Goal: Task Accomplishment & Management: Use online tool/utility

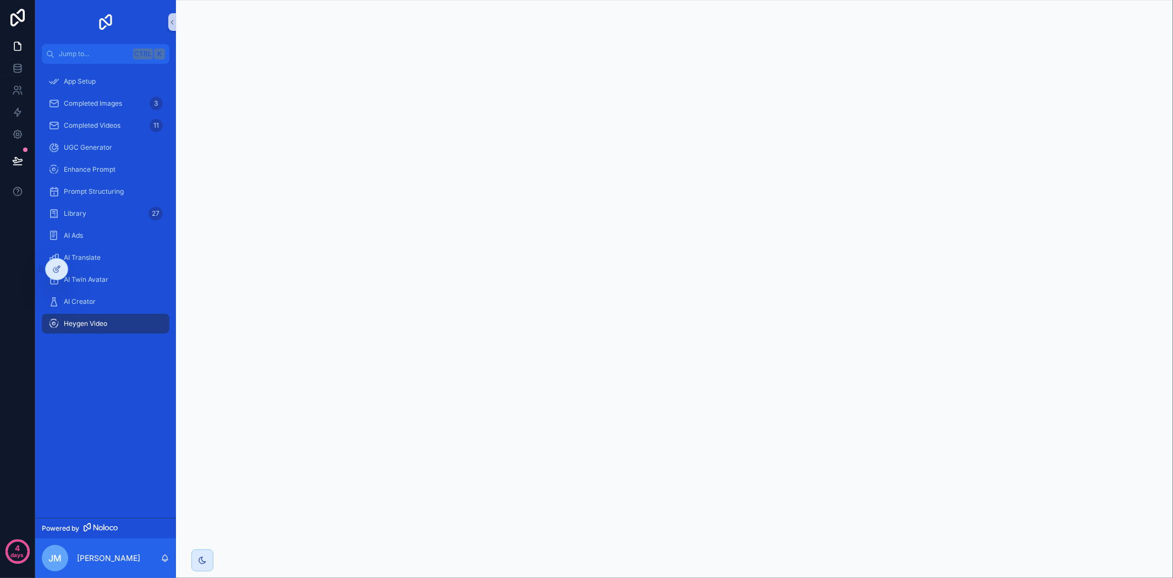
click at [135, 322] on div "Heygen Video" at bounding box center [105, 324] width 114 height 18
click at [142, 216] on div "Library 27" at bounding box center [105, 214] width 114 height 18
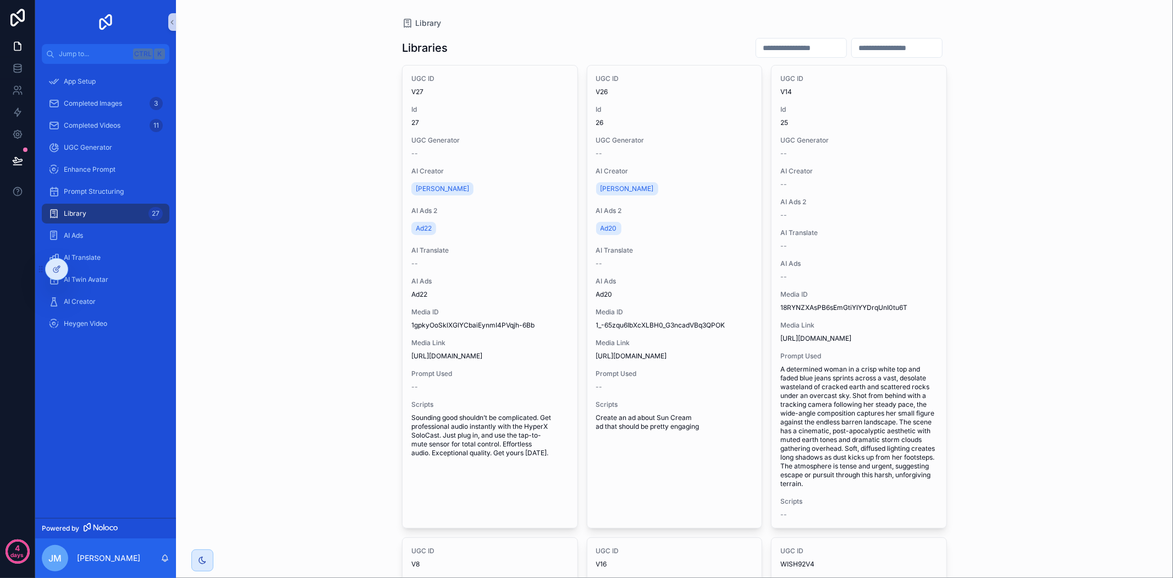
click at [994, 457] on div "Library Libraries UGC ID V27 Id 27 UGC Generator -- AI Creator Kate AI Ads 2 Ad…" at bounding box center [674, 289] width 997 height 578
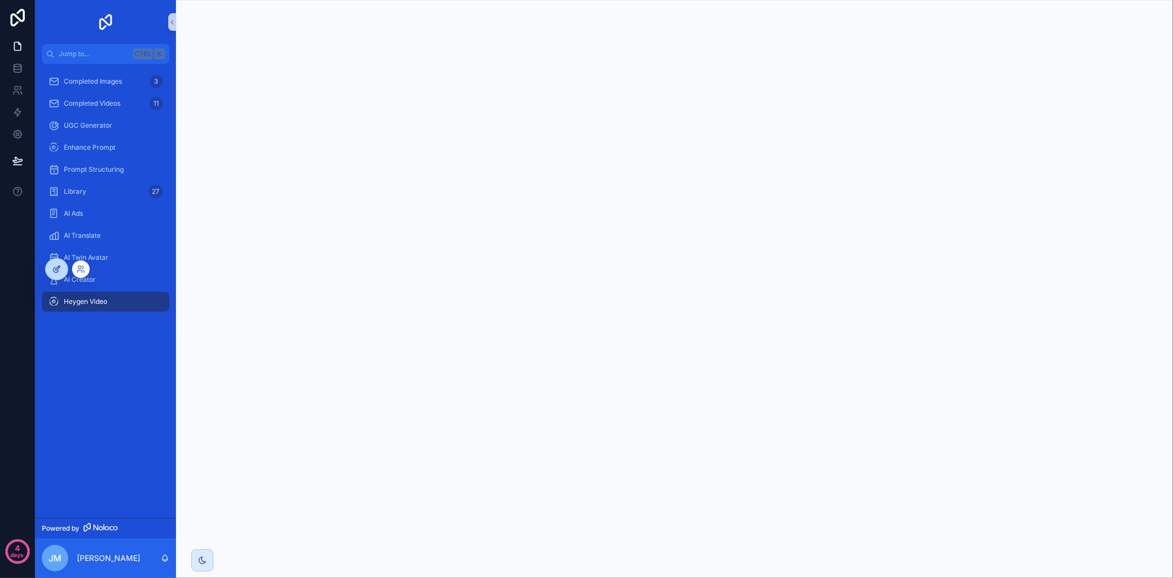
click at [59, 267] on icon at bounding box center [58, 268] width 4 height 4
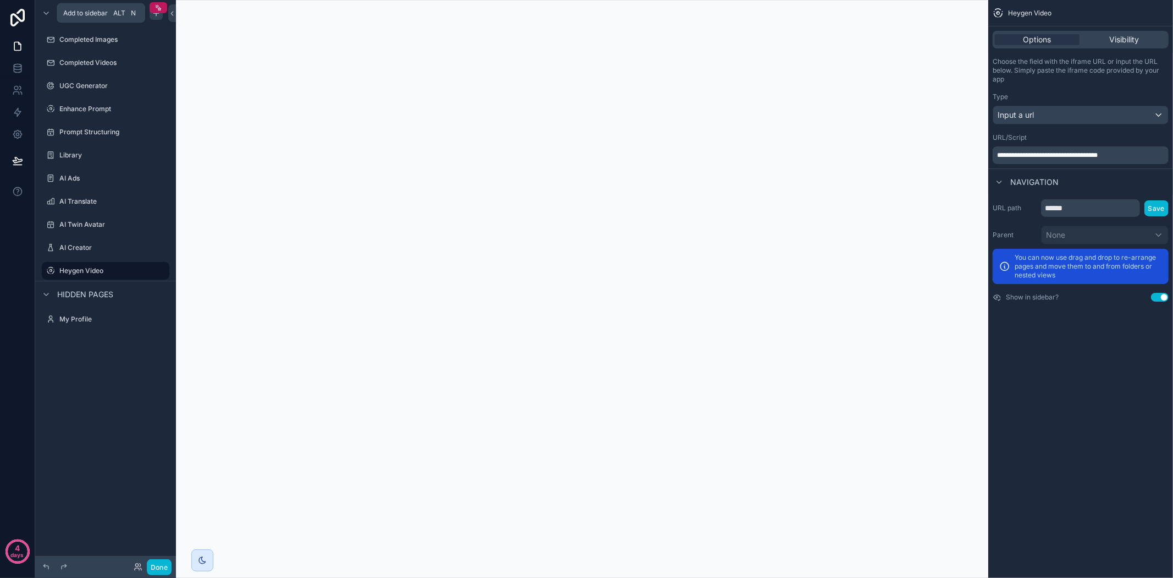
click at [152, 17] on icon "scrollable content" at bounding box center [156, 13] width 9 height 9
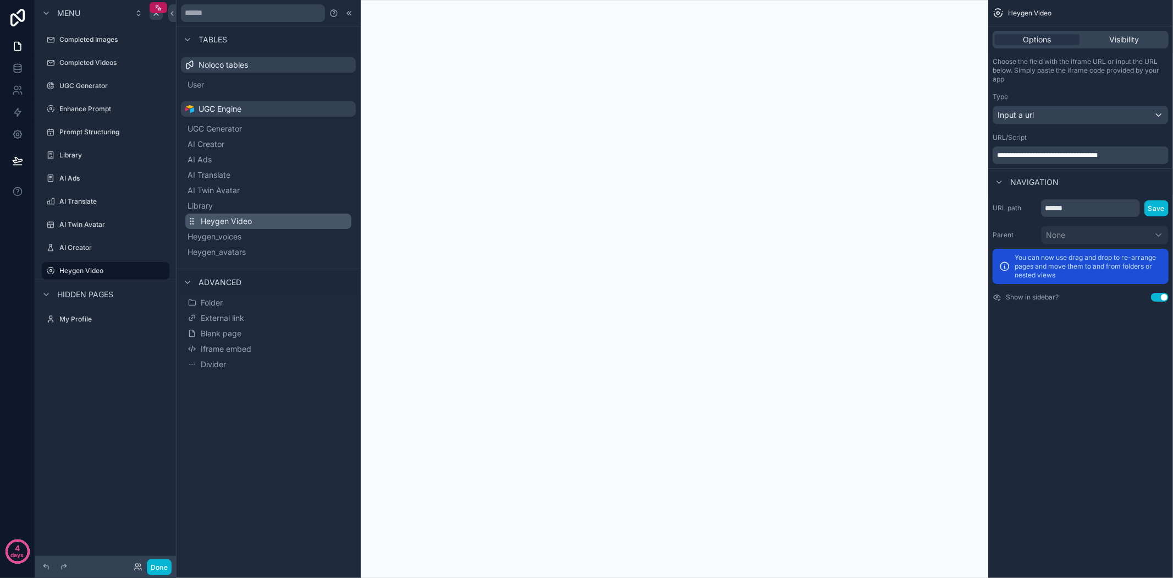
click at [243, 215] on button "Heygen Video" at bounding box center [268, 220] width 166 height 15
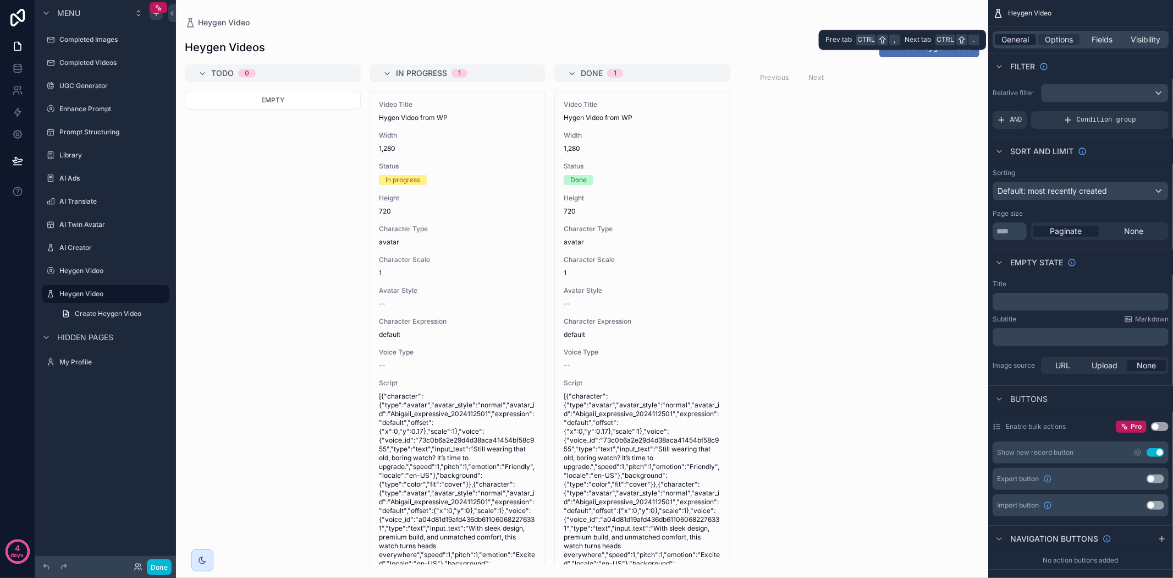
click at [1019, 41] on span "General" at bounding box center [1016, 39] width 28 height 11
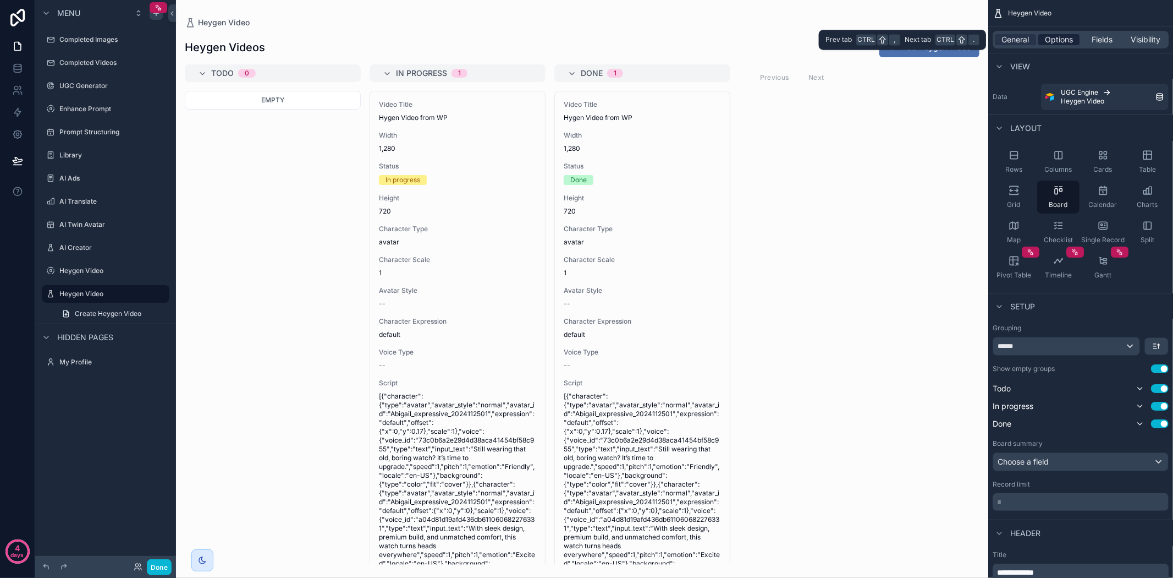
click at [1058, 41] on span "Options" at bounding box center [1059, 39] width 28 height 11
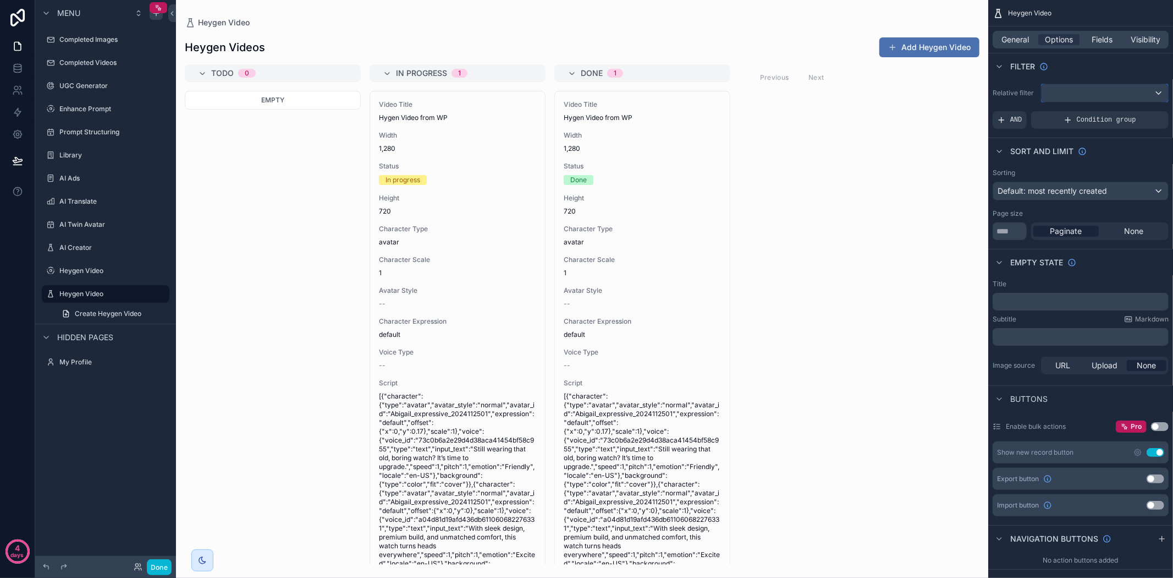
click at [1081, 90] on div "scrollable content" at bounding box center [1105, 93] width 127 height 18
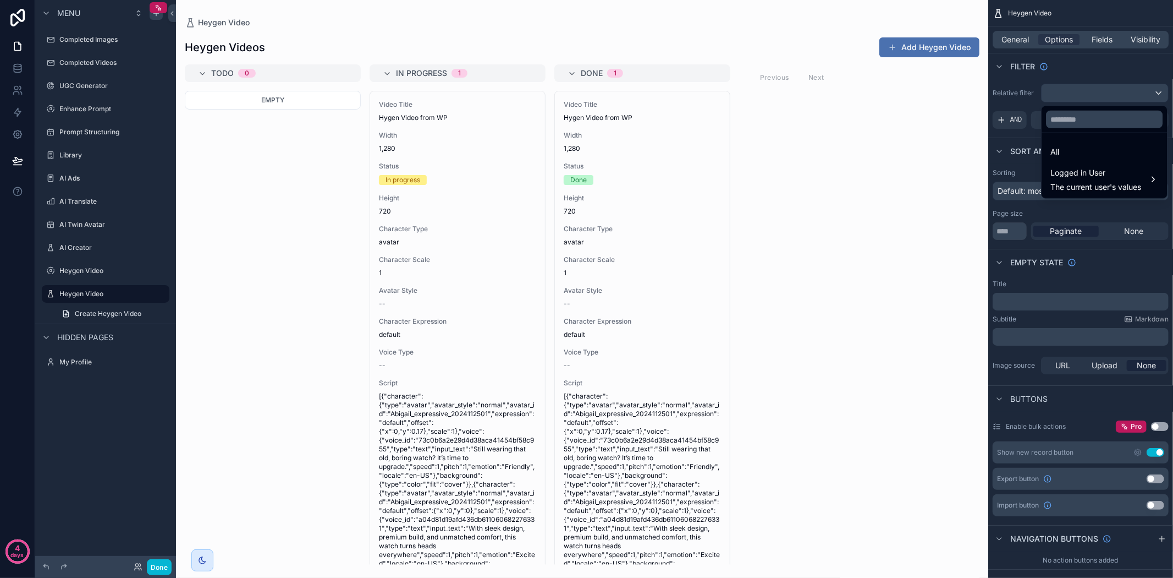
click at [1086, 79] on div "scrollable content" at bounding box center [586, 289] width 1173 height 578
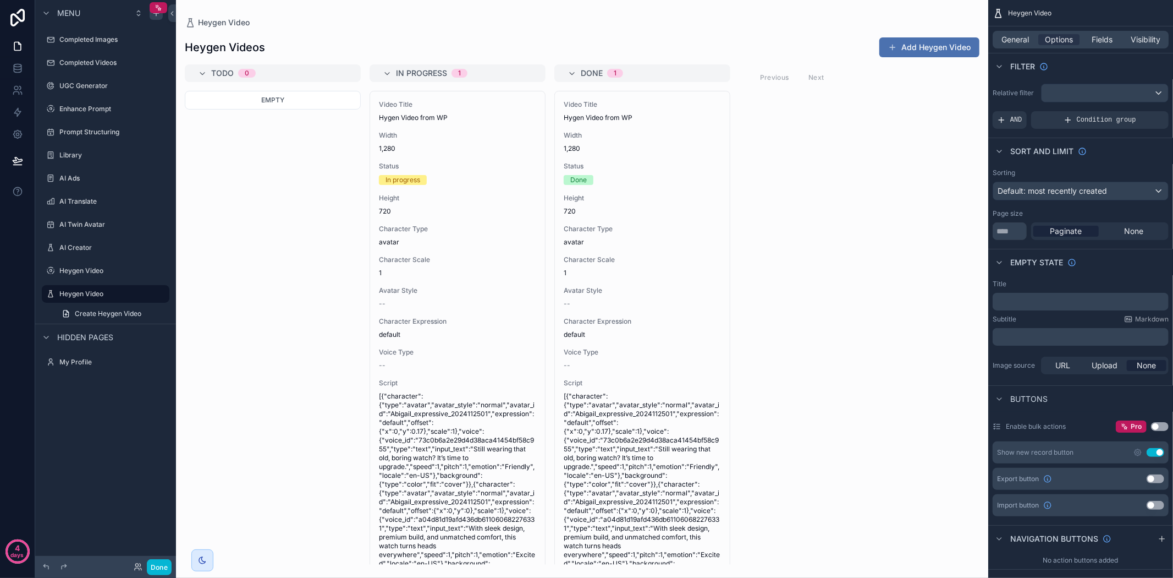
click at [1024, 47] on div "General Options Fields Visibility" at bounding box center [1081, 40] width 176 height 18
click at [1022, 42] on span "General" at bounding box center [1016, 39] width 28 height 11
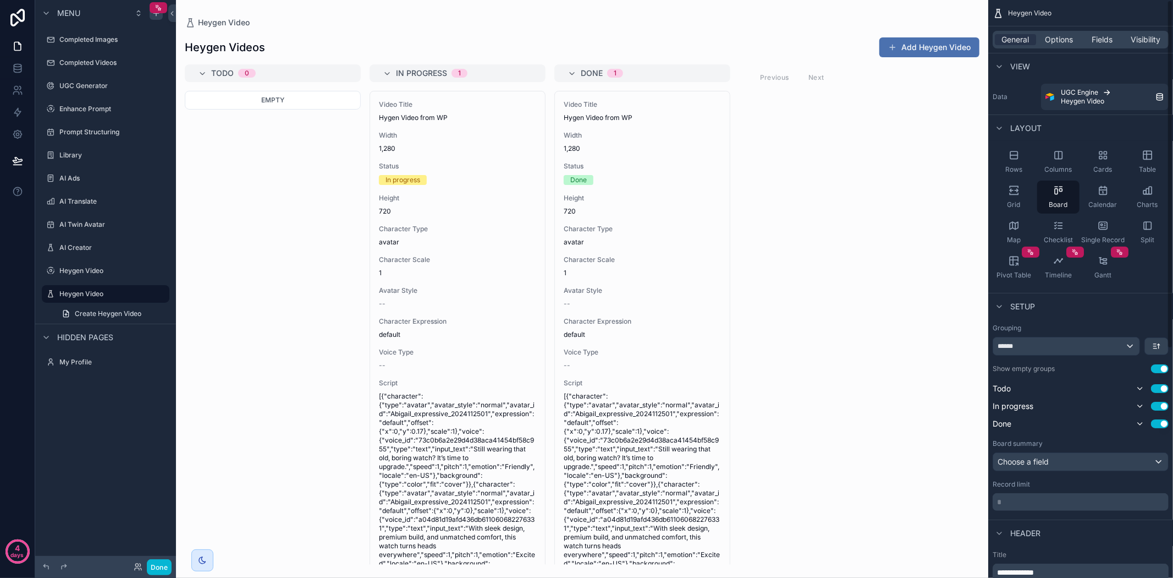
click at [878, 195] on div "scrollable content" at bounding box center [582, 289] width 812 height 578
click at [1136, 345] on div "******" at bounding box center [1066, 346] width 146 height 18
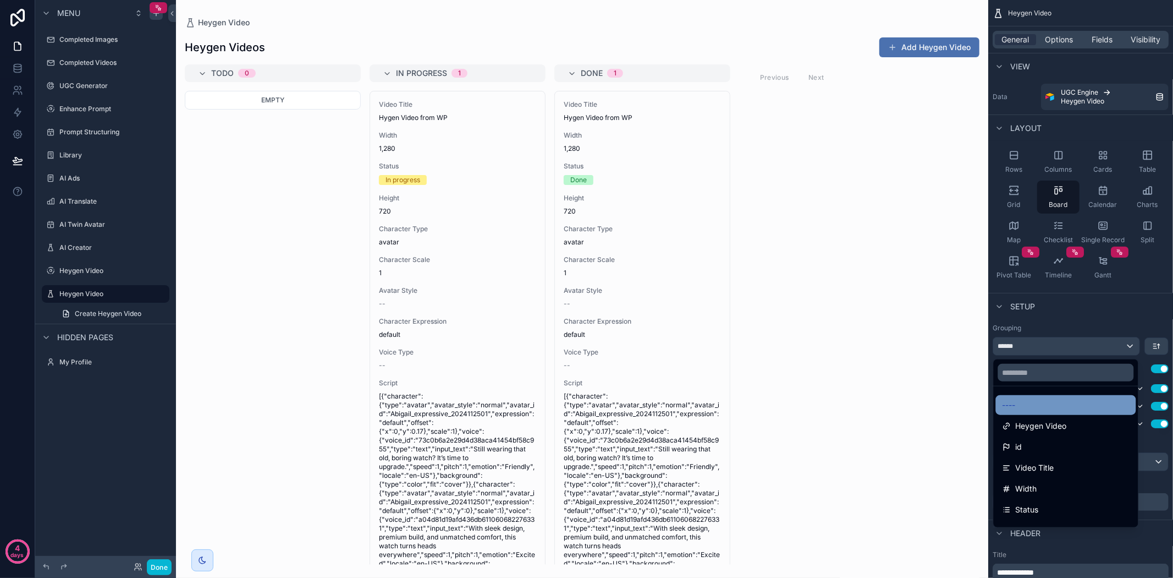
click at [1087, 400] on div "----" at bounding box center [1066, 404] width 127 height 13
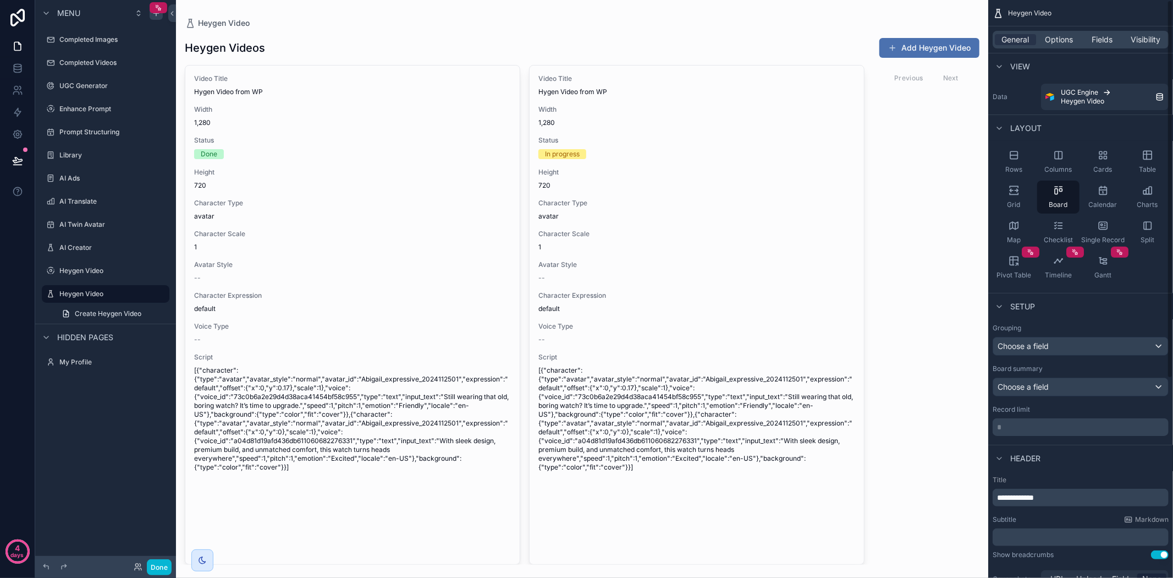
click at [1107, 33] on div "General Options Fields Visibility" at bounding box center [1081, 40] width 176 height 18
click at [1107, 36] on span "Fields" at bounding box center [1102, 39] width 21 height 11
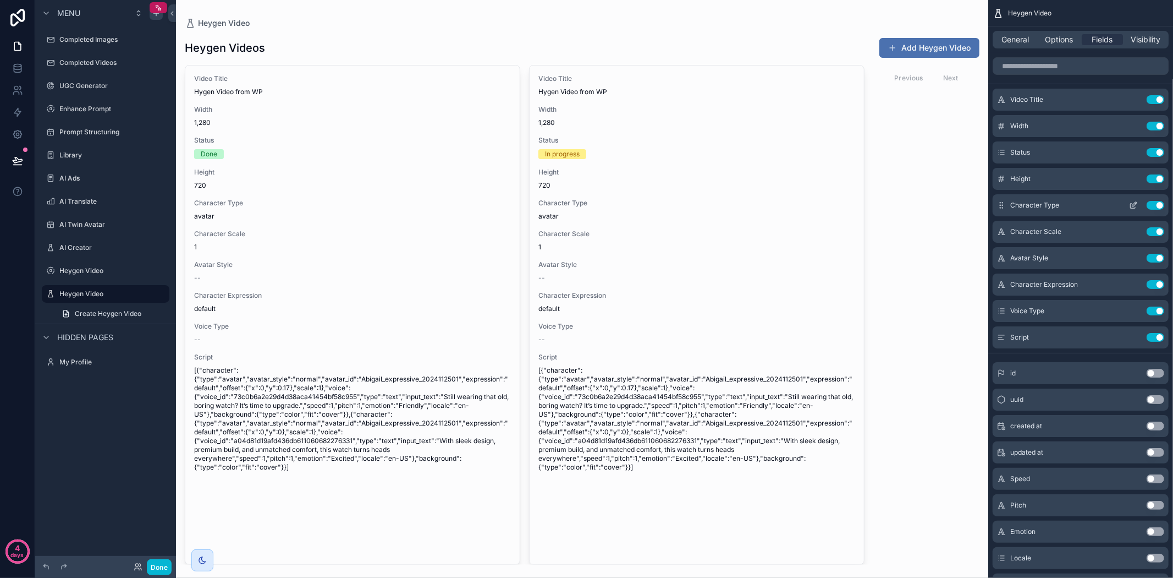
click at [1151, 204] on button "Use setting" at bounding box center [1156, 205] width 18 height 9
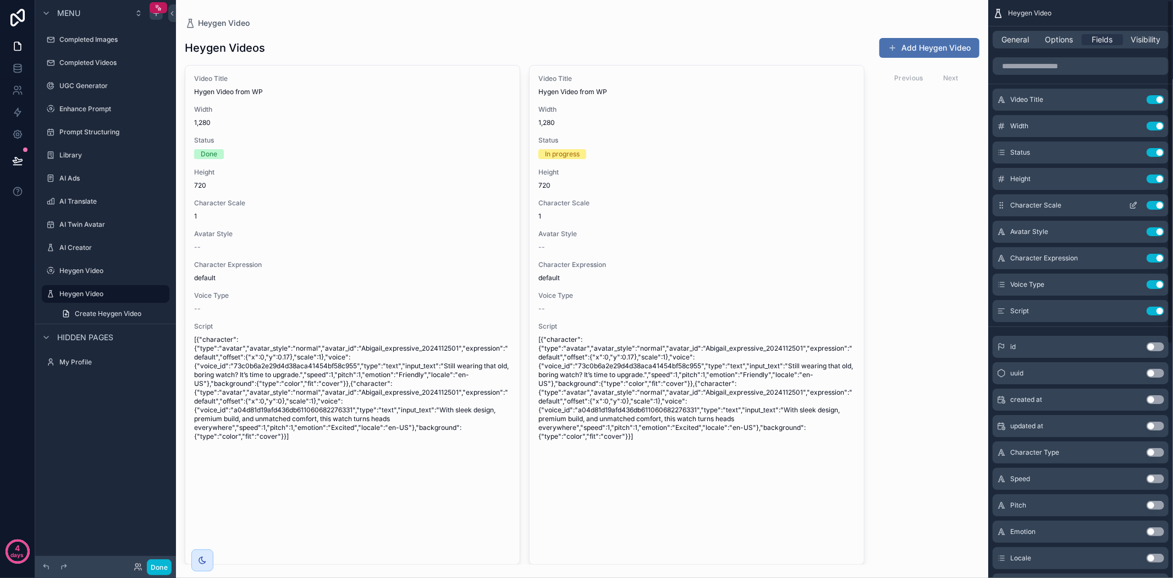
click at [1154, 204] on button "Use setting" at bounding box center [1156, 205] width 18 height 9
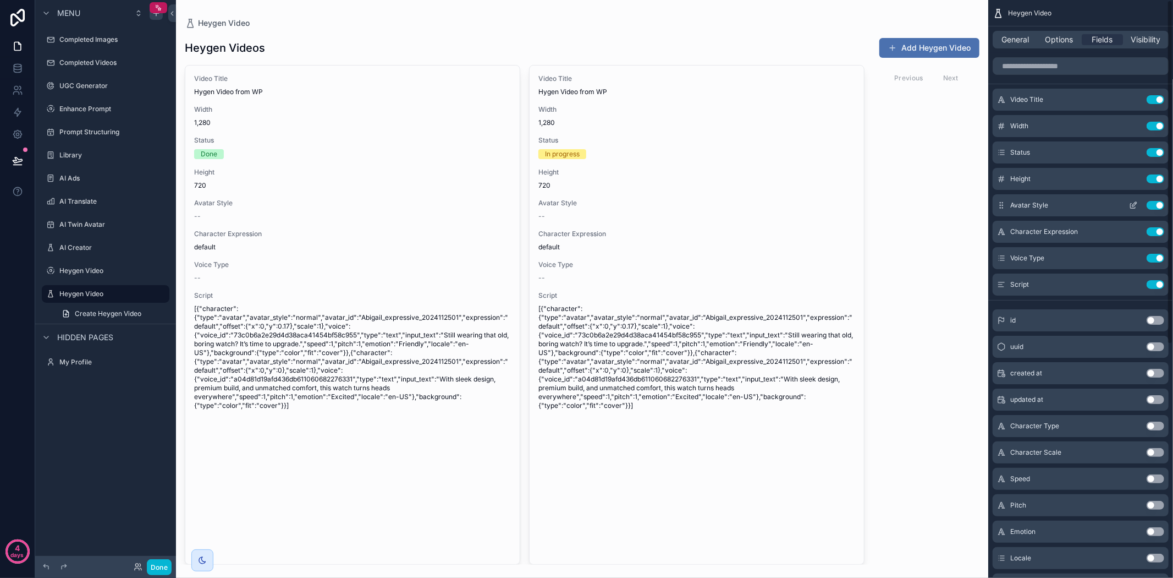
click at [1156, 201] on div "Use setting" at bounding box center [1145, 205] width 40 height 9
click at [1155, 201] on button "Use setting" at bounding box center [1156, 205] width 18 height 9
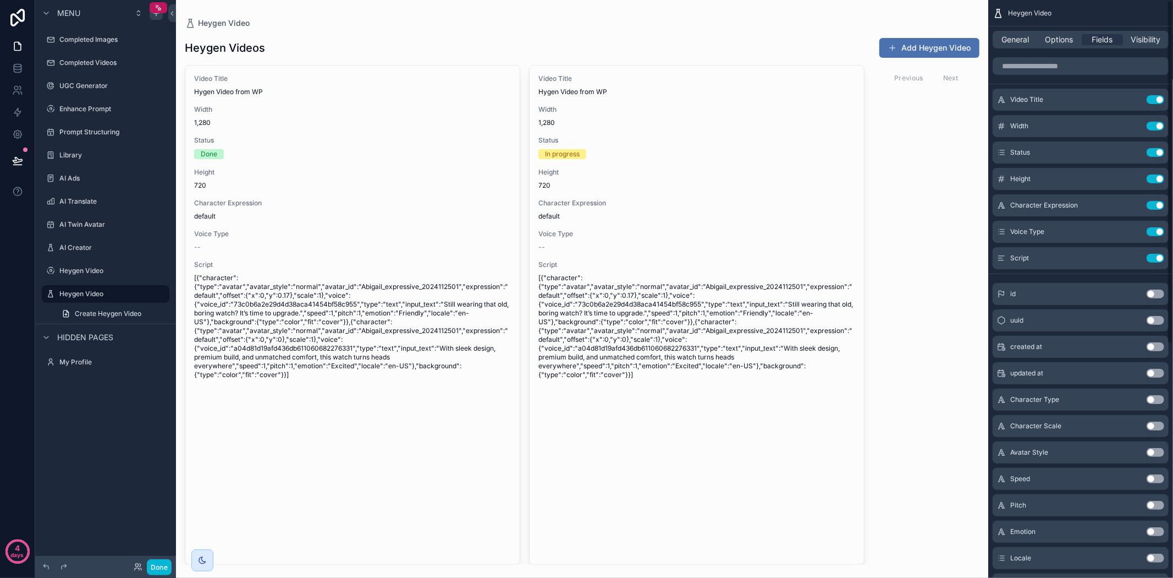
click at [1155, 201] on button "Use setting" at bounding box center [1156, 205] width 18 height 9
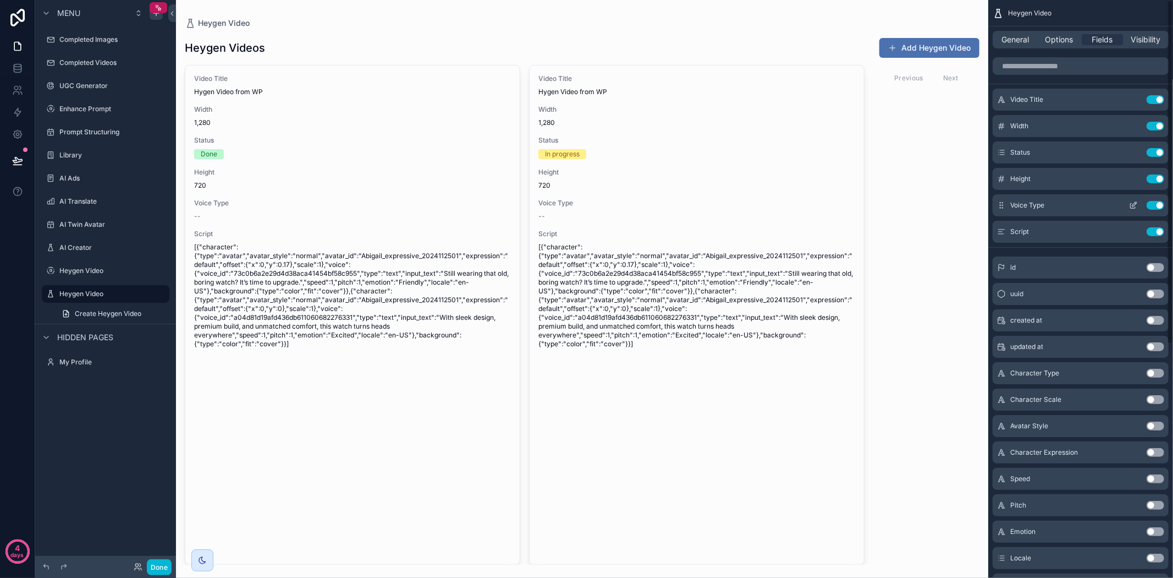
click at [1153, 204] on button "Use setting" at bounding box center [1156, 205] width 18 height 9
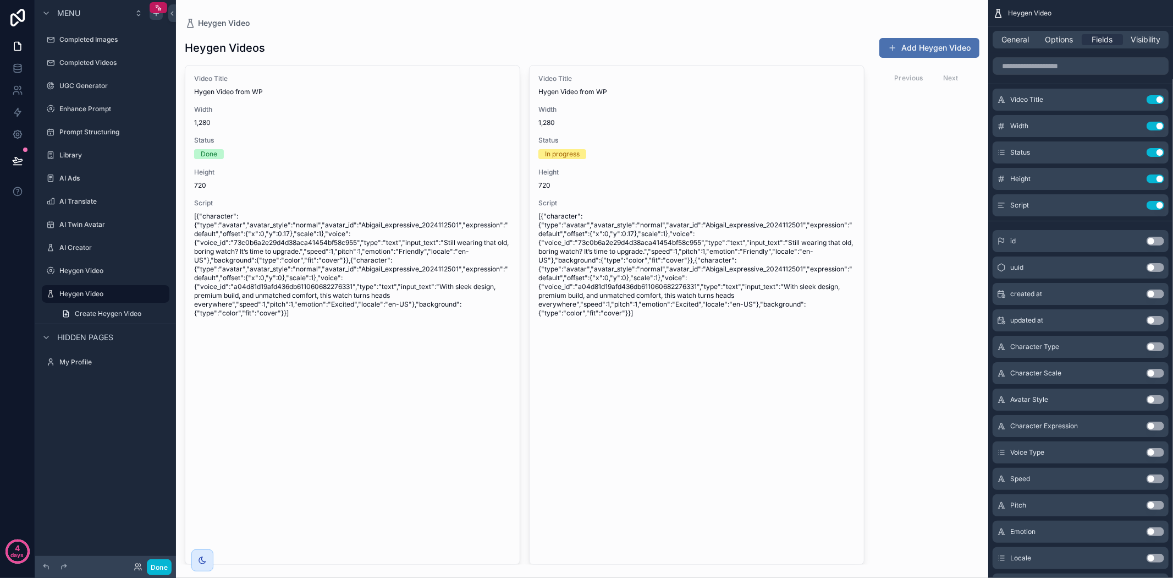
click at [922, 156] on div "Video Title Hygen Video from WP Width 1,280 Status Done Height 720 Script [{"ch…" at bounding box center [582, 314] width 812 height 499
click at [1016, 37] on span "General" at bounding box center [1016, 39] width 28 height 11
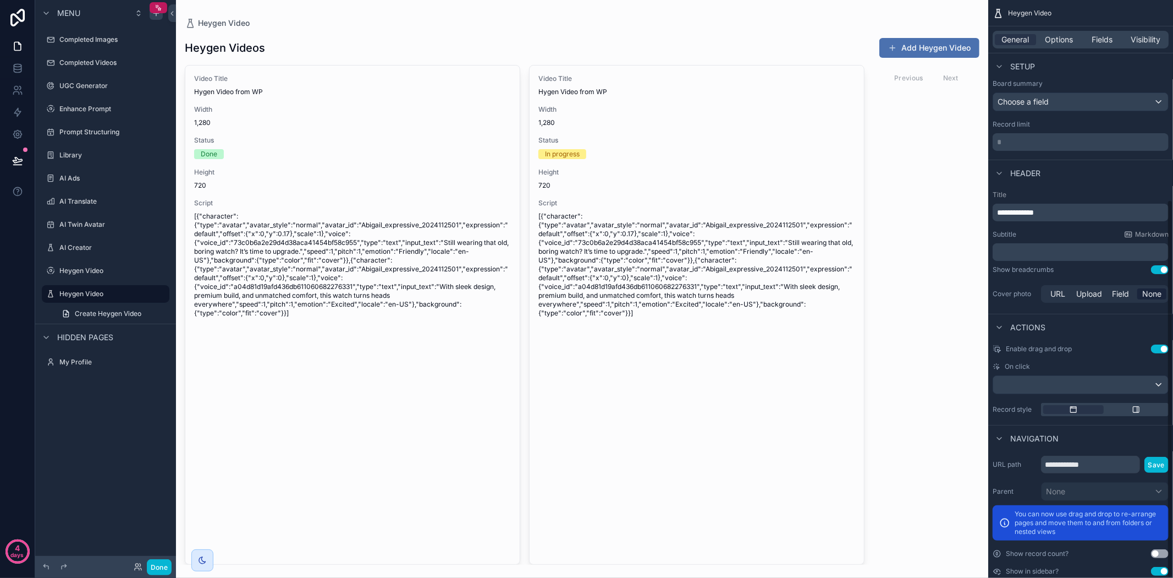
scroll to position [305, 0]
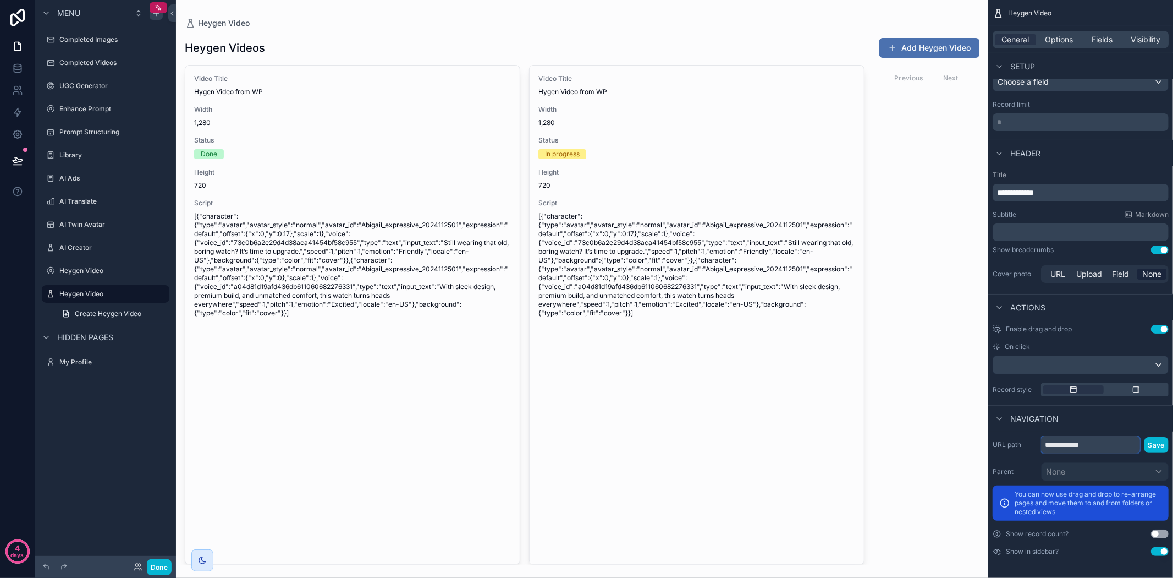
click at [1090, 447] on input "**********" at bounding box center [1090, 445] width 99 height 18
type input "**********"
click at [1147, 437] on button "Save" at bounding box center [1157, 445] width 24 height 16
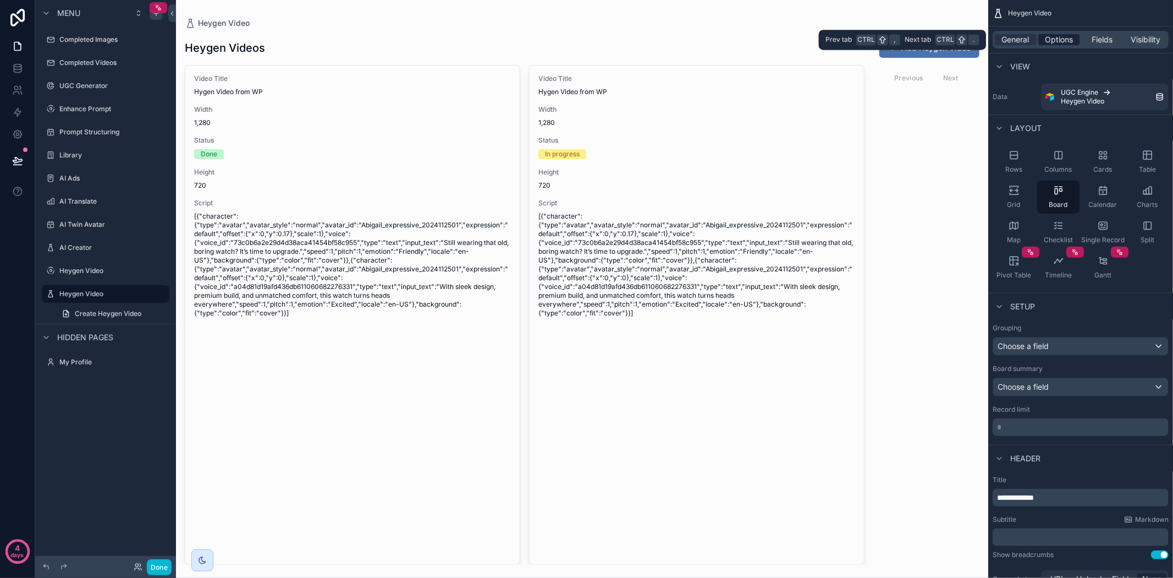
click at [1062, 36] on span "Options" at bounding box center [1059, 39] width 28 height 11
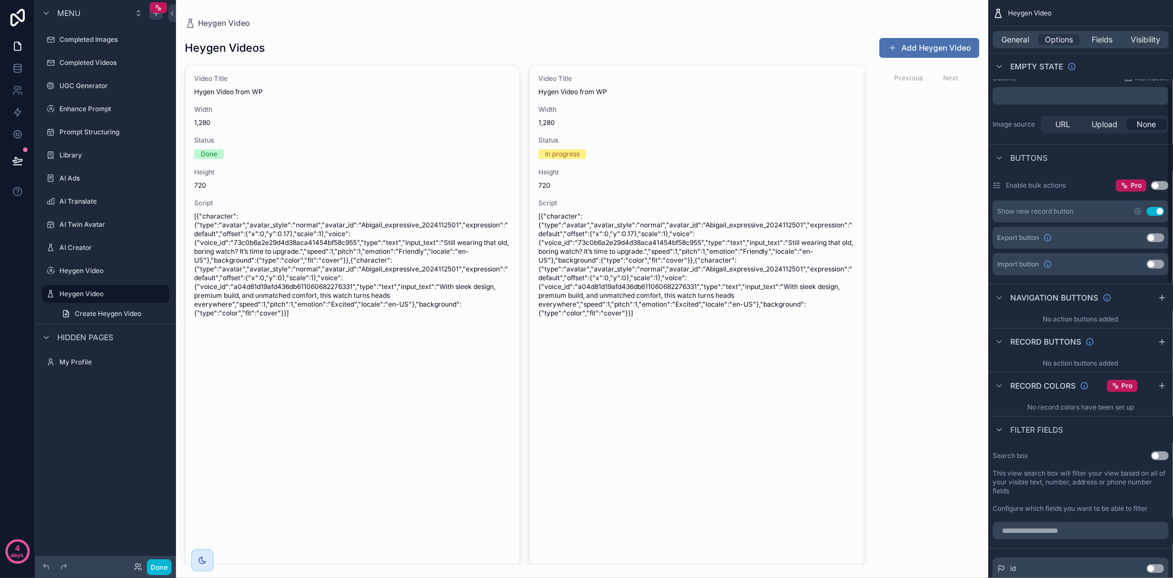
scroll to position [244, 0]
click at [1153, 206] on button "Use setting" at bounding box center [1156, 208] width 18 height 9
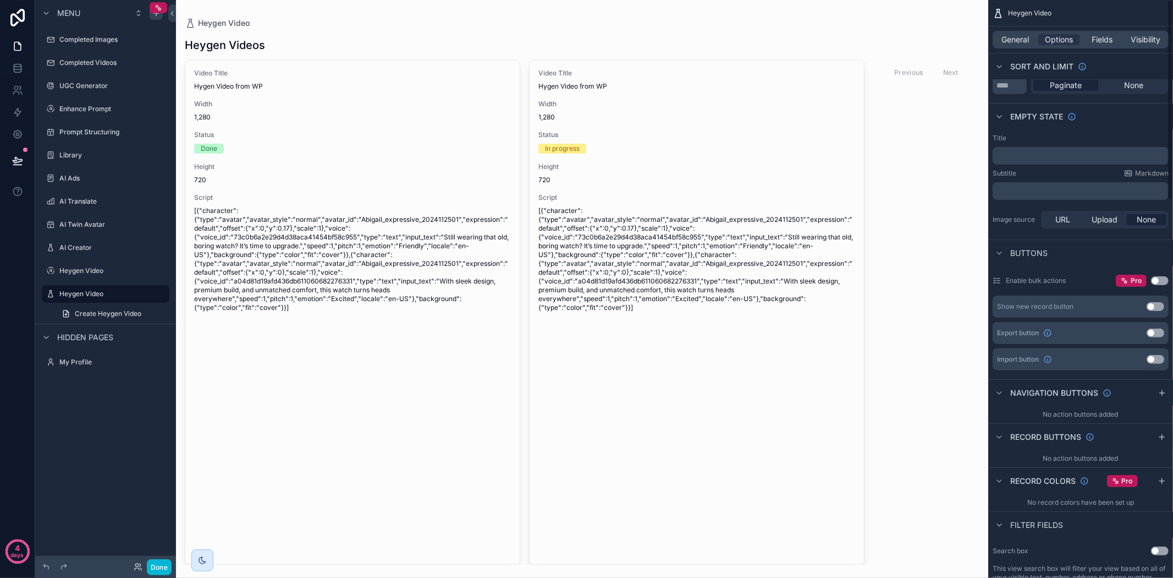
scroll to position [0, 0]
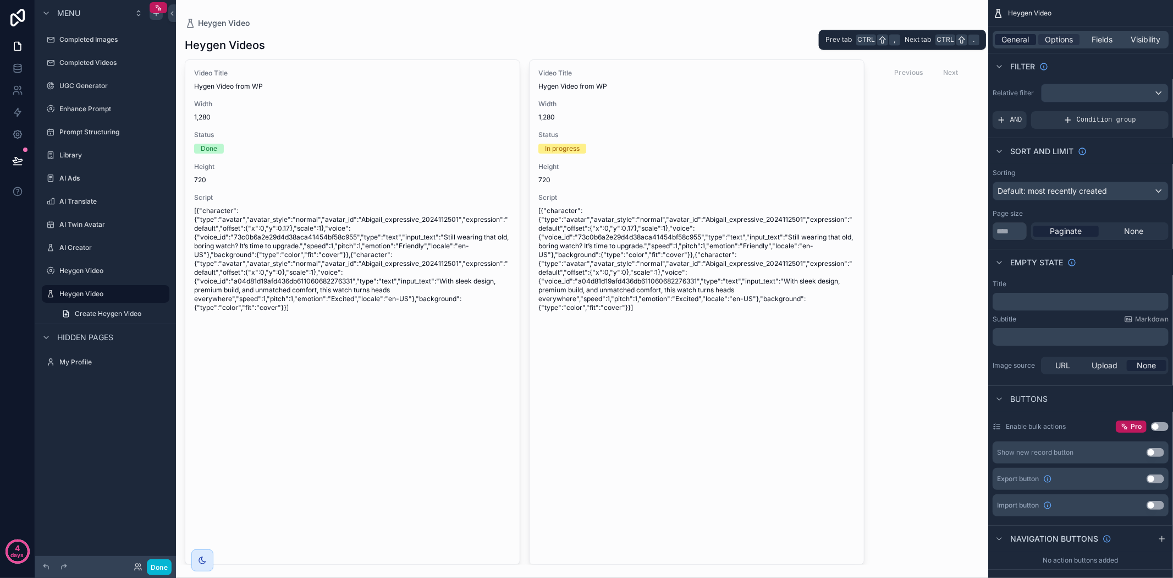
click at [1024, 41] on span "General" at bounding box center [1016, 39] width 28 height 11
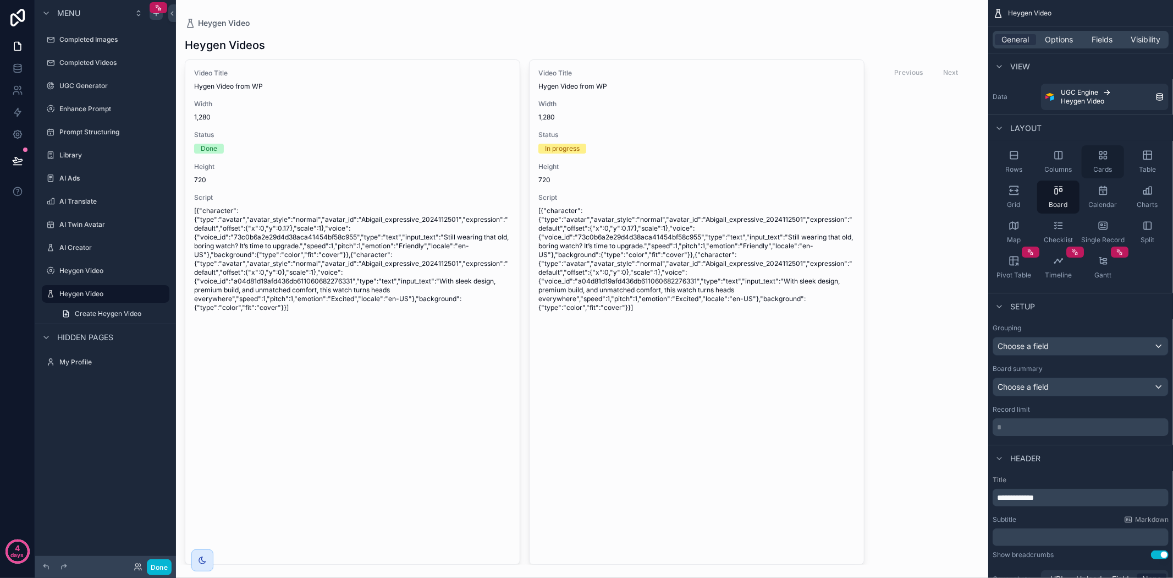
click at [1103, 166] on span "Cards" at bounding box center [1103, 169] width 19 height 9
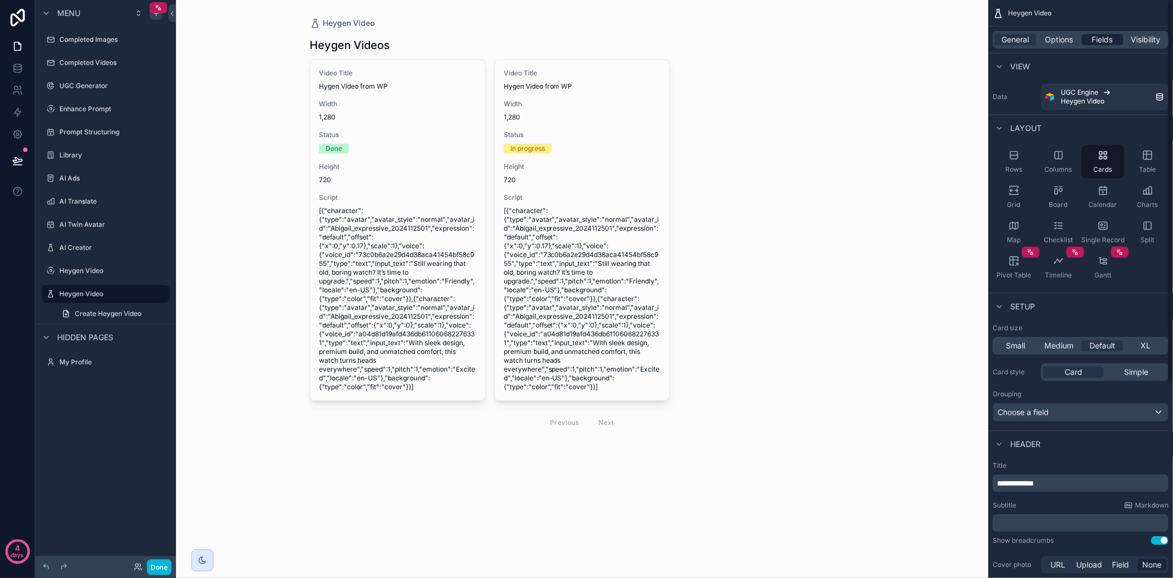
click at [1099, 41] on span "Fields" at bounding box center [1102, 39] width 21 height 11
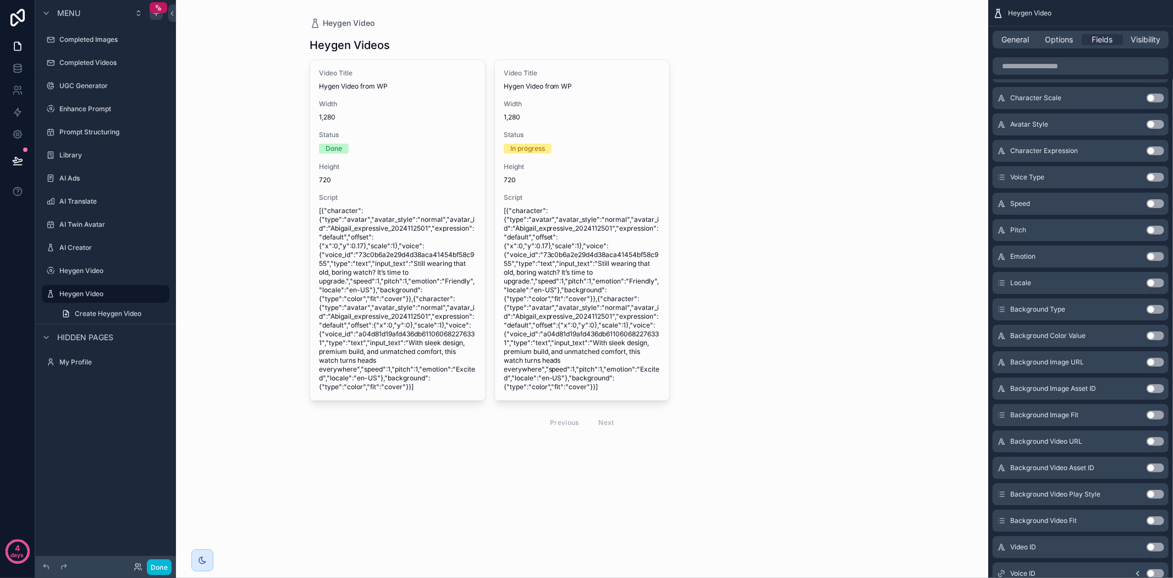
scroll to position [391, 0]
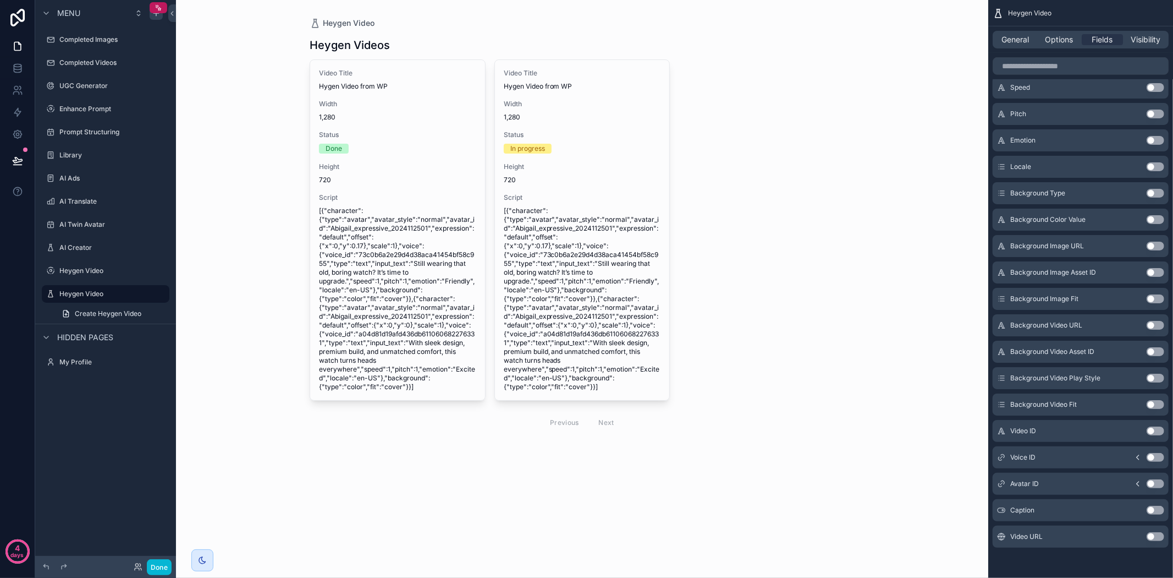
click at [1152, 538] on button "Use setting" at bounding box center [1156, 536] width 18 height 9
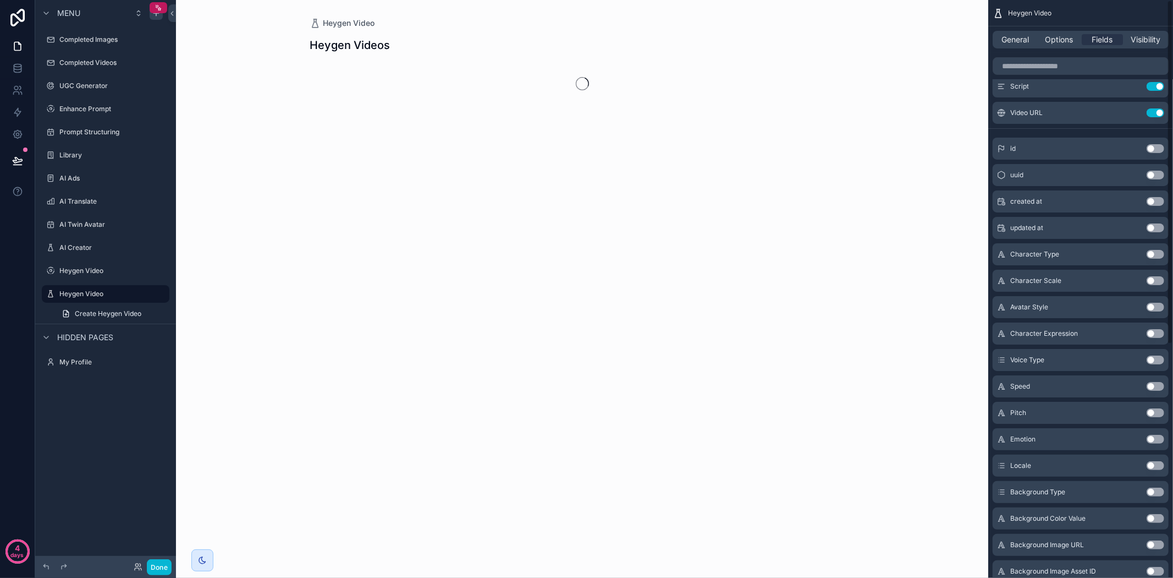
scroll to position [0, 0]
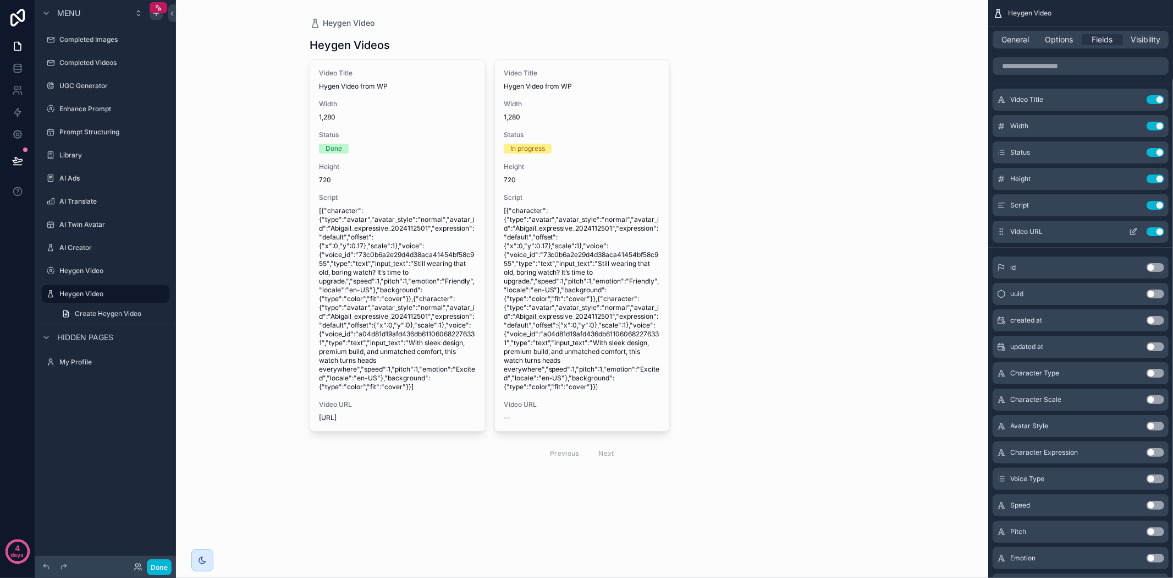
click at [1134, 233] on icon "scrollable content" at bounding box center [1133, 231] width 9 height 9
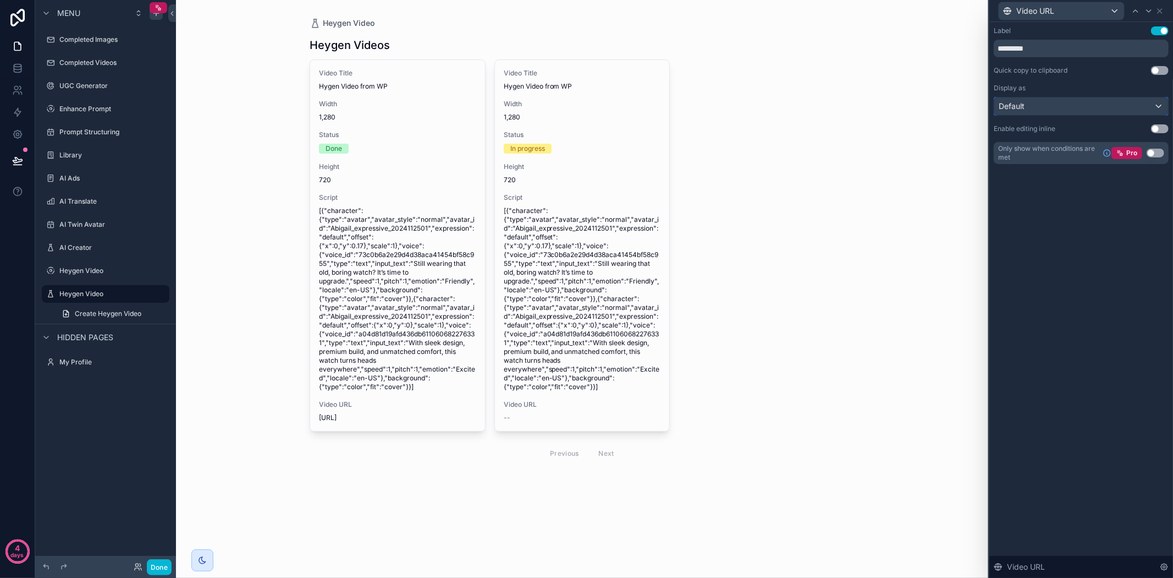
click at [1119, 108] on div "Default" at bounding box center [1081, 106] width 174 height 18
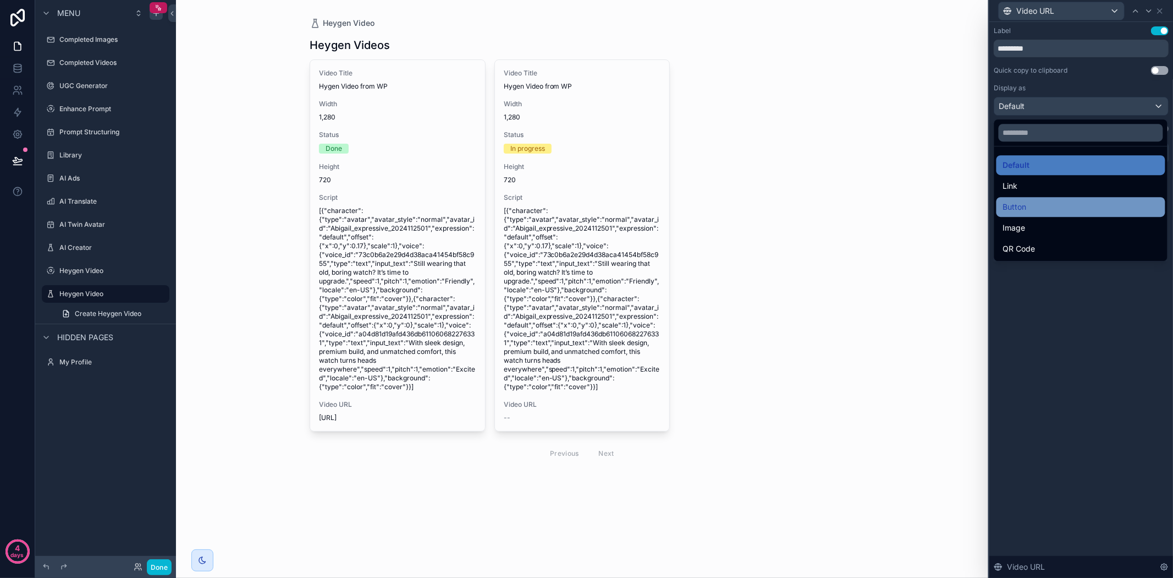
drag, startPoint x: 1058, startPoint y: 190, endPoint x: 1049, endPoint y: 206, distance: 18.2
click at [1049, 206] on ul "Default Link Button Image QR Code" at bounding box center [1080, 203] width 173 height 114
click at [1049, 206] on div "Button" at bounding box center [1081, 206] width 156 height 13
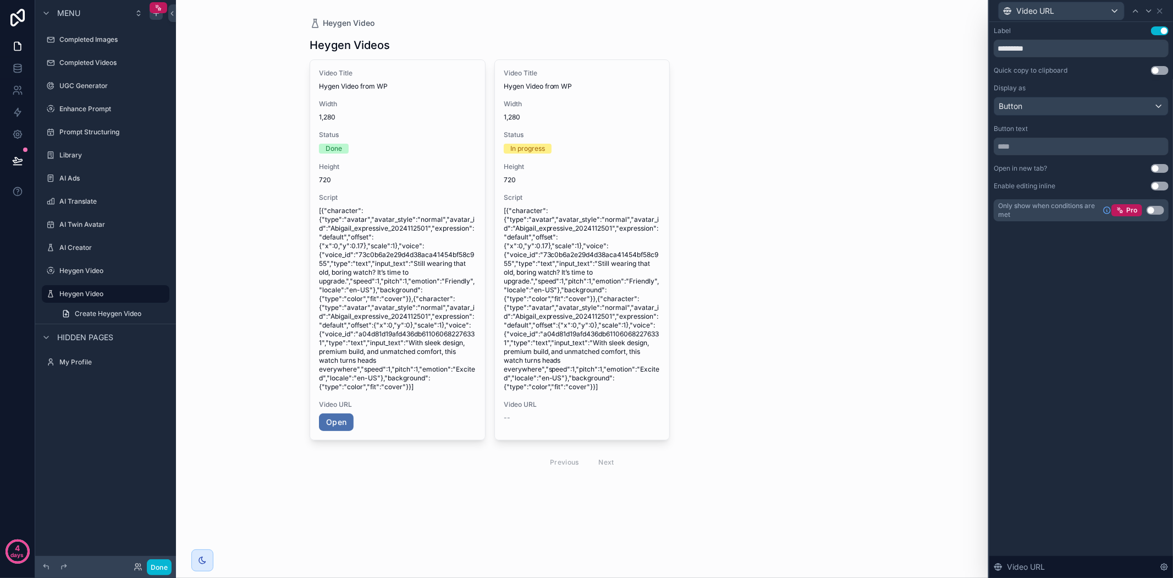
click at [1159, 29] on button "Use setting" at bounding box center [1160, 30] width 18 height 9
click at [1043, 145] on input "text" at bounding box center [1081, 147] width 175 height 18
type input "**********"
drag, startPoint x: 1042, startPoint y: 172, endPoint x: 1060, endPoint y: 165, distance: 19.8
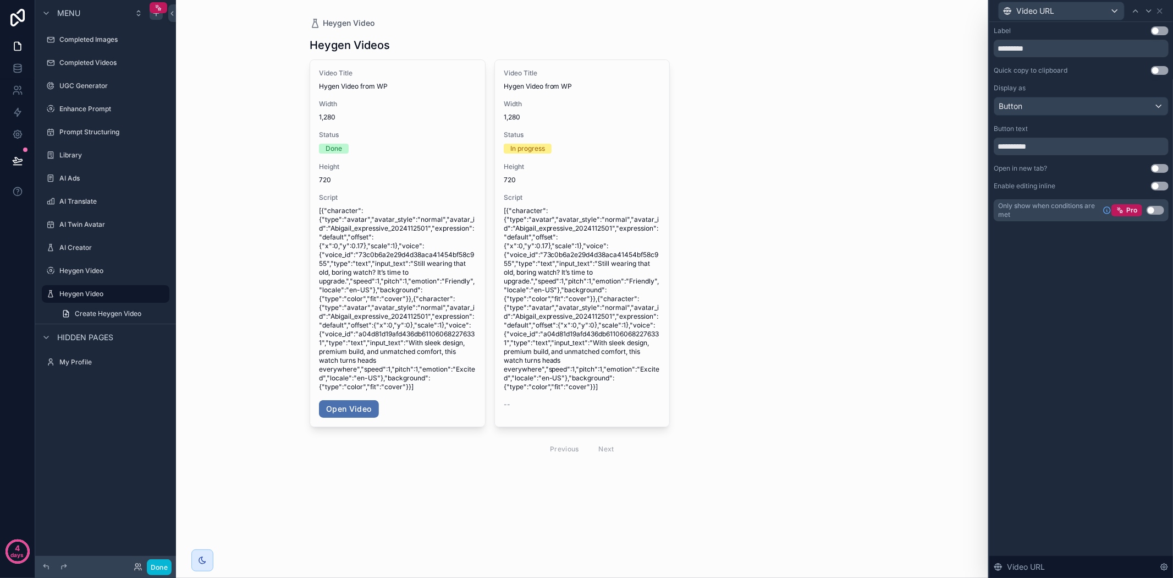
click at [1042, 172] on div "Open in new tab?" at bounding box center [1020, 168] width 53 height 9
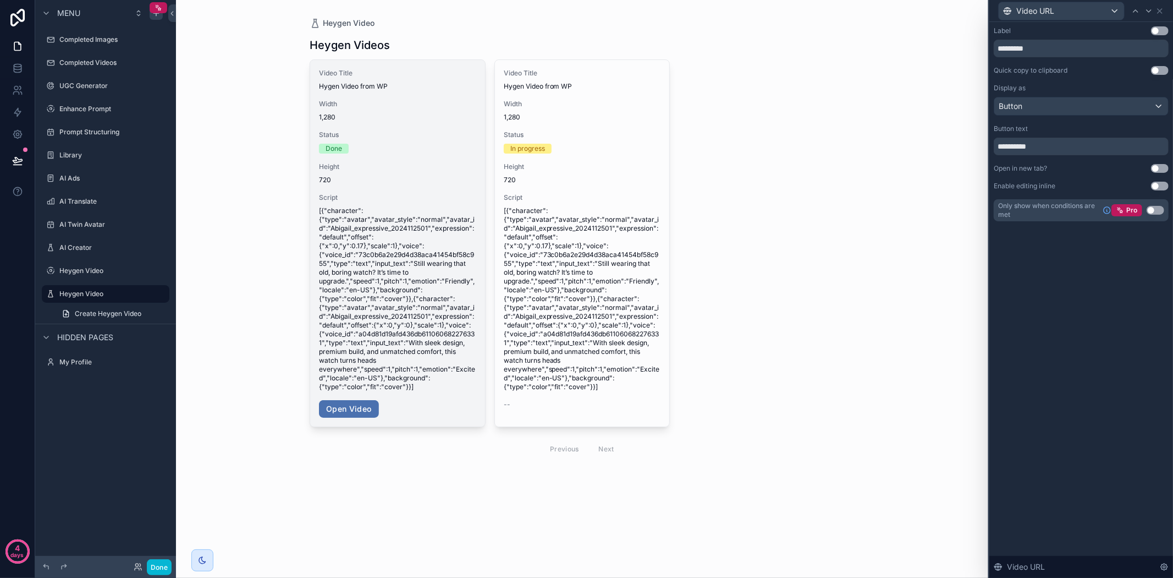
click at [377, 320] on span "[{"character":{"type":"avatar","avatar_style":"normal","avatar_id":"Abigail_exp…" at bounding box center [397, 298] width 157 height 185
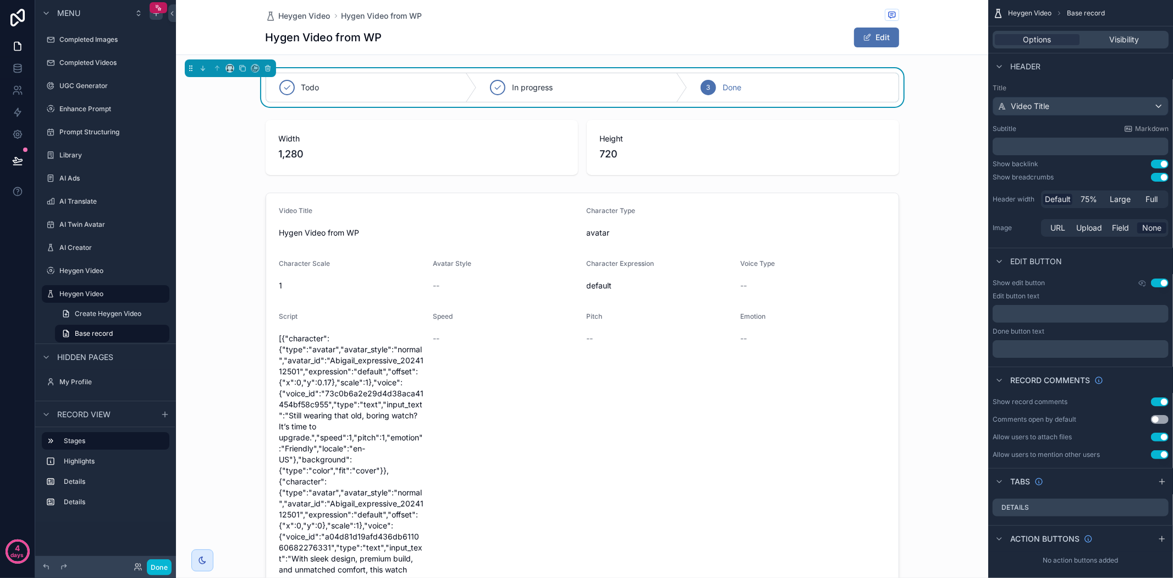
click at [669, 184] on div "Todo In progress 3 Done Width 1,280 Height 720 Video Title Hygen Video from WP …" at bounding box center [582, 448] width 812 height 761
click at [669, 196] on div "scrollable content" at bounding box center [582, 419] width 812 height 463
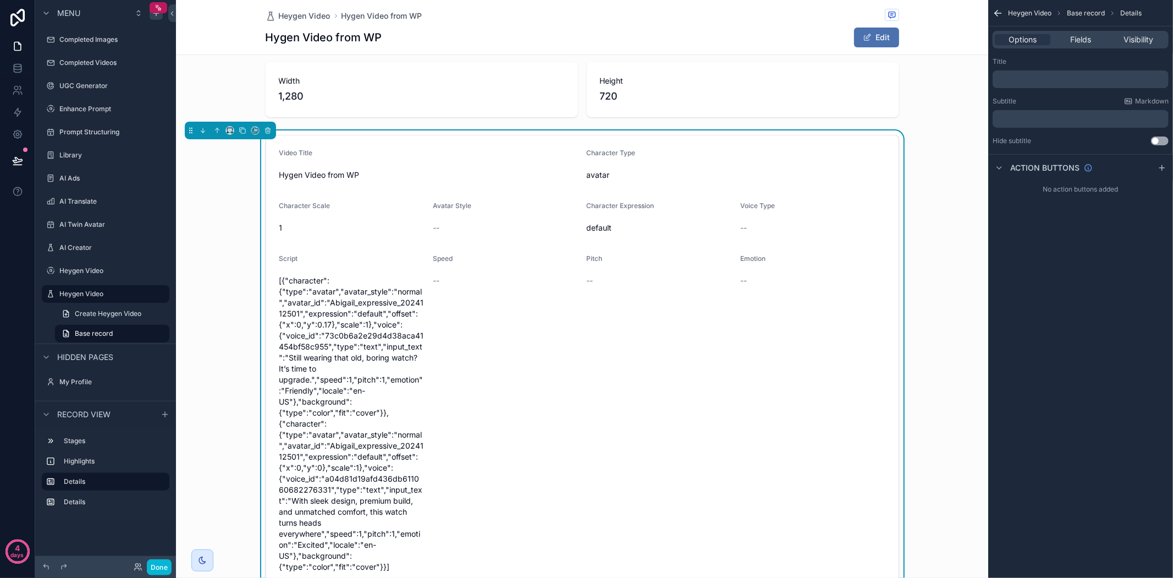
scroll to position [122, 0]
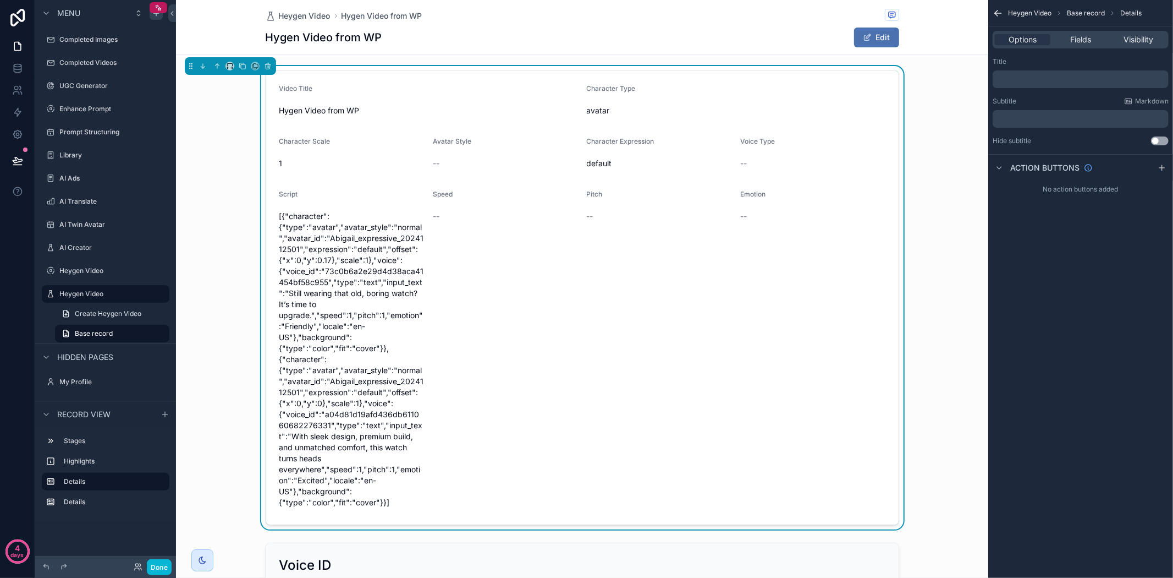
click at [1003, 7] on div "Heygen Video Base record Details" at bounding box center [1080, 13] width 185 height 26
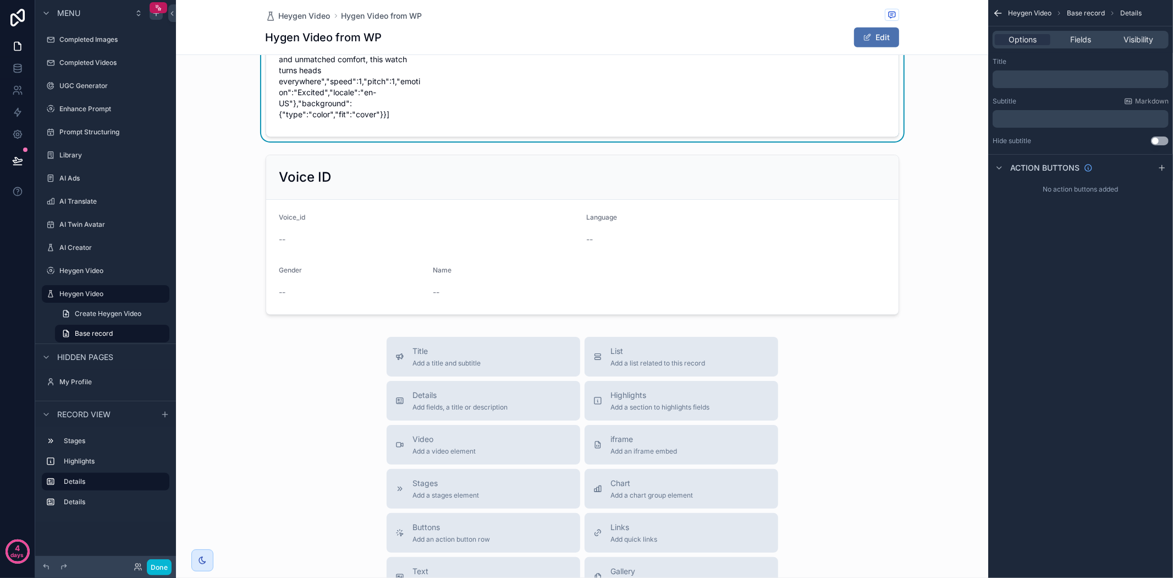
scroll to position [550, 0]
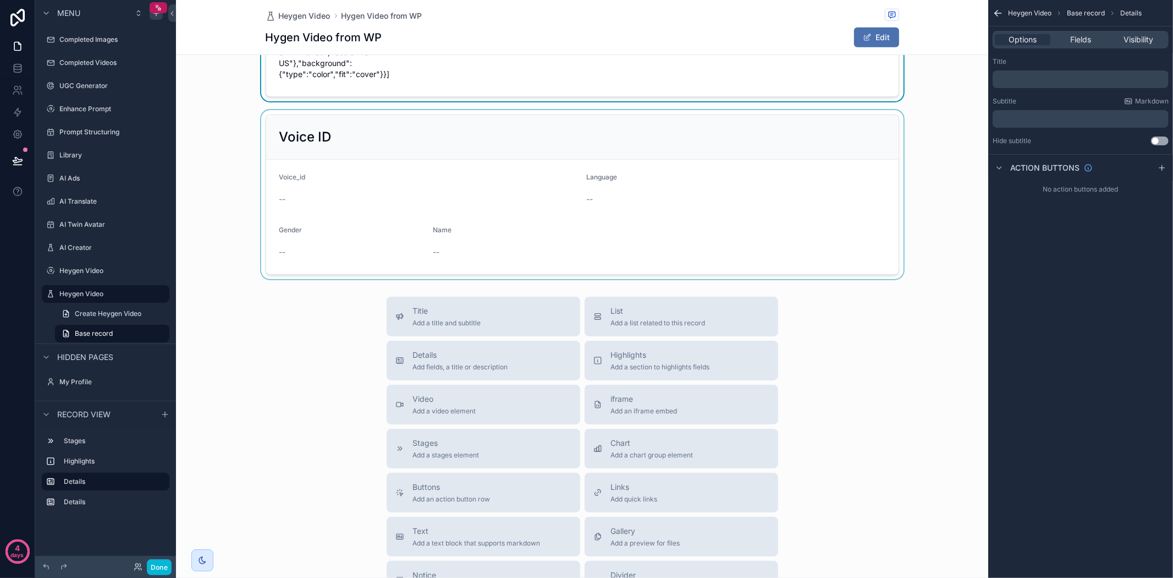
click at [740, 209] on div "scrollable content" at bounding box center [582, 194] width 812 height 169
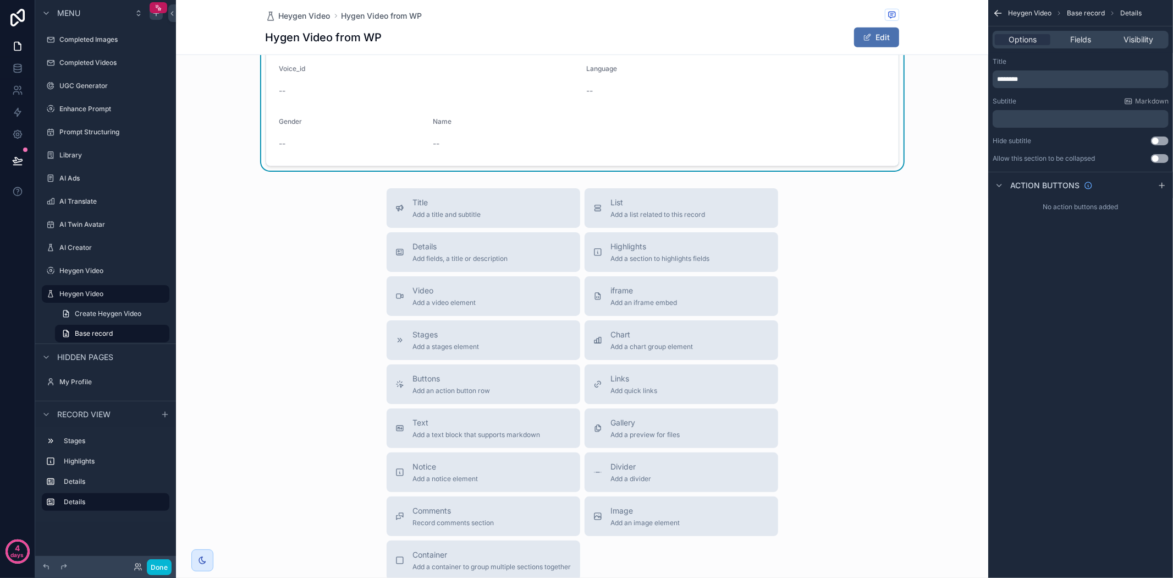
scroll to position [749, 0]
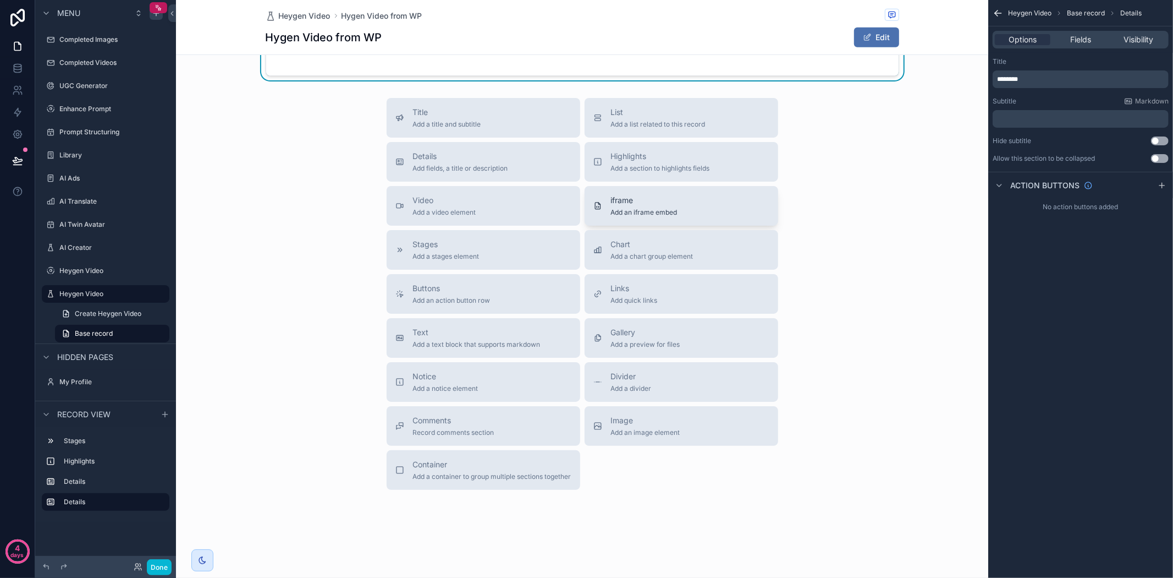
click at [690, 205] on div "iframe Add an iframe embed" at bounding box center [681, 206] width 176 height 22
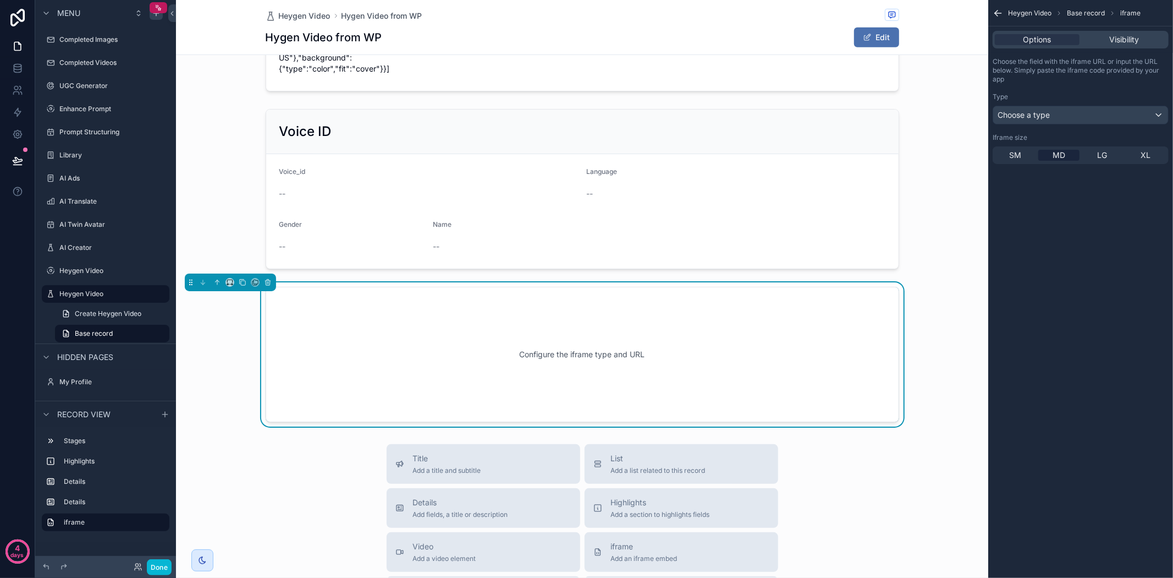
scroll to position [377, 0]
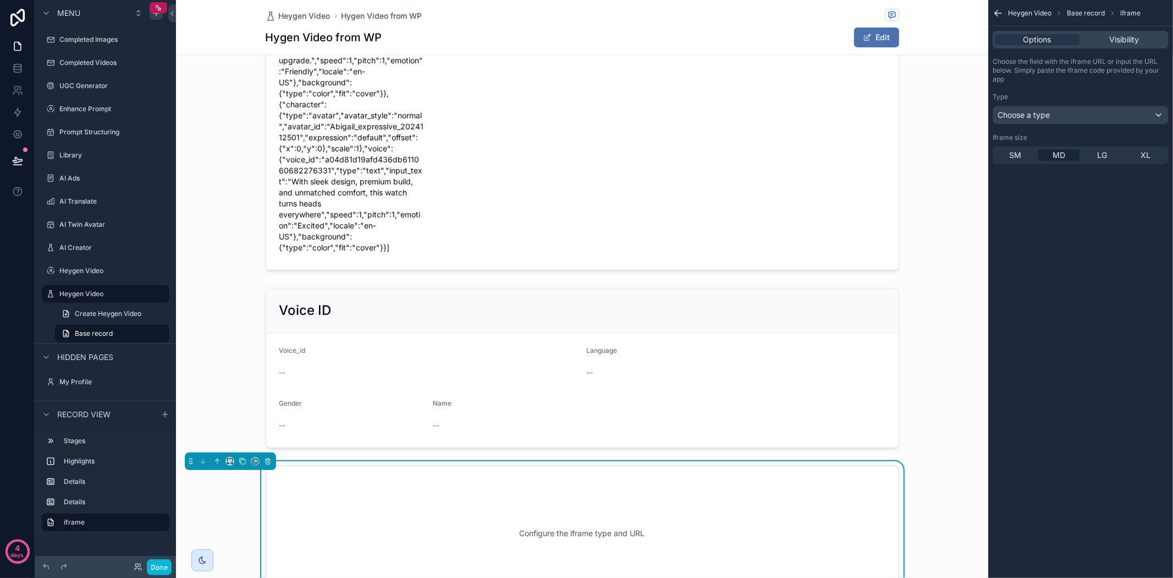
click at [561, 521] on div "Configure the iframe type and URL" at bounding box center [582, 532] width 597 height 99
click at [1045, 122] on div "Choose a type" at bounding box center [1080, 115] width 175 height 18
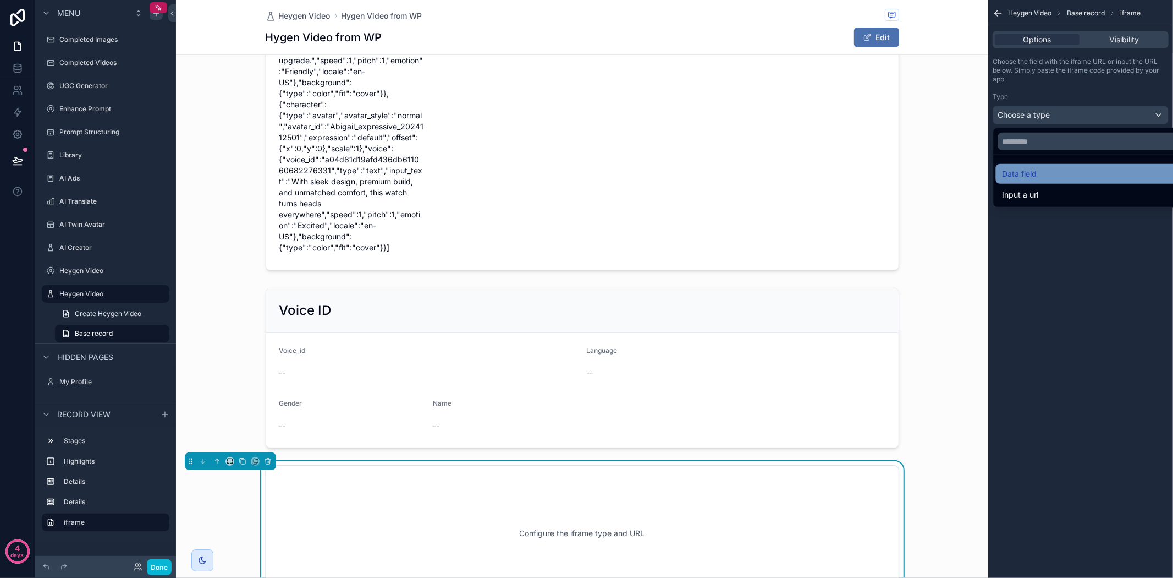
click at [1037, 173] on span "Data field" at bounding box center [1020, 173] width 35 height 13
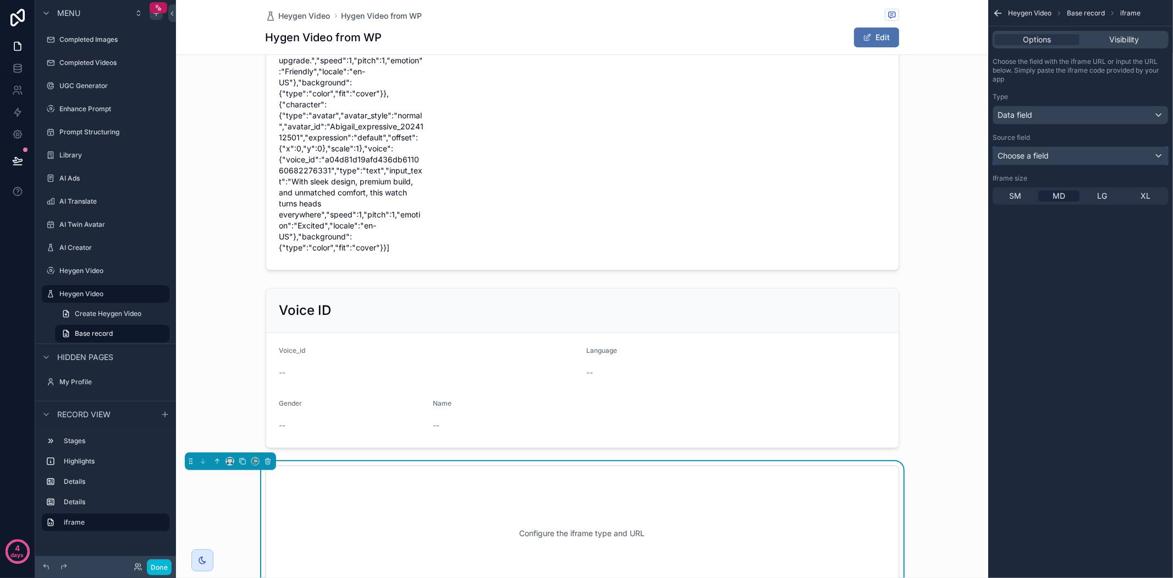
click at [1035, 156] on span "Choose a field" at bounding box center [1023, 155] width 51 height 9
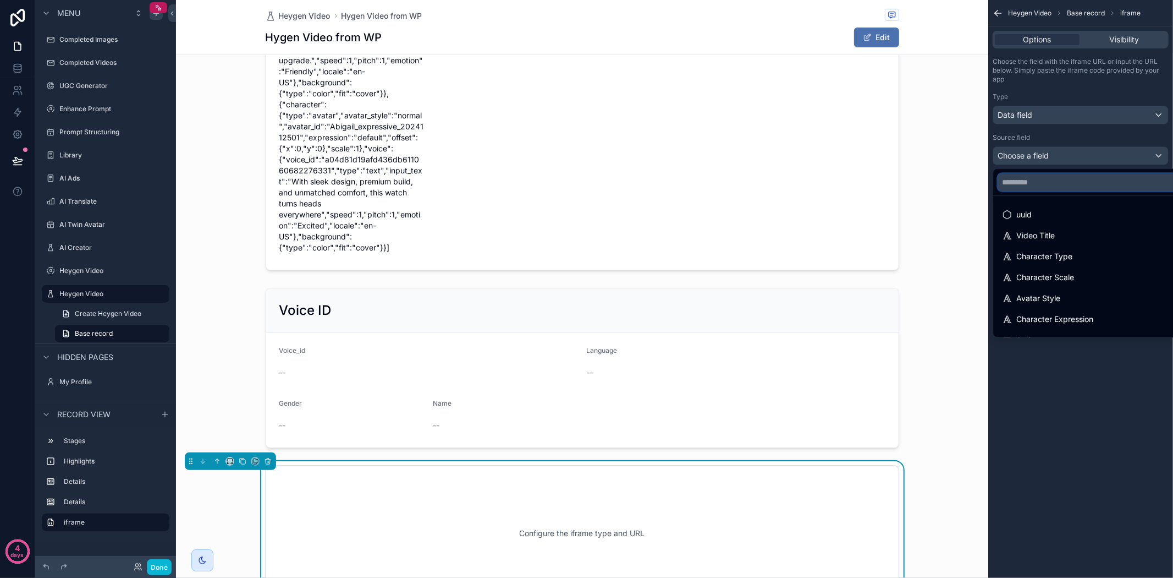
click at [1073, 190] on input "text" at bounding box center [1093, 182] width 191 height 18
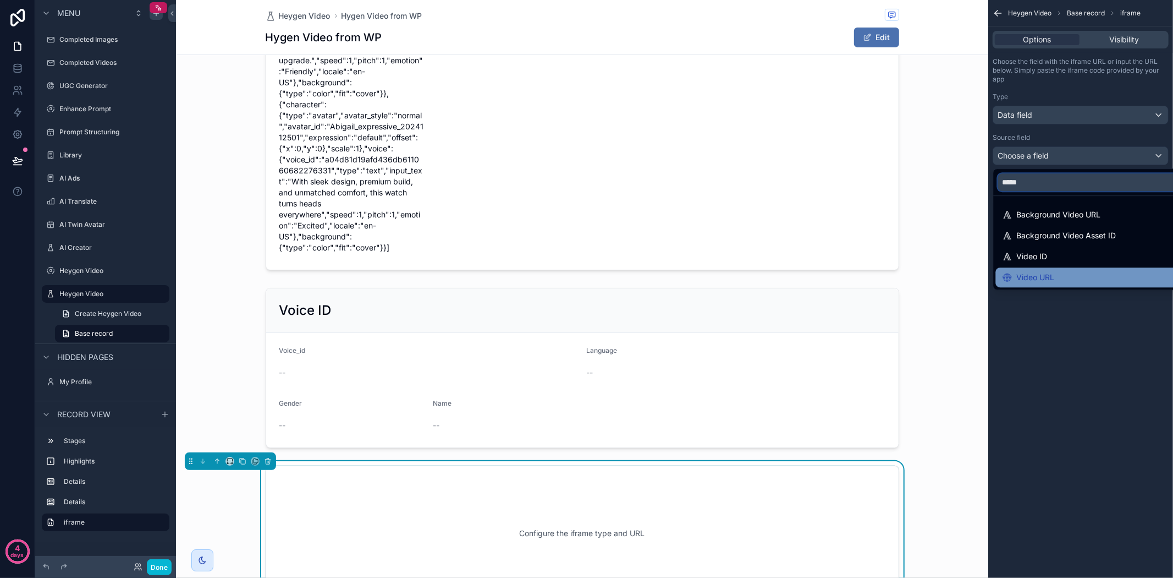
type input "*****"
click at [1060, 271] on div "Video URL" at bounding box center [1094, 277] width 183 height 13
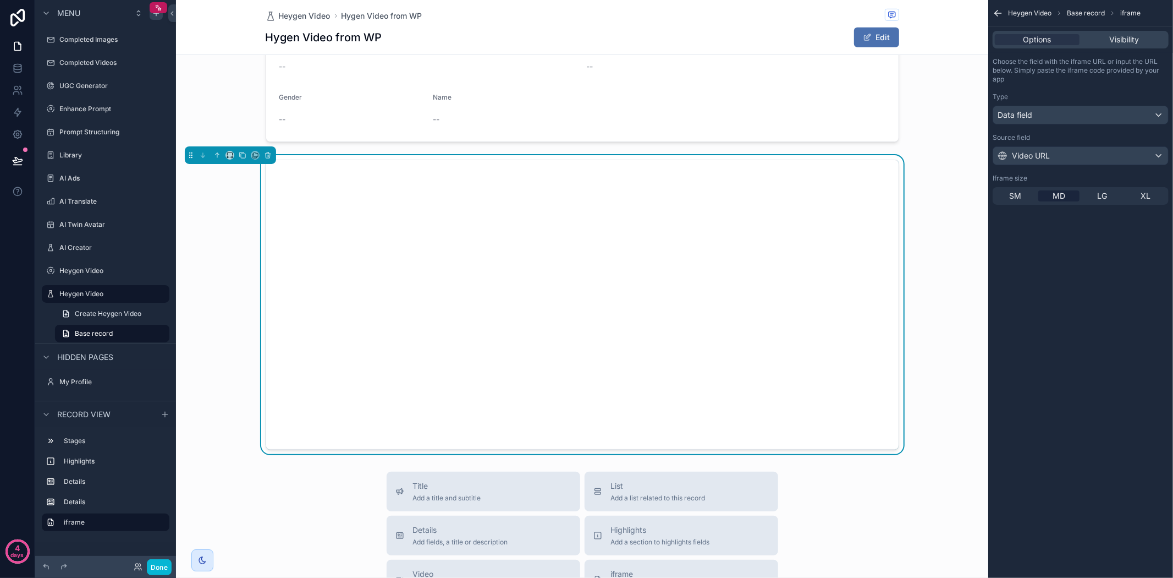
scroll to position [622, 0]
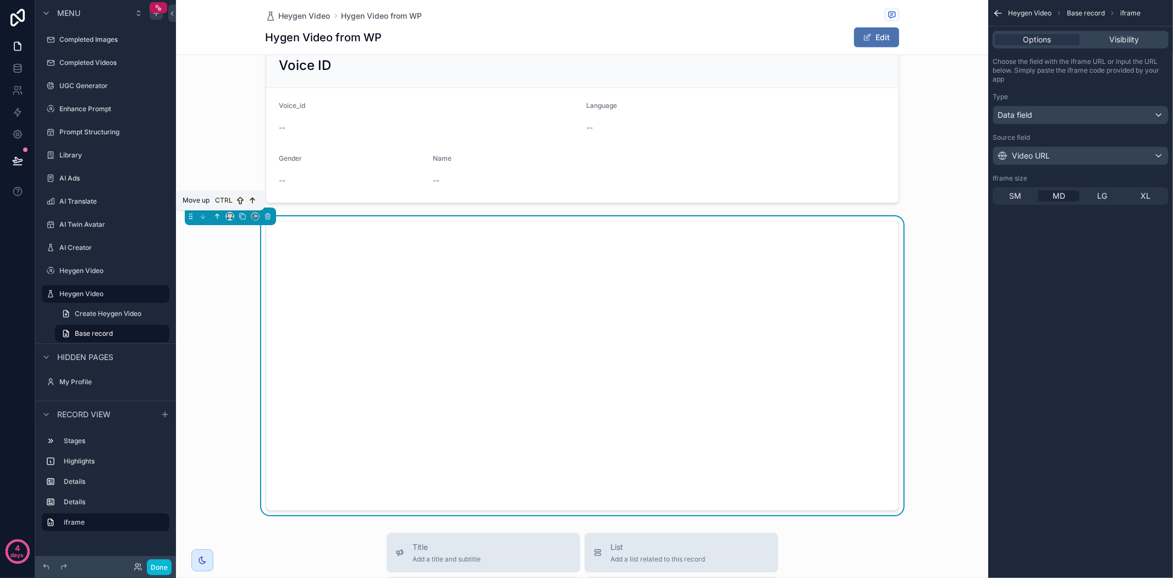
click at [221, 213] on icon "scrollable content" at bounding box center [217, 216] width 8 height 8
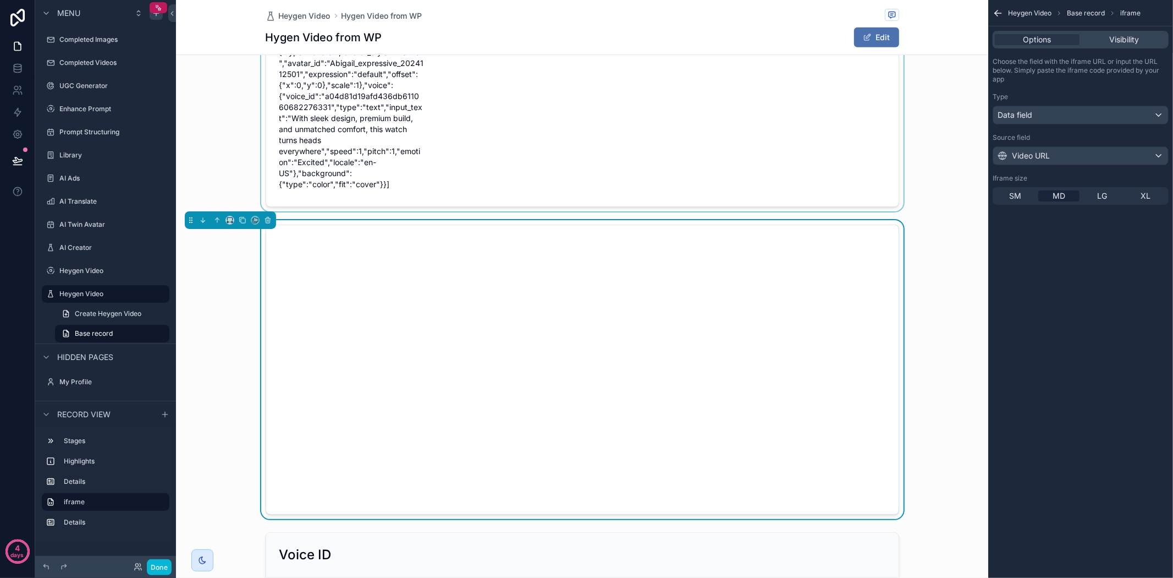
scroll to position [316, 0]
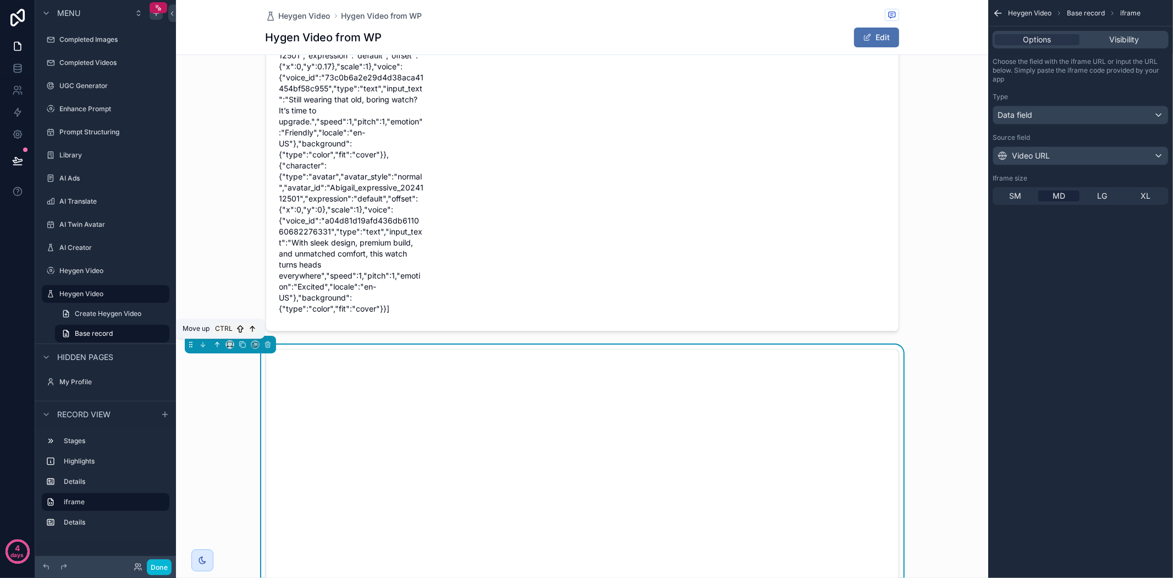
click at [213, 344] on icon "scrollable content" at bounding box center [217, 344] width 8 height 8
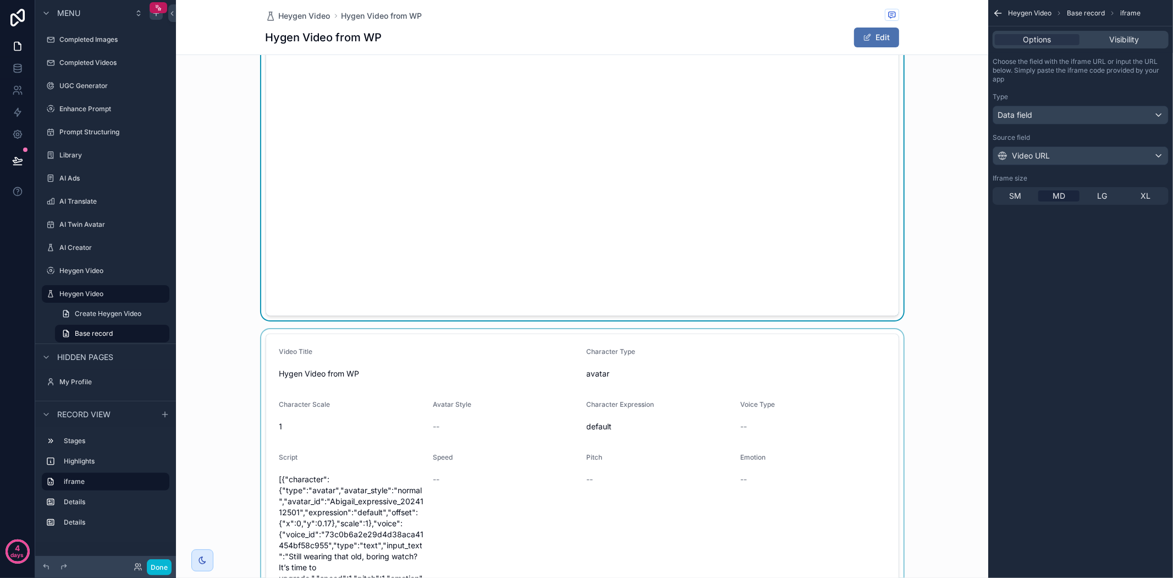
scroll to position [0, 0]
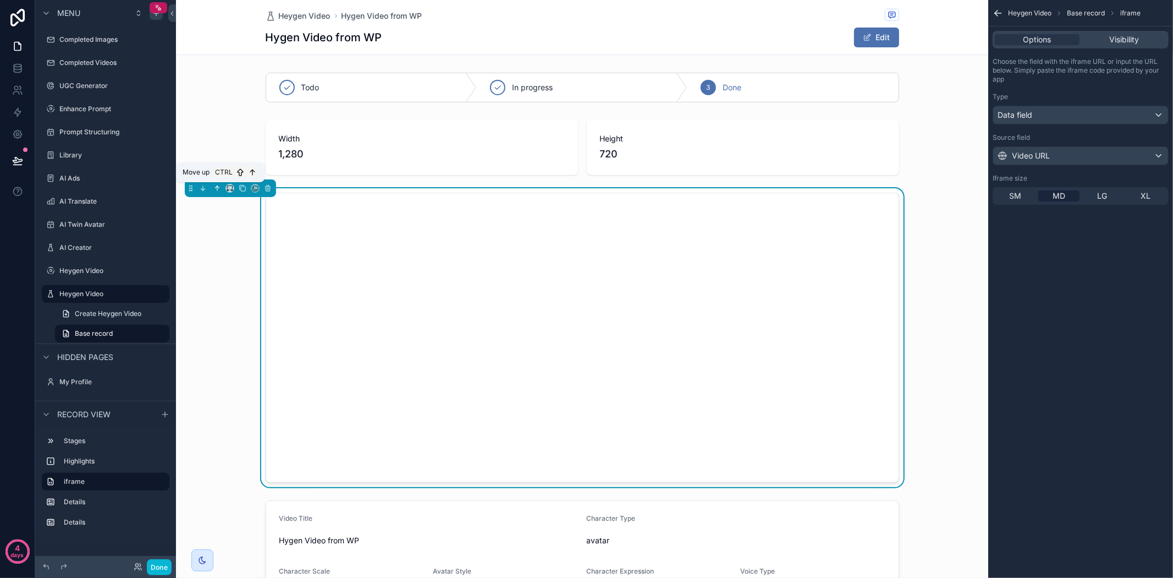
click at [220, 185] on icon "scrollable content" at bounding box center [217, 188] width 8 height 8
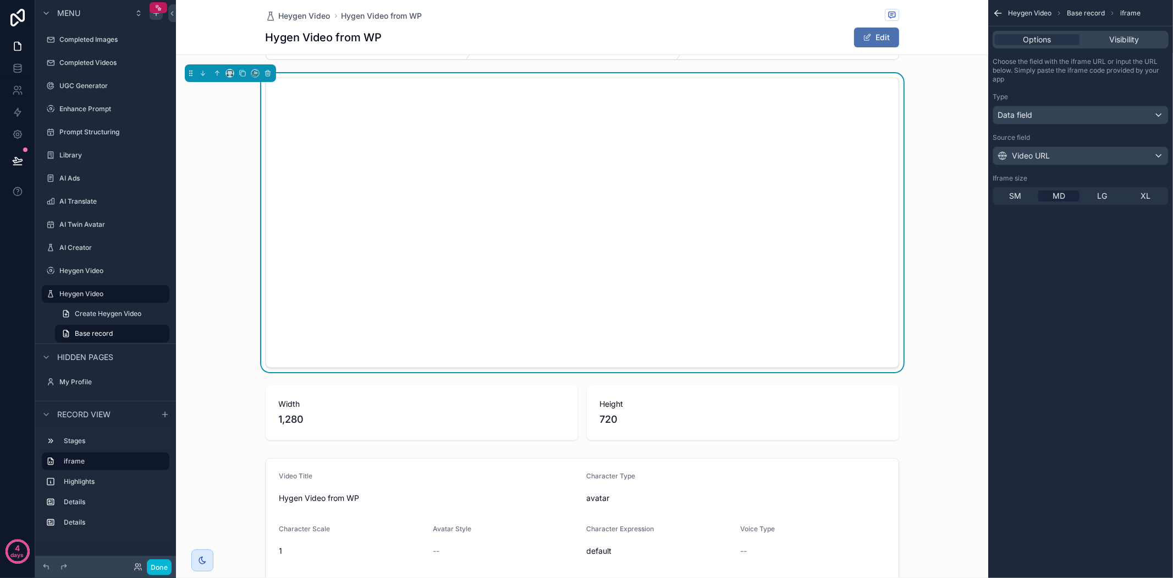
scroll to position [61, 0]
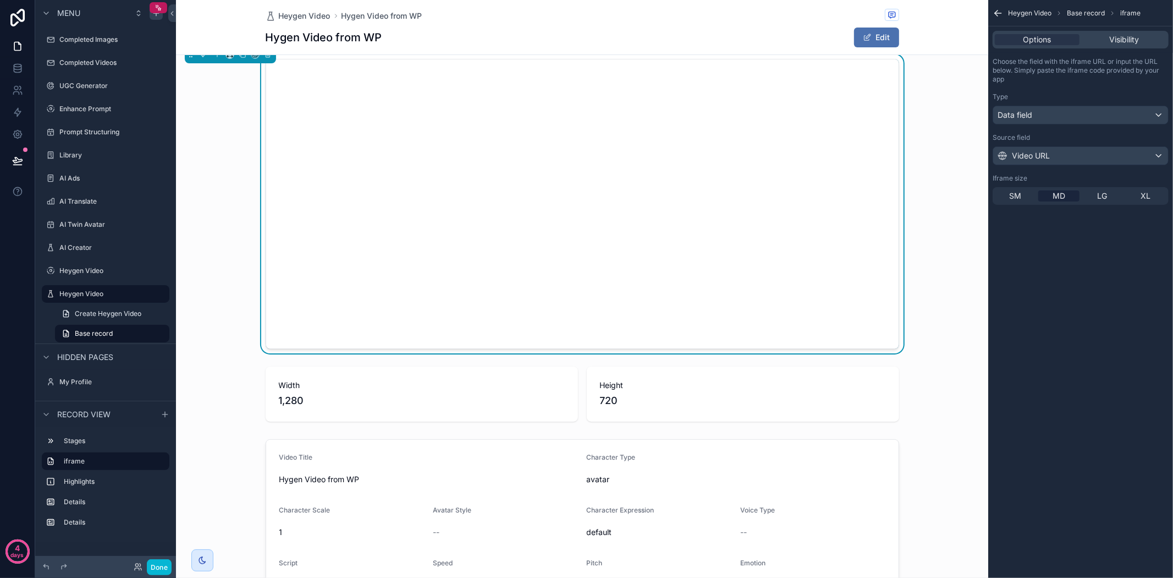
click at [927, 272] on div "scrollable content" at bounding box center [582, 203] width 812 height 299
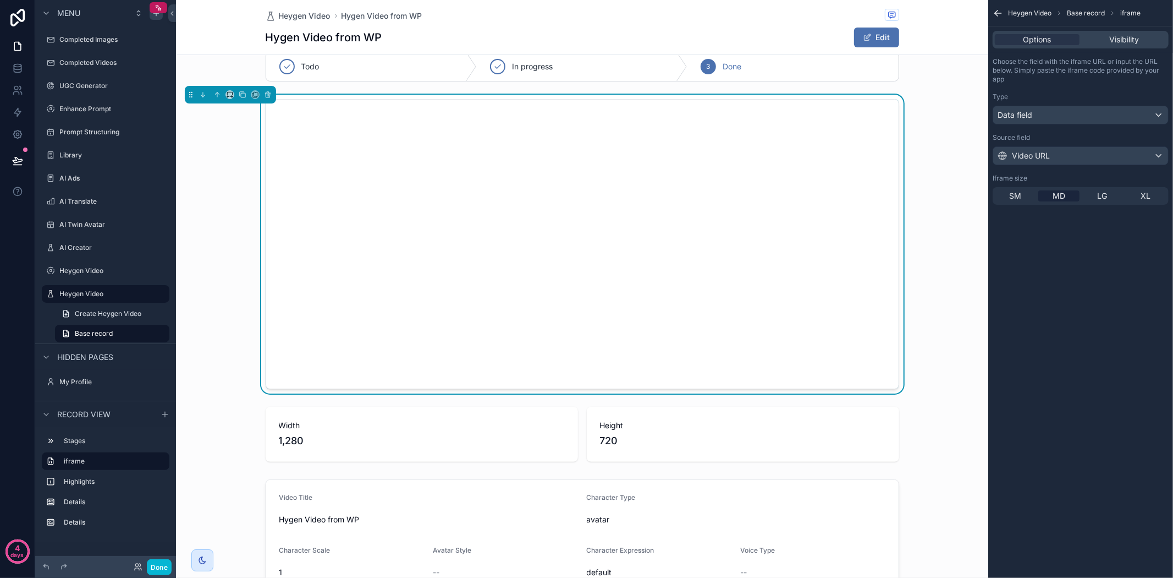
scroll to position [0, 0]
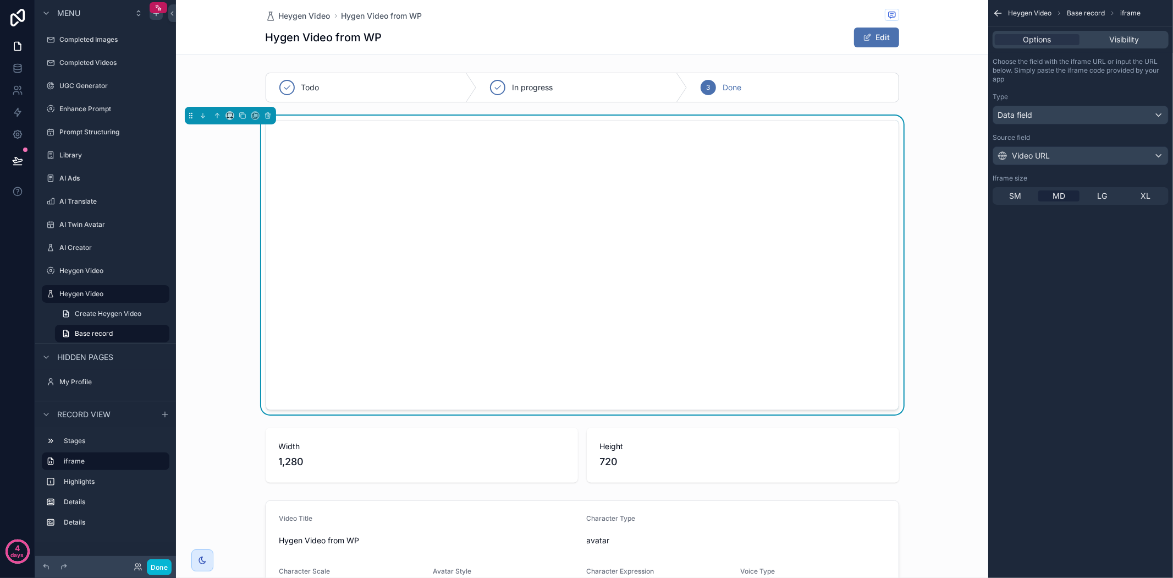
click at [1004, 13] on div "Heygen Video Base record iframe" at bounding box center [1080, 13] width 185 height 26
click at [1003, 12] on icon "scrollable content" at bounding box center [998, 13] width 11 height 11
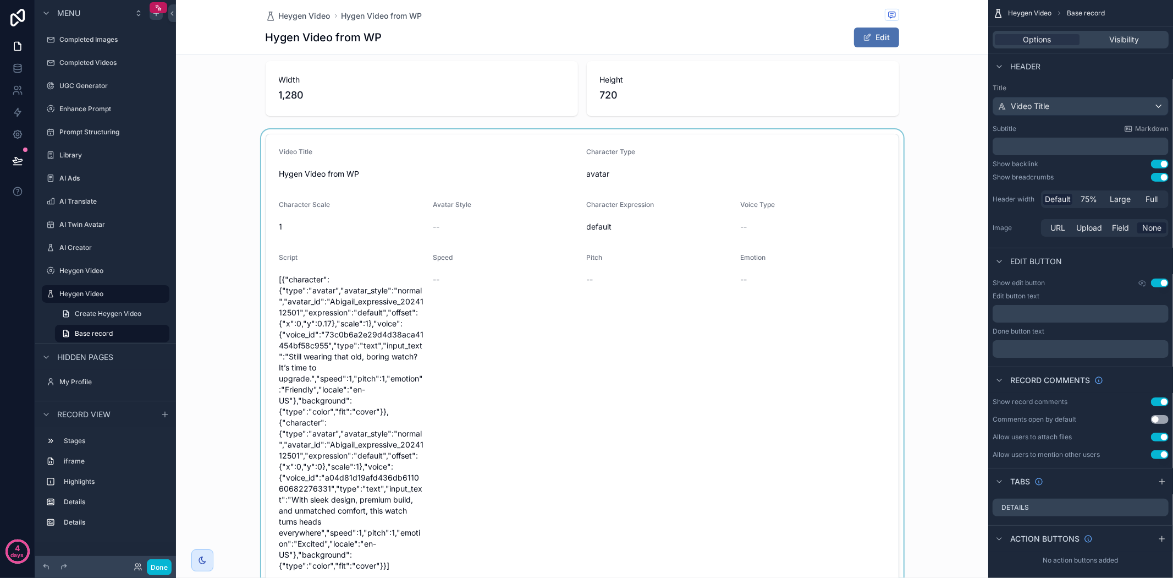
click at [919, 288] on div "scrollable content" at bounding box center [582, 360] width 812 height 463
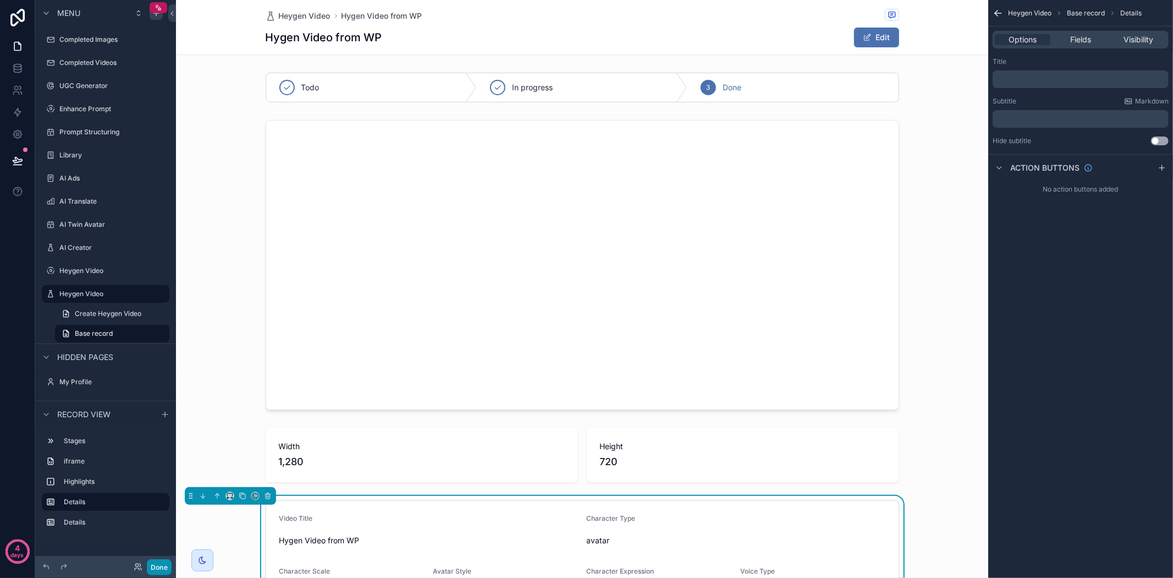
click at [156, 573] on button "Done" at bounding box center [159, 567] width 25 height 16
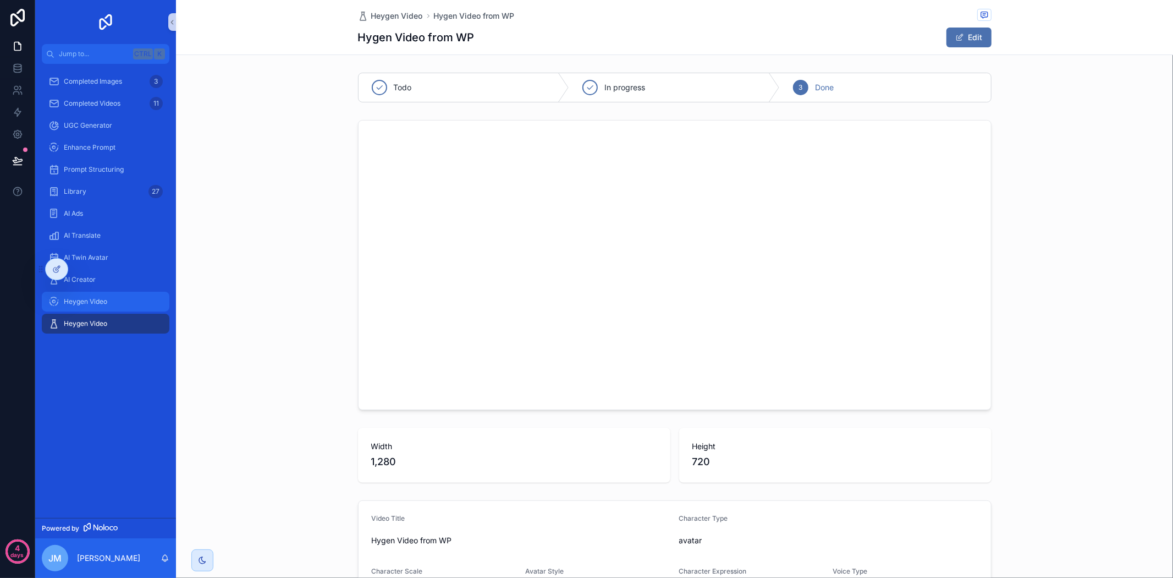
click at [114, 301] on div "Heygen Video" at bounding box center [105, 302] width 114 height 18
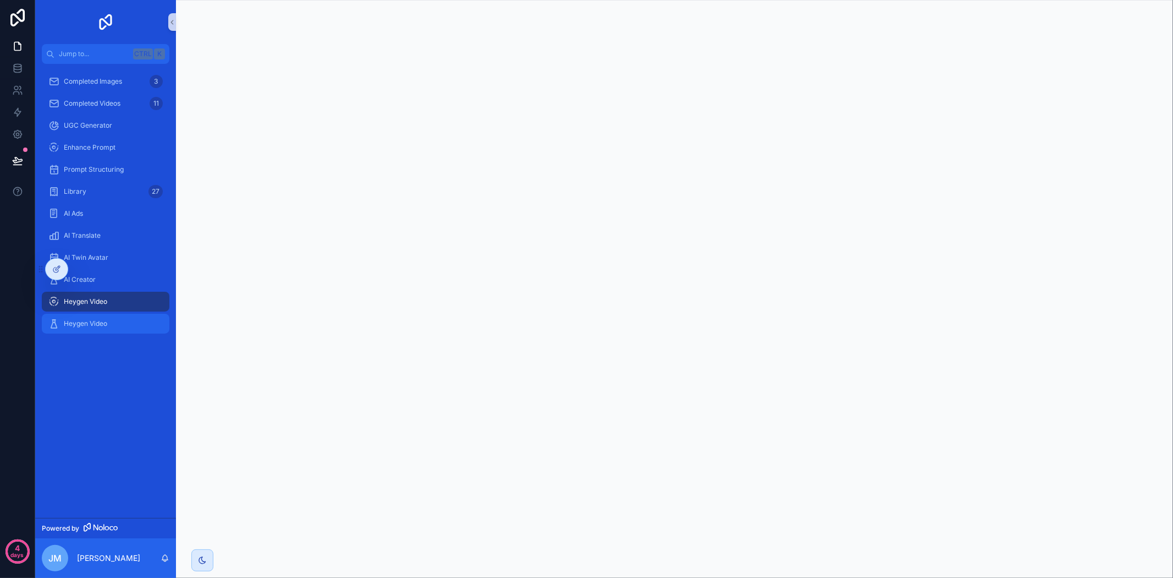
click at [106, 323] on span "Heygen Video" at bounding box center [85, 323] width 43 height 9
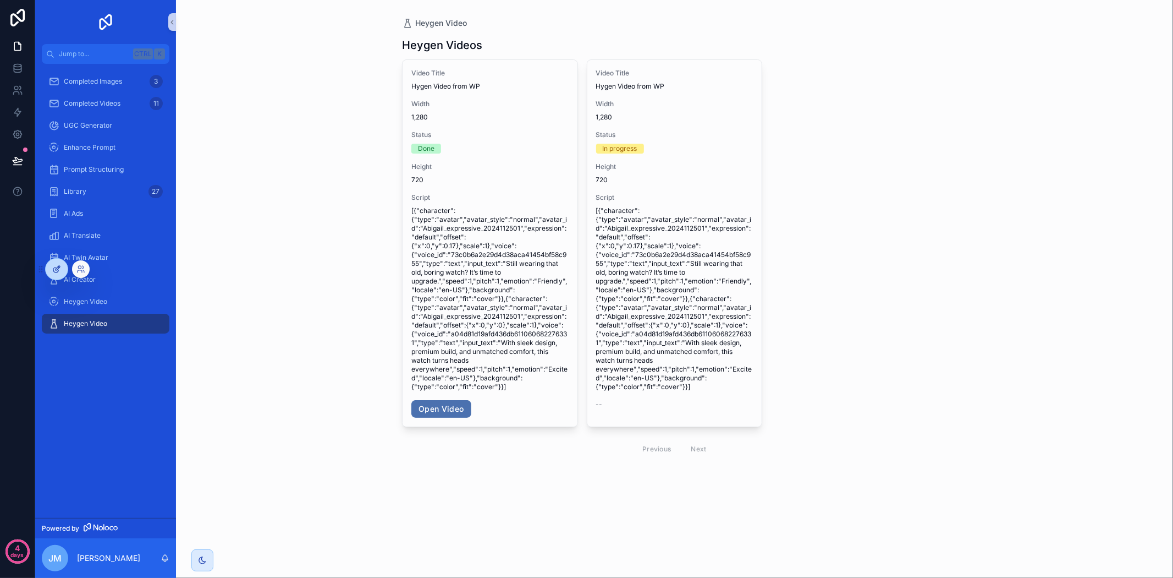
click at [56, 267] on icon at bounding box center [55, 269] width 5 height 5
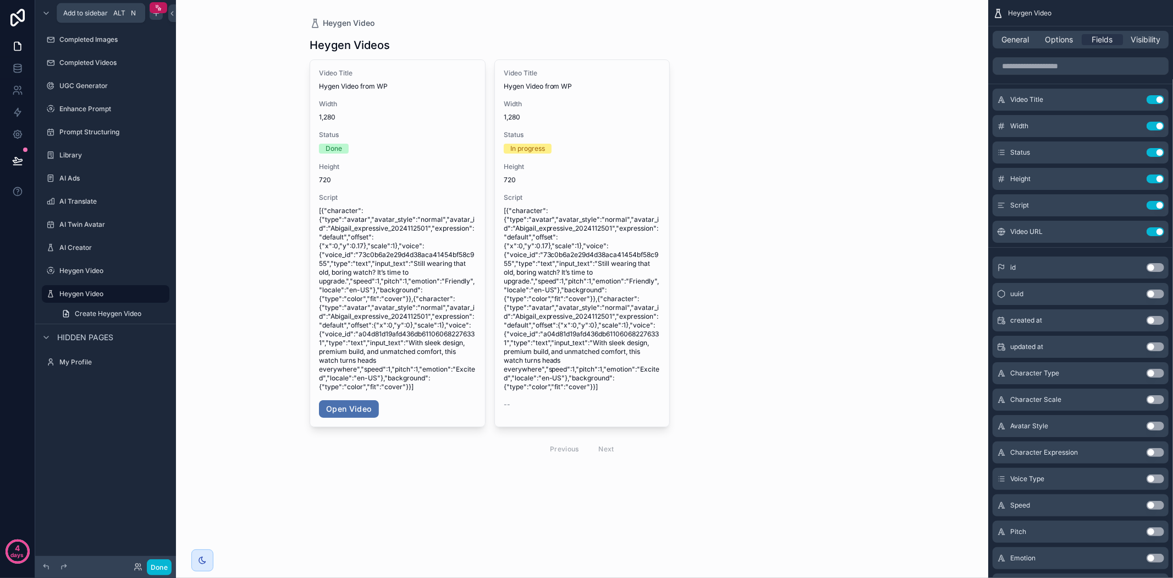
click at [153, 17] on icon "scrollable content" at bounding box center [156, 13] width 9 height 9
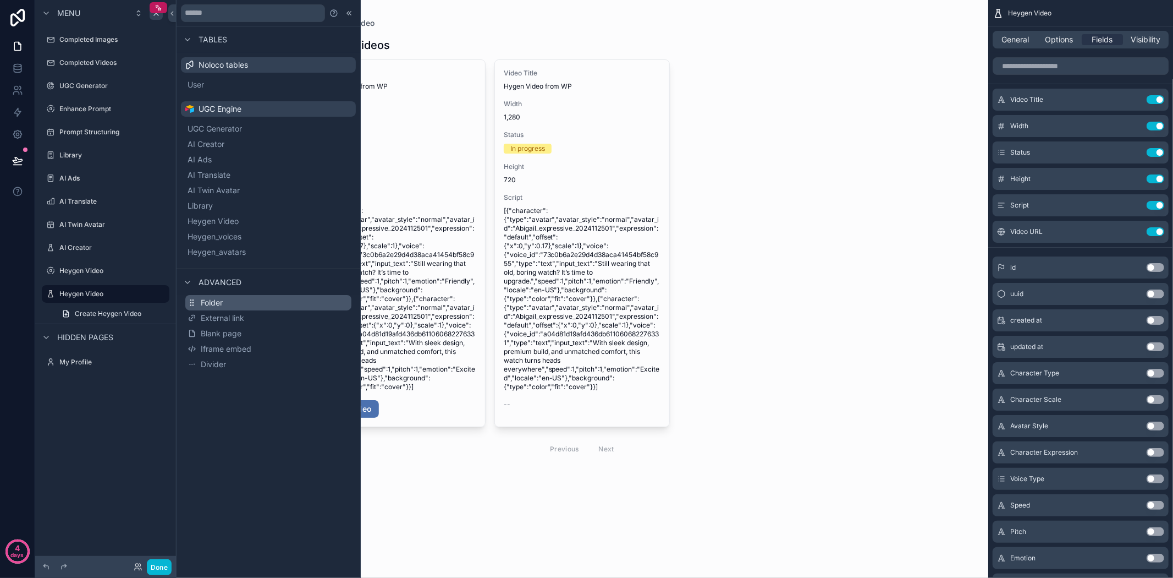
click at [216, 300] on span "Folder" at bounding box center [212, 302] width 22 height 11
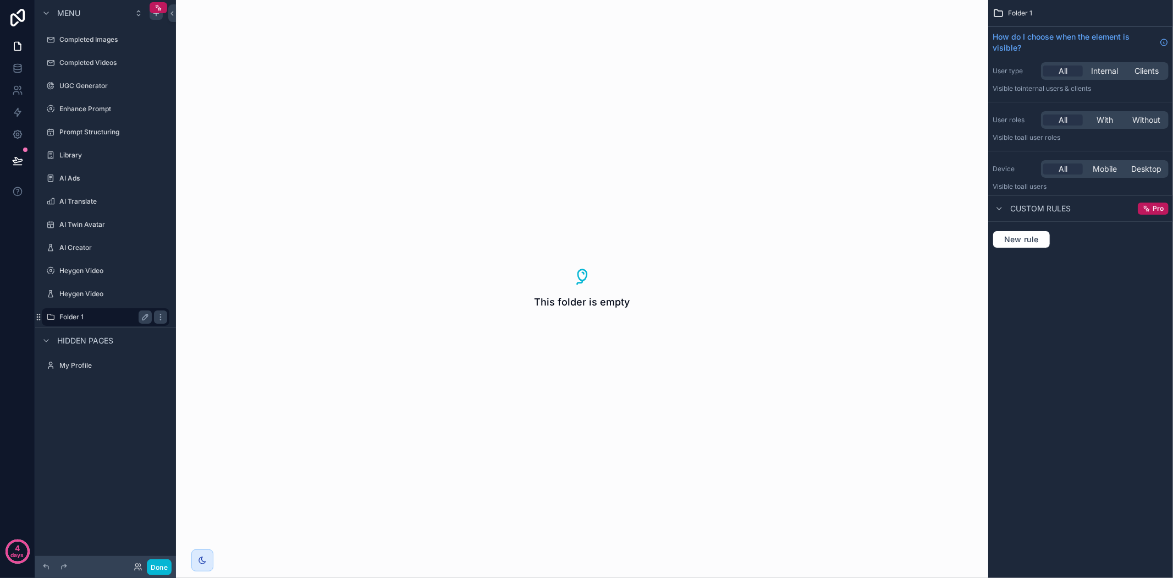
click at [96, 316] on label "Folder 1" at bounding box center [103, 316] width 88 height 9
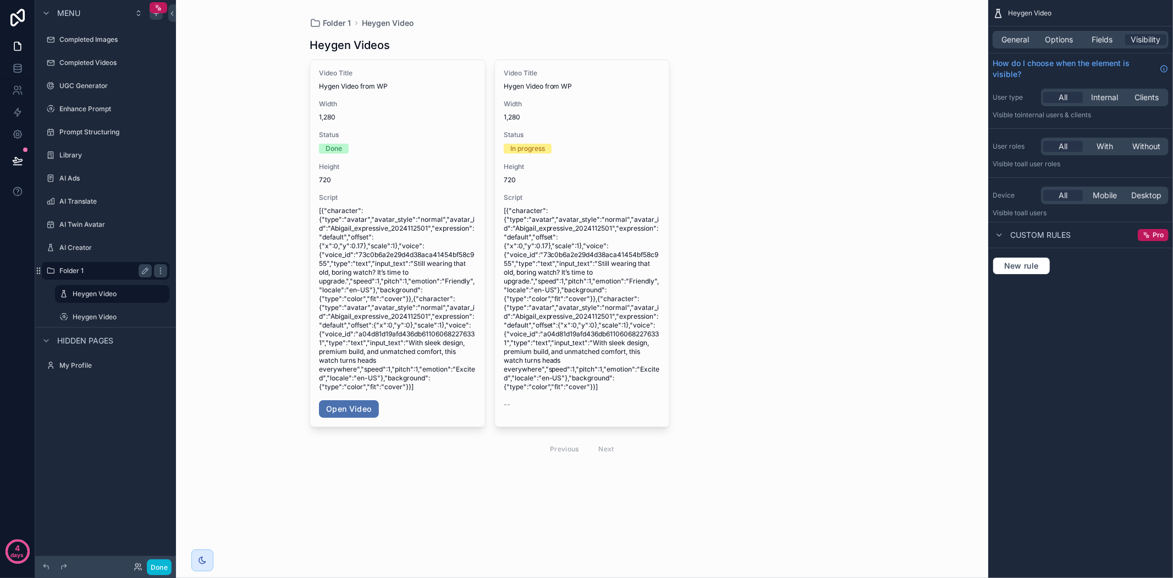
click at [81, 272] on label "Folder 1" at bounding box center [103, 270] width 88 height 9
click at [144, 267] on icon "scrollable content" at bounding box center [145, 270] width 9 height 9
click at [94, 268] on input "********" at bounding box center [96, 270] width 75 height 13
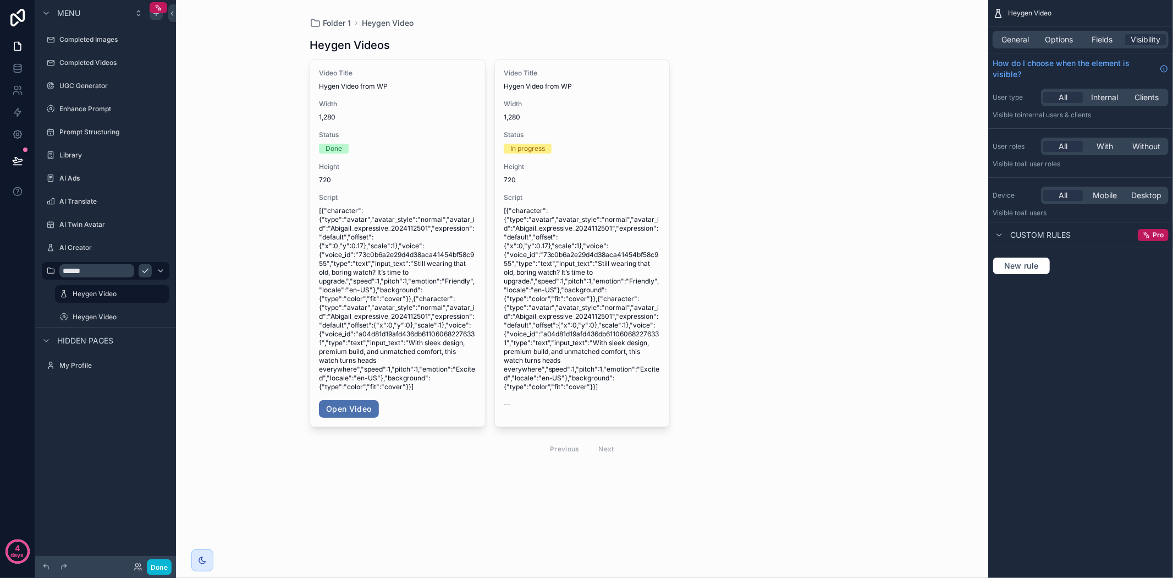
type input "******"
click at [142, 266] on icon "scrollable content" at bounding box center [145, 270] width 9 height 9
click at [87, 292] on label "Heygen Video" at bounding box center [110, 293] width 75 height 9
click at [145, 296] on icon "scrollable content" at bounding box center [145, 293] width 9 height 9
click at [116, 293] on input "**********" at bounding box center [104, 293] width 62 height 13
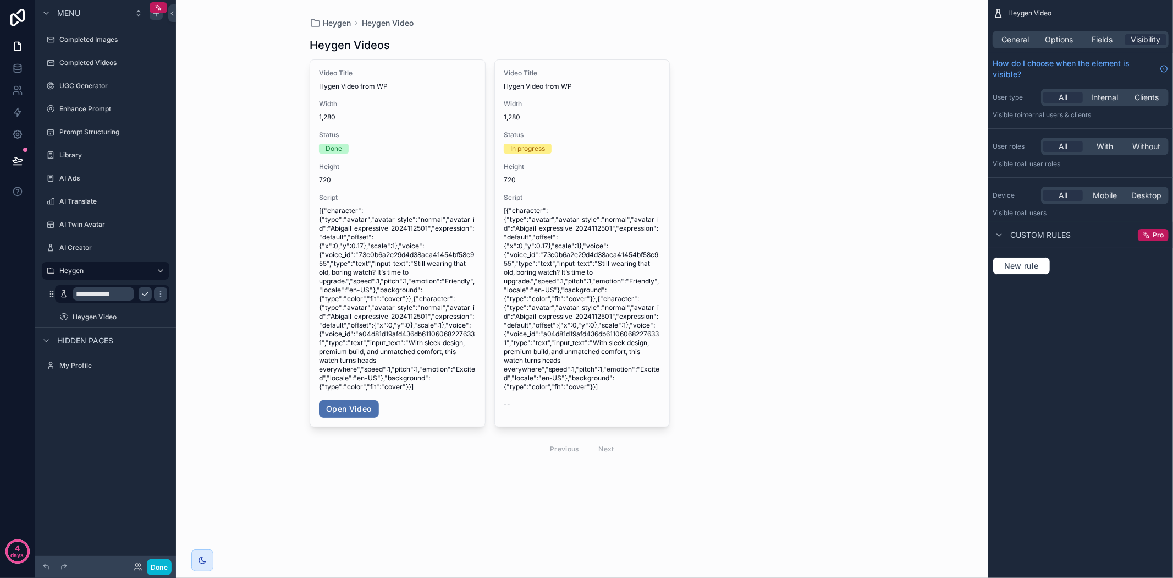
click at [116, 293] on input "**********" at bounding box center [104, 293] width 62 height 13
type input "**********"
click at [112, 311] on div "Heygen Video" at bounding box center [112, 316] width 79 height 13
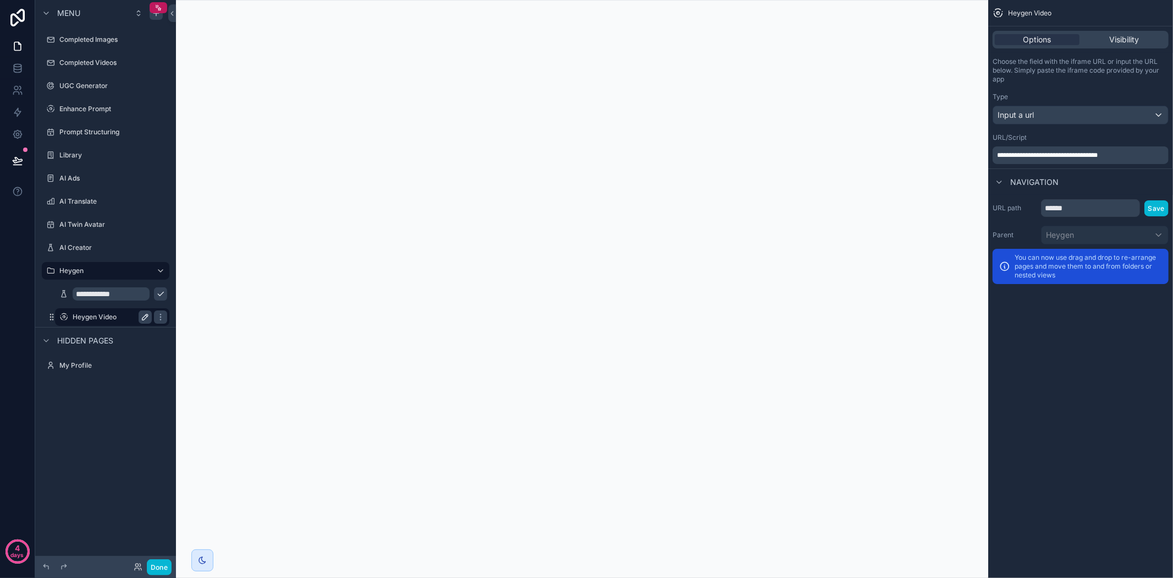
click at [141, 315] on icon "scrollable content" at bounding box center [145, 316] width 9 height 9
click at [98, 317] on input "**********" at bounding box center [104, 316] width 62 height 13
type input "**********"
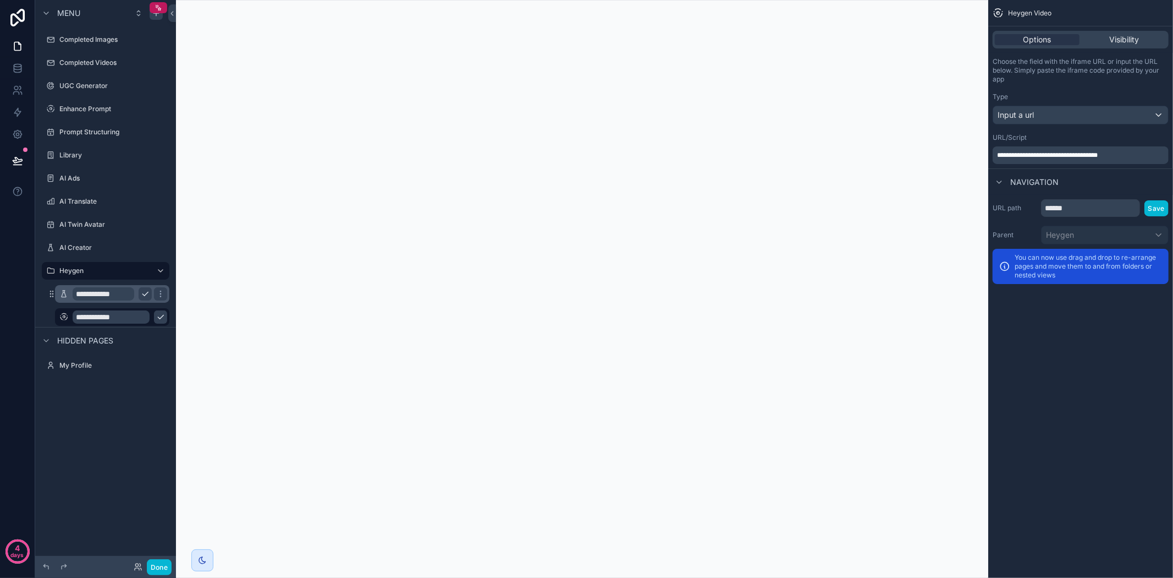
click at [85, 287] on input "**********" at bounding box center [104, 293] width 62 height 13
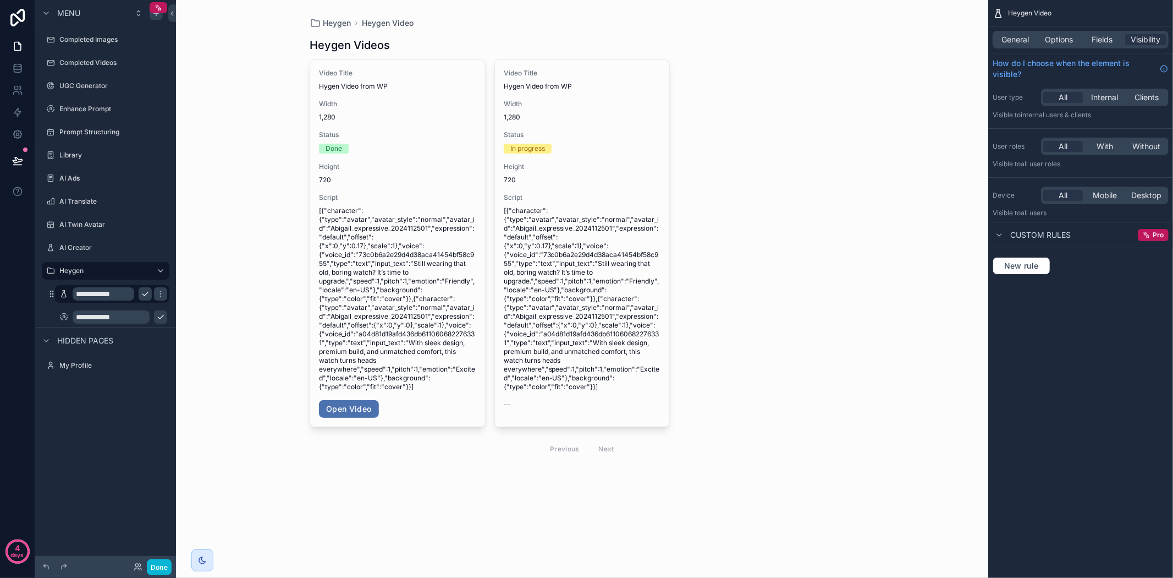
click at [85, 290] on input "**********" at bounding box center [104, 293] width 62 height 13
type input "**********"
click at [156, 289] on icon "scrollable content" at bounding box center [160, 293] width 9 height 9
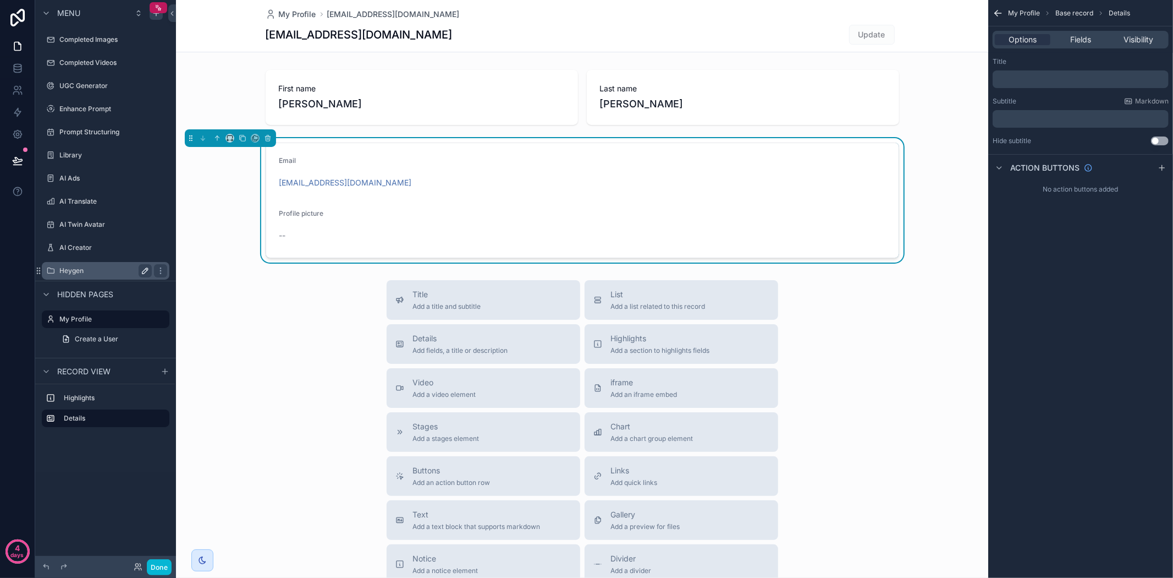
click at [94, 266] on label "Heygen" at bounding box center [103, 270] width 88 height 9
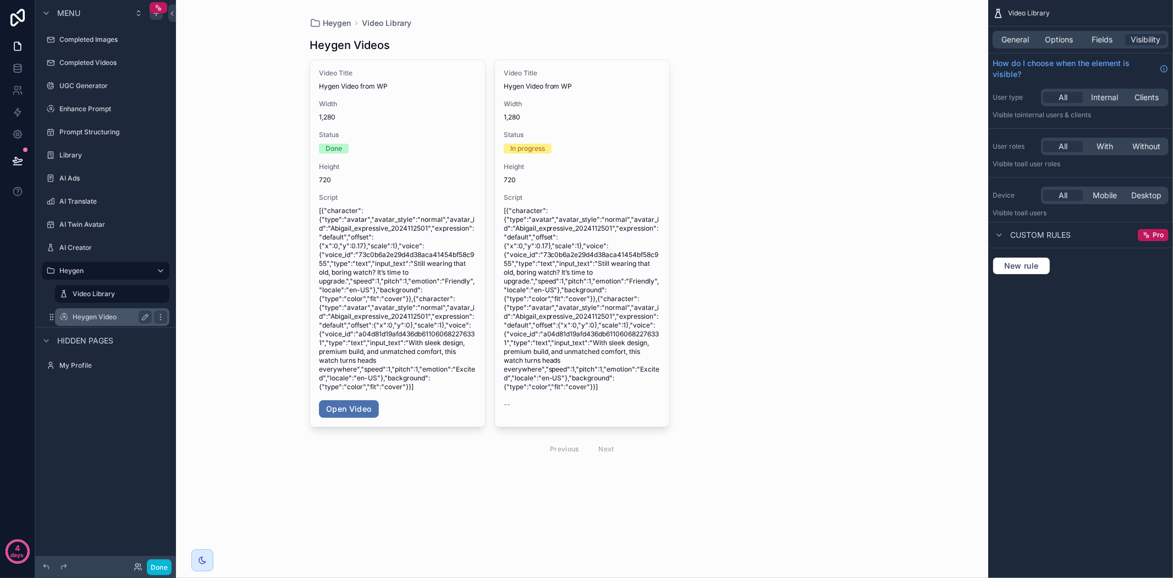
click at [103, 312] on label "Heygen Video" at bounding box center [110, 316] width 75 height 9
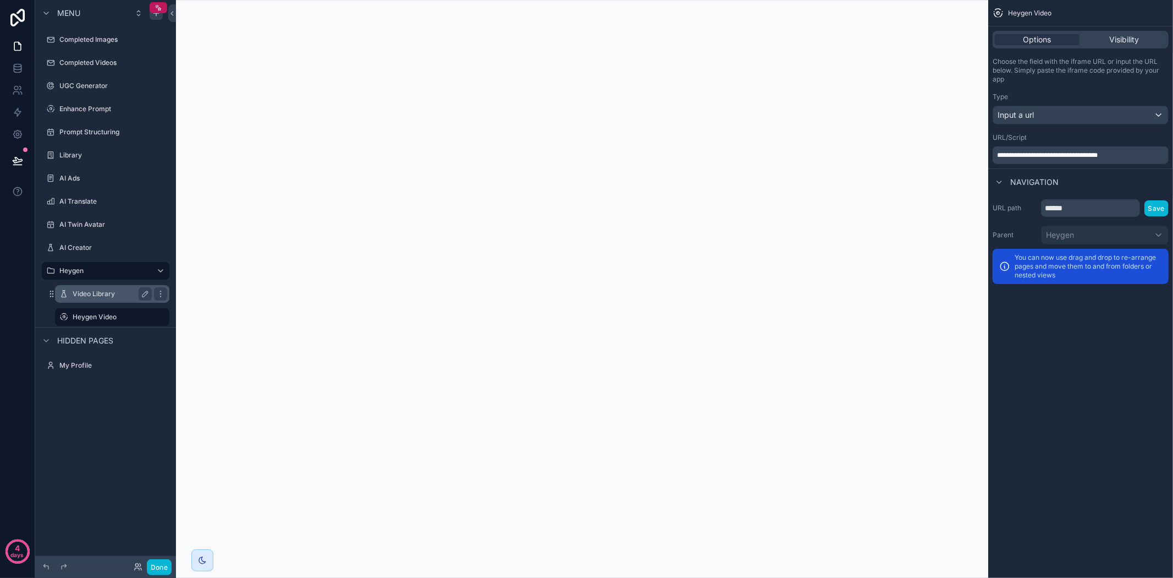
click at [117, 289] on label "Video Library" at bounding box center [110, 293] width 75 height 9
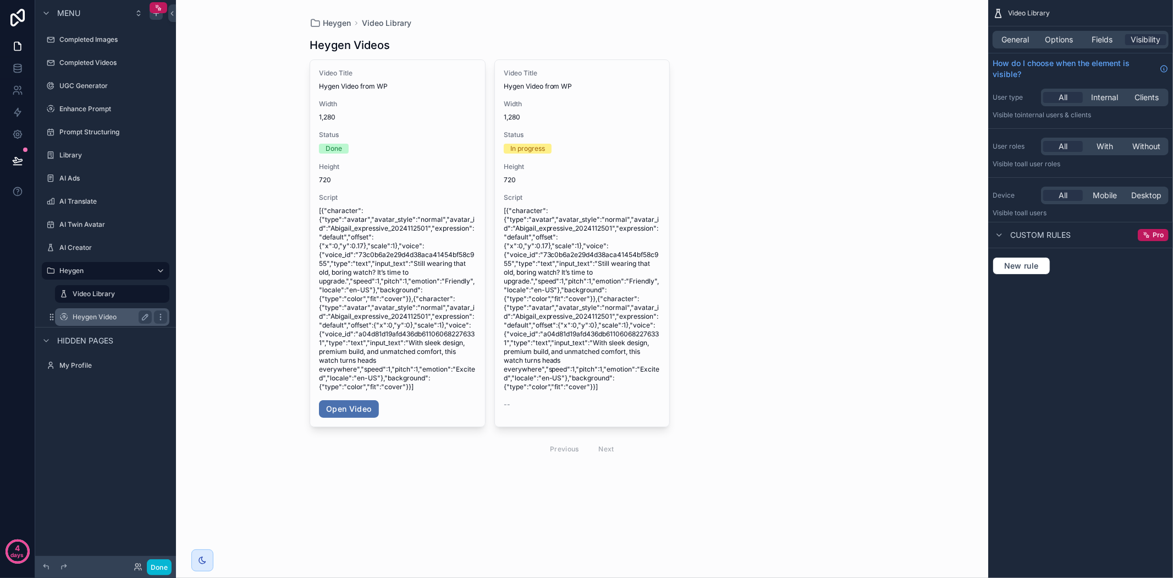
click at [100, 315] on label "Heygen Video" at bounding box center [110, 316] width 75 height 9
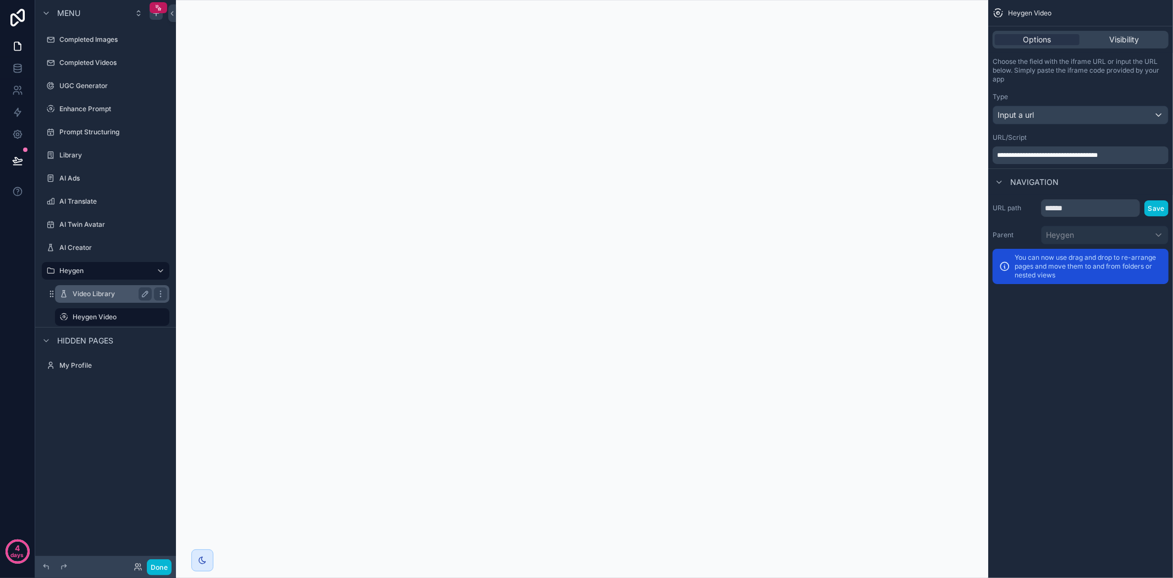
click at [94, 292] on label "Video Library" at bounding box center [110, 293] width 75 height 9
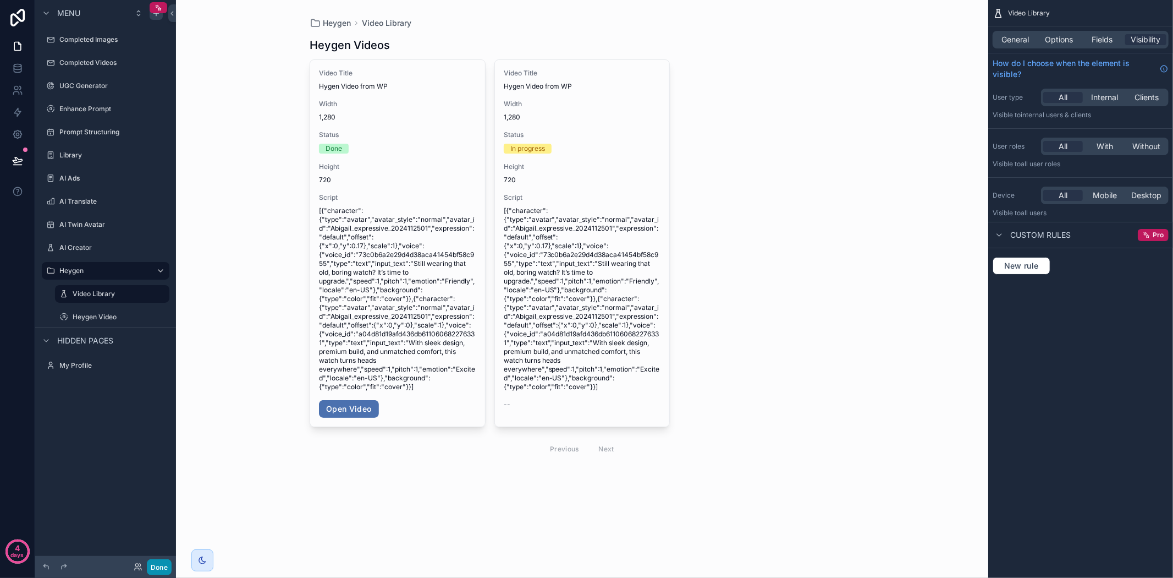
click at [156, 571] on button "Done" at bounding box center [159, 567] width 25 height 16
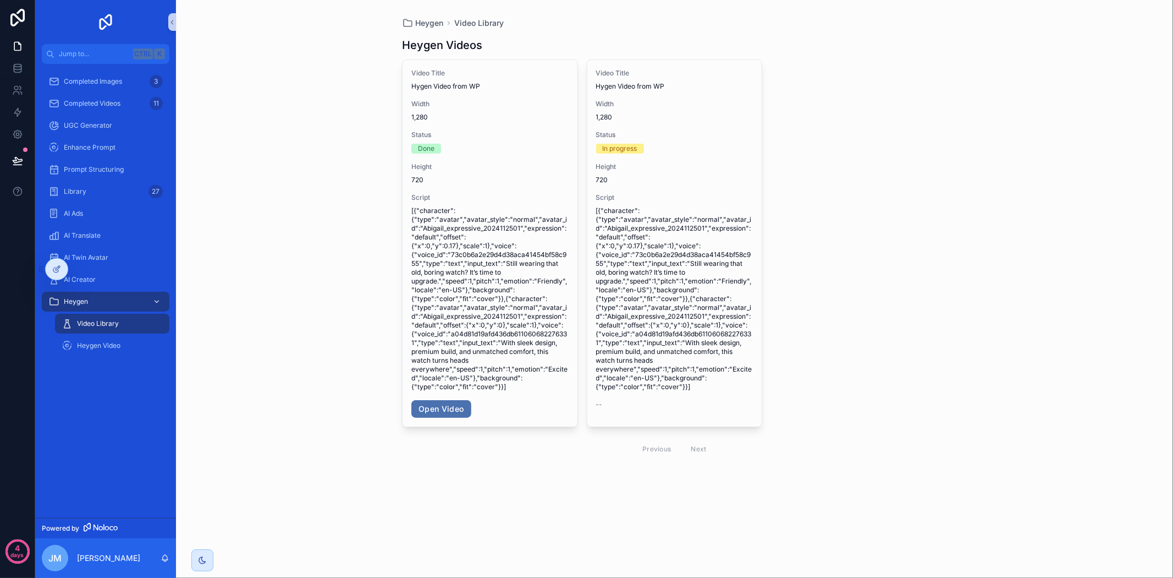
click at [133, 310] on div "Heygen" at bounding box center [105, 302] width 114 height 18
click at [141, 306] on div "Heygen" at bounding box center [105, 302] width 114 height 18
click at [158, 300] on icon "scrollable content" at bounding box center [157, 302] width 8 height 8
click at [163, 300] on link "Heygen" at bounding box center [106, 302] width 128 height 20
click at [121, 344] on div "Heygen Video" at bounding box center [112, 346] width 101 height 18
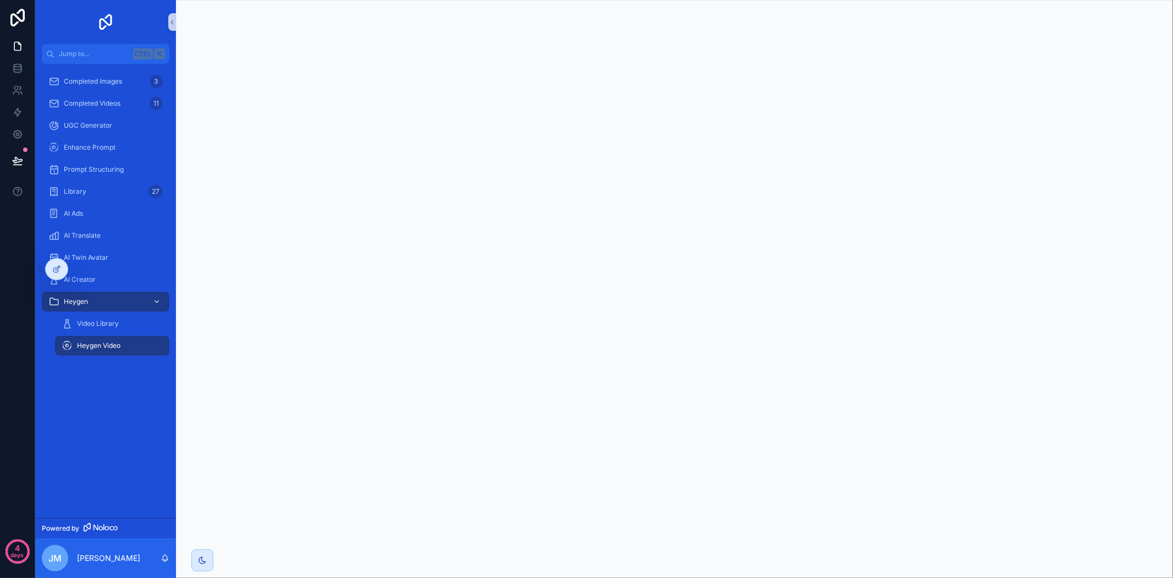
click at [157, 301] on icon "scrollable content" at bounding box center [157, 301] width 4 height 2
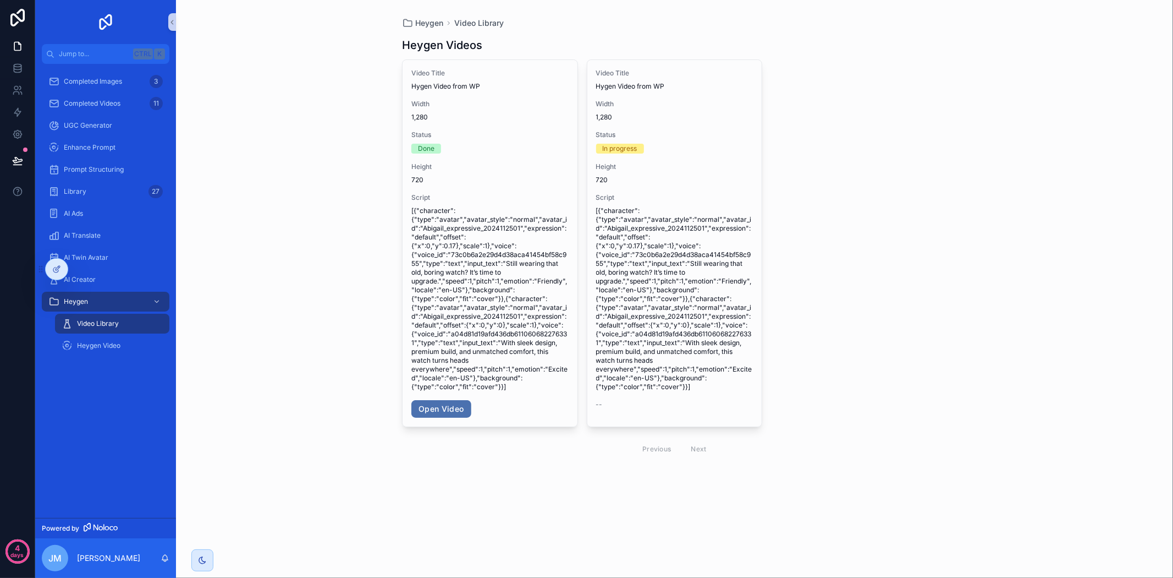
click at [39, 289] on div "AI Creator" at bounding box center [105, 279] width 141 height 22
click at [120, 244] on link "AI Translate" at bounding box center [106, 236] width 128 height 20
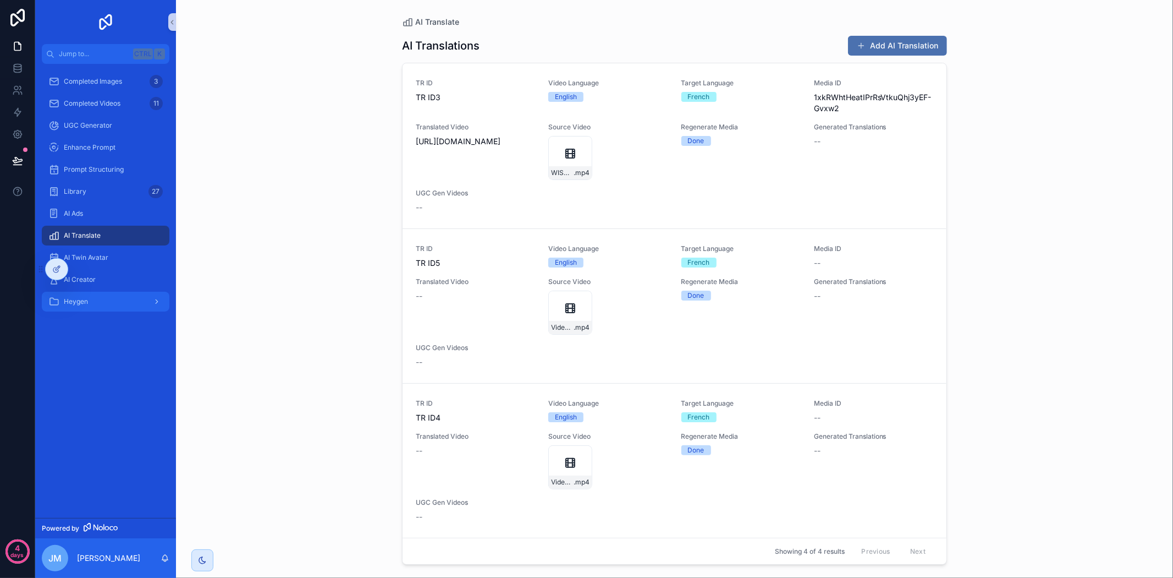
click at [152, 299] on div "scrollable content" at bounding box center [156, 302] width 14 height 18
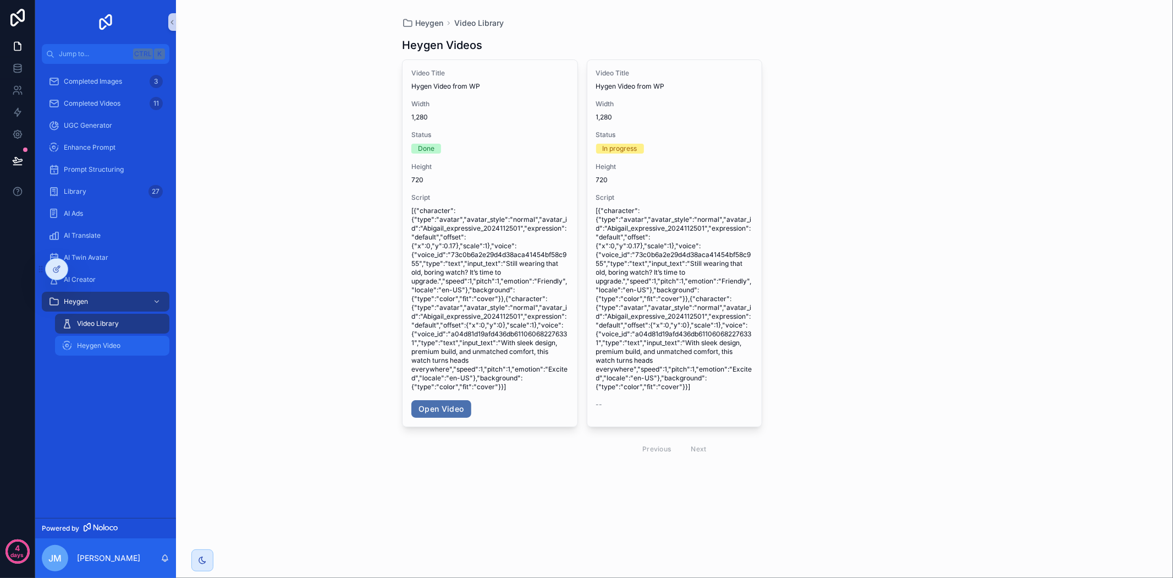
click at [103, 345] on span "Heygen Video" at bounding box center [98, 345] width 43 height 9
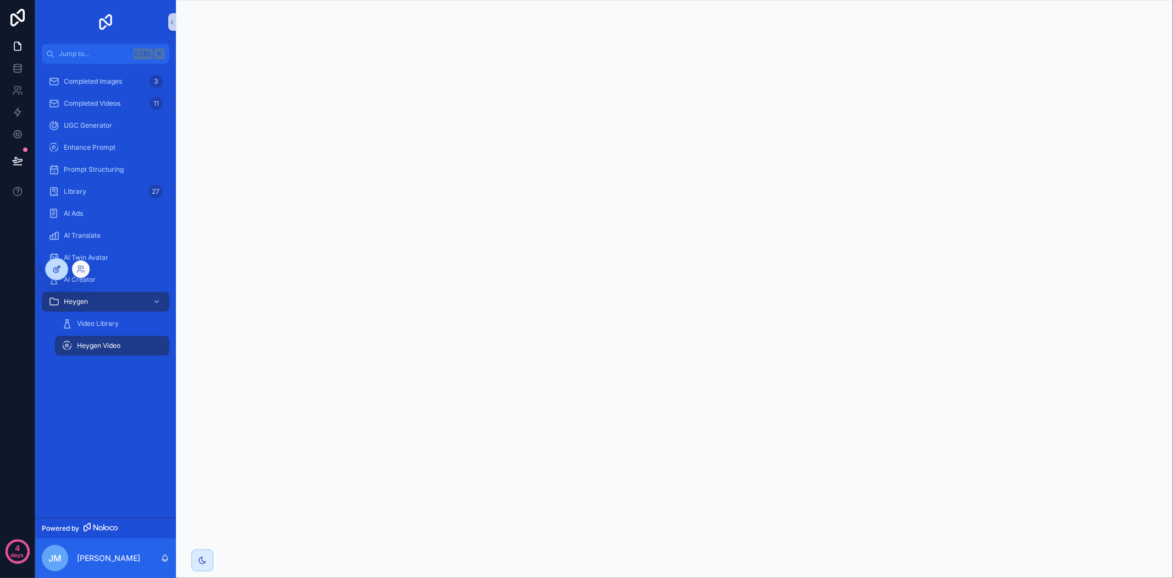
click at [58, 267] on icon at bounding box center [56, 269] width 9 height 9
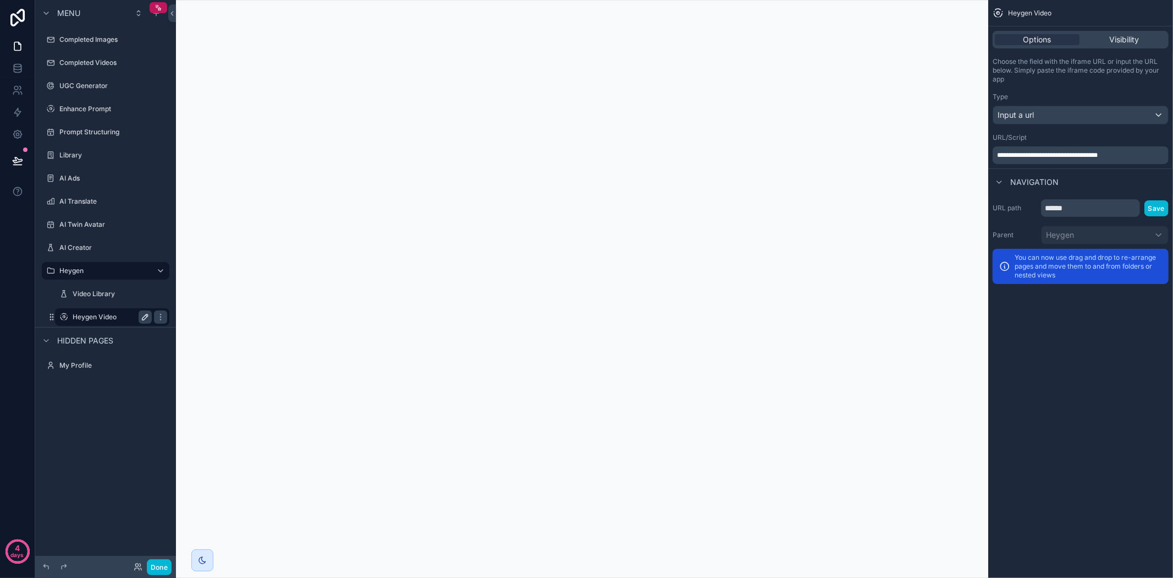
click at [145, 316] on icon "scrollable content" at bounding box center [145, 316] width 9 height 9
click at [108, 316] on input "**********" at bounding box center [104, 316] width 62 height 13
click at [91, 316] on input "**********" at bounding box center [104, 316] width 62 height 13
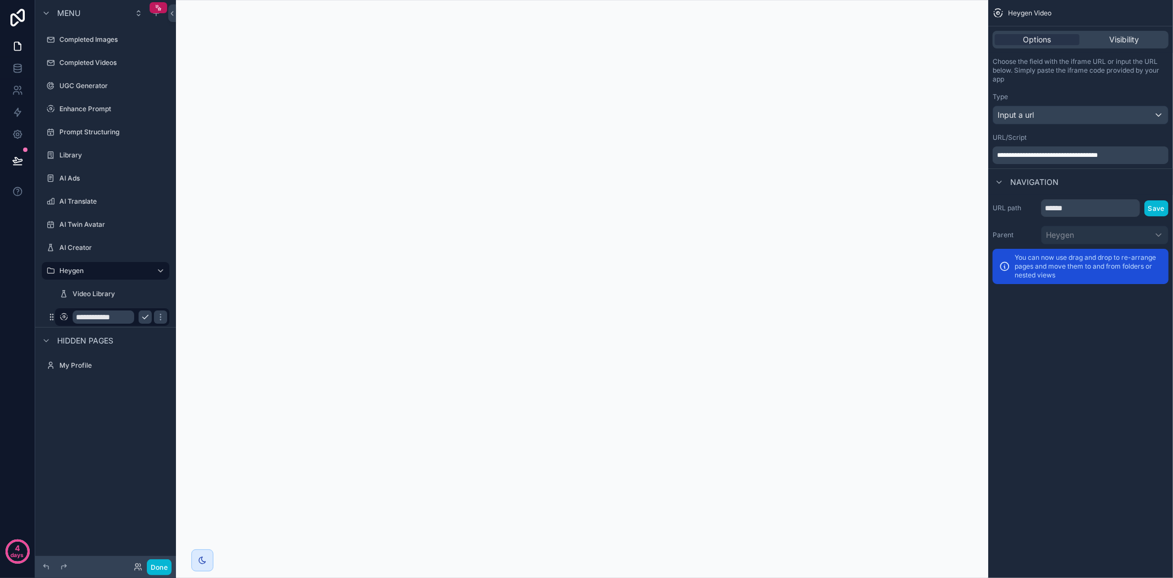
click at [91, 316] on input "**********" at bounding box center [104, 316] width 62 height 13
type input "**********"
click at [156, 316] on icon "scrollable content" at bounding box center [160, 316] width 9 height 9
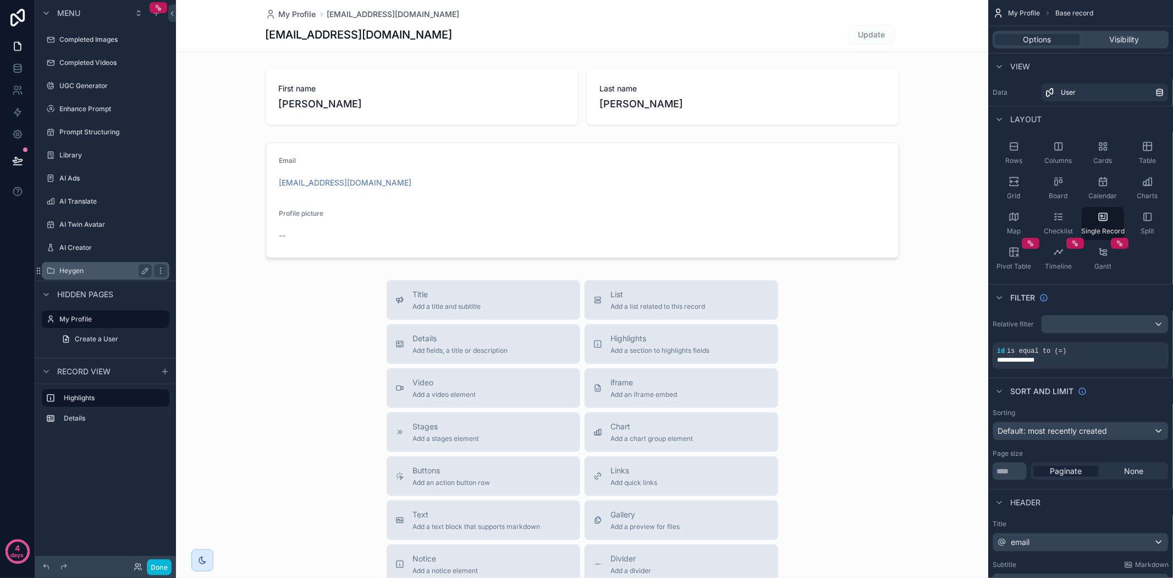
click at [114, 266] on label "Heygen" at bounding box center [103, 270] width 88 height 9
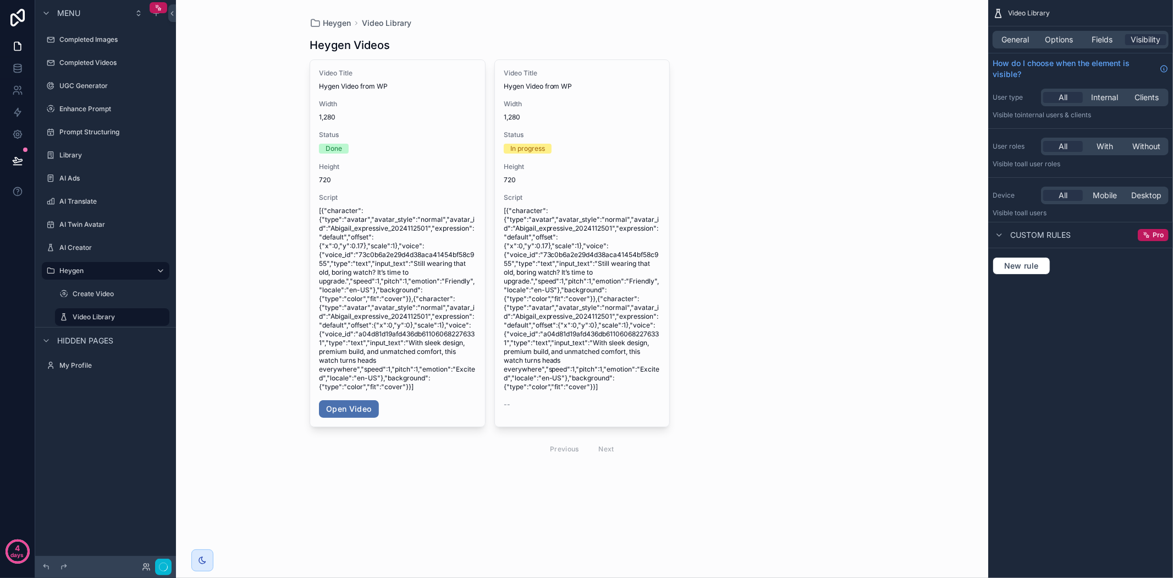
click at [98, 424] on div "Menu Completed Images Completed Videos UGC Generator Enhance Prompt Prompt Stru…" at bounding box center [105, 282] width 141 height 564
click at [161, 565] on button "Done" at bounding box center [159, 567] width 25 height 16
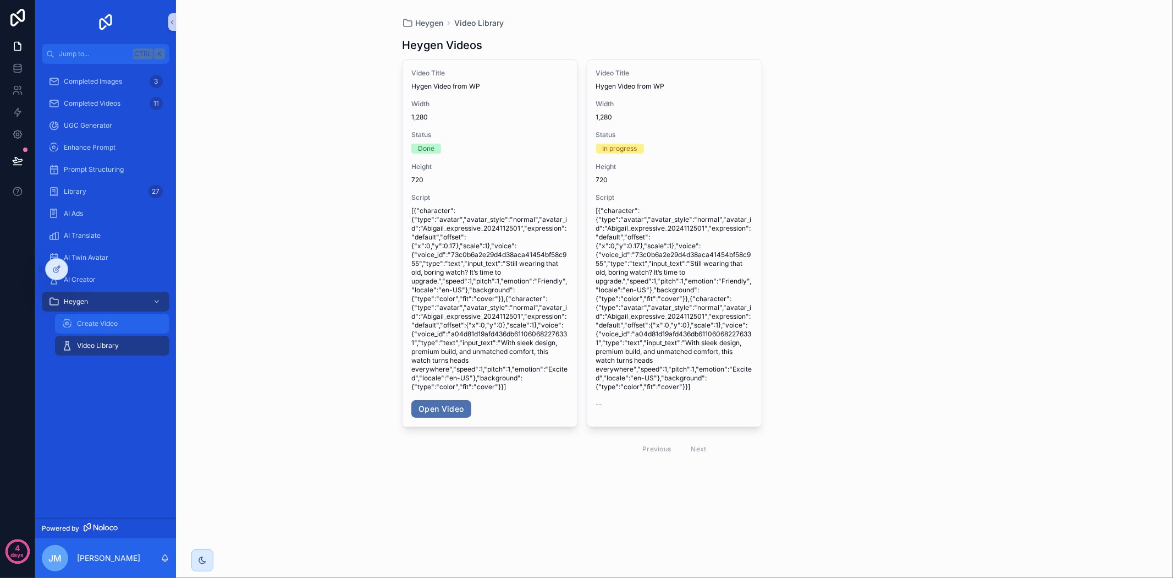
click at [102, 319] on span "Create Video" at bounding box center [97, 323] width 41 height 9
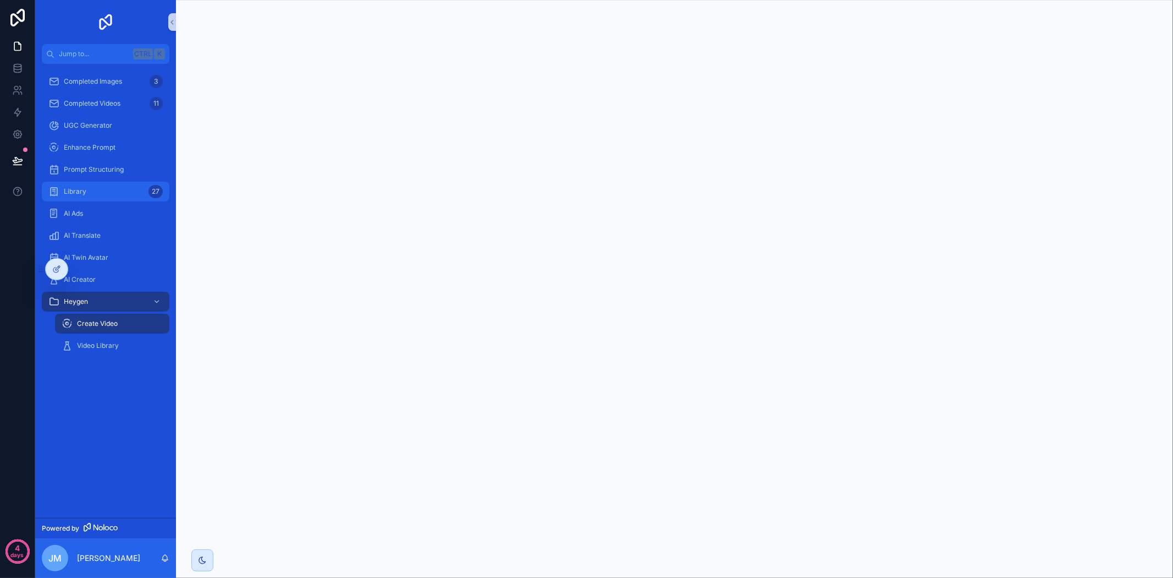
click at [131, 198] on div "Library 27" at bounding box center [105, 192] width 114 height 18
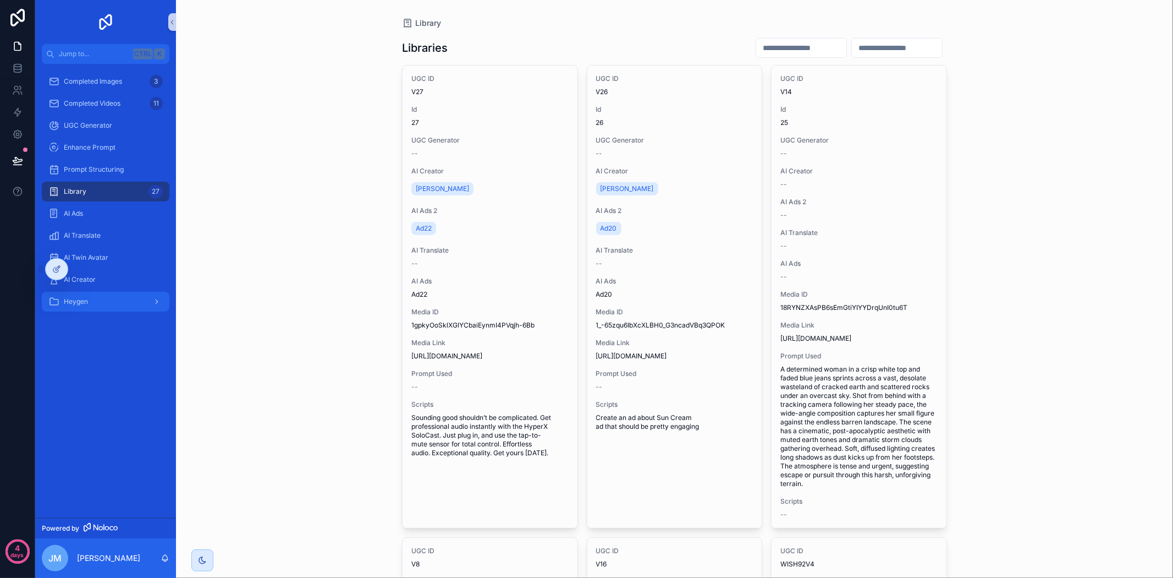
click at [161, 298] on div "scrollable content" at bounding box center [156, 302] width 14 height 18
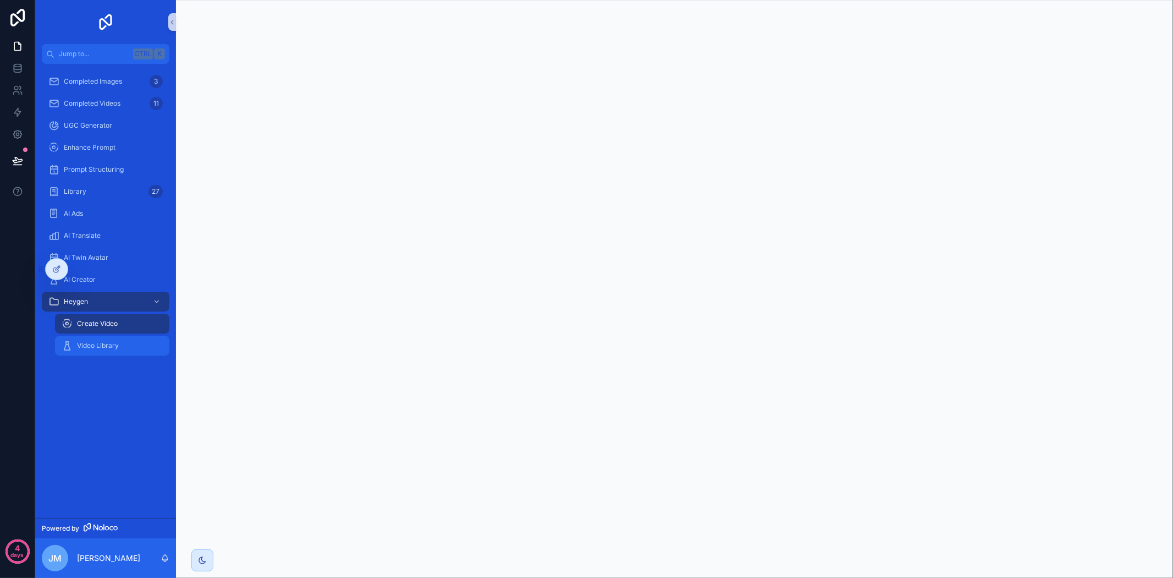
click at [95, 342] on span "Video Library" at bounding box center [98, 345] width 42 height 9
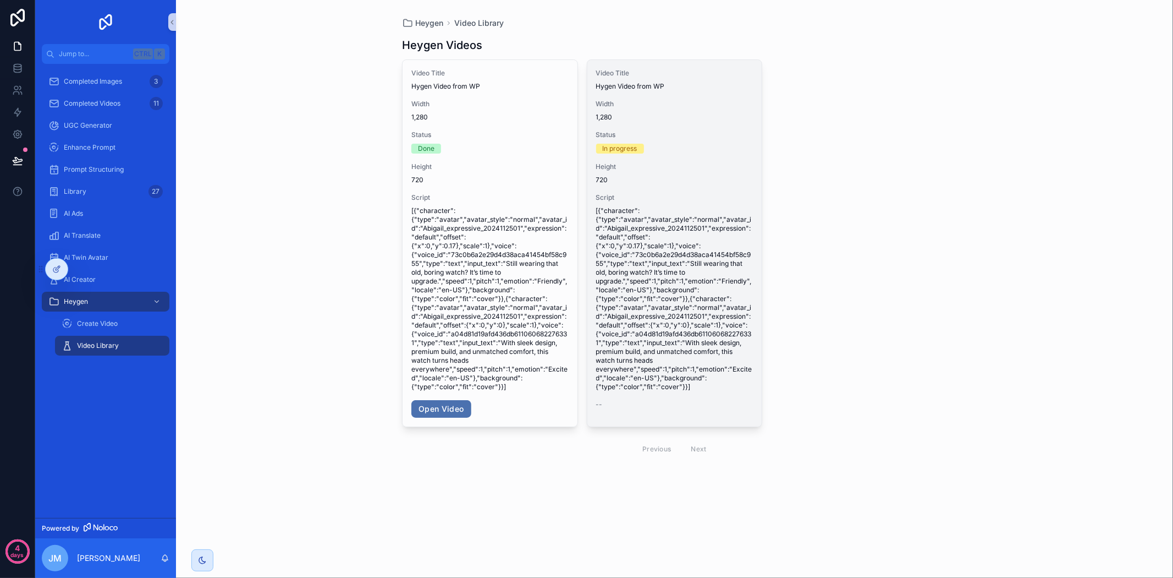
click at [638, 121] on span "1,280" at bounding box center [674, 117] width 157 height 9
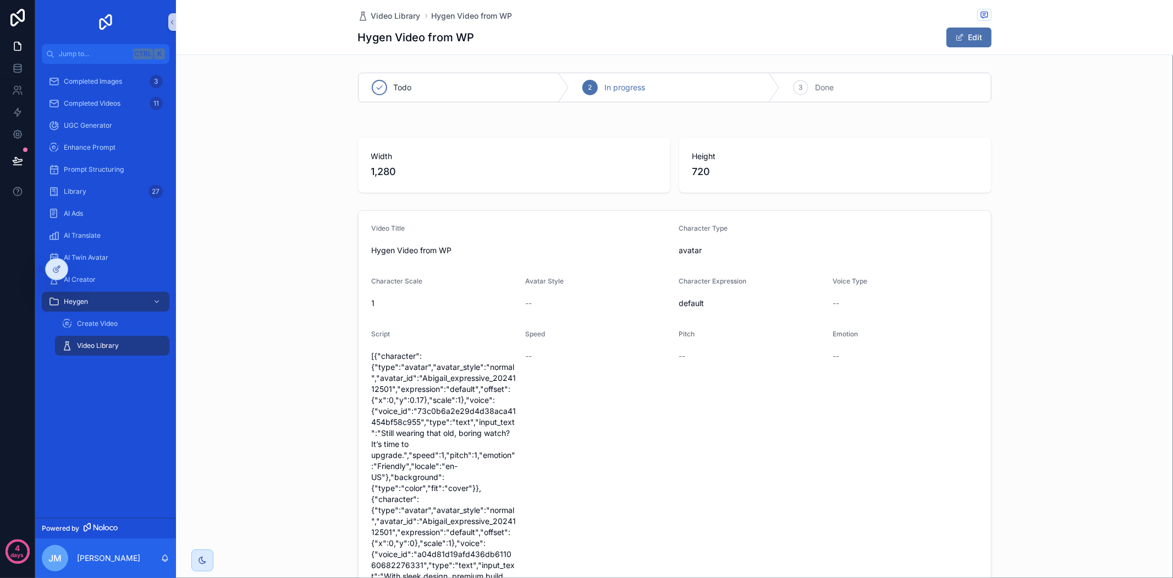
click at [111, 338] on div "Video Library" at bounding box center [112, 346] width 101 height 18
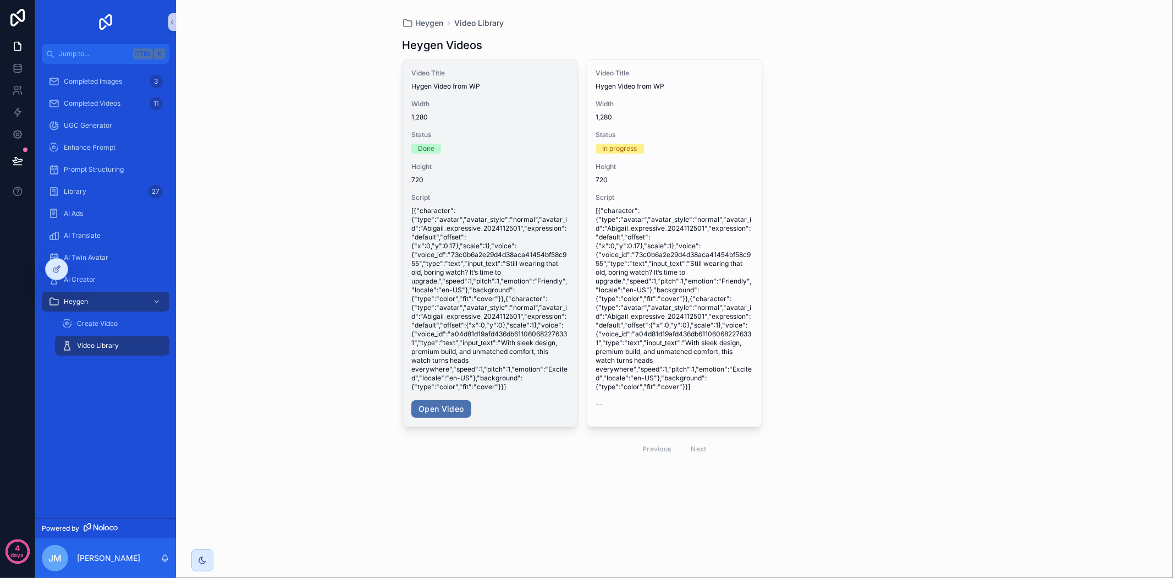
click at [474, 152] on div "Done" at bounding box center [489, 149] width 157 height 10
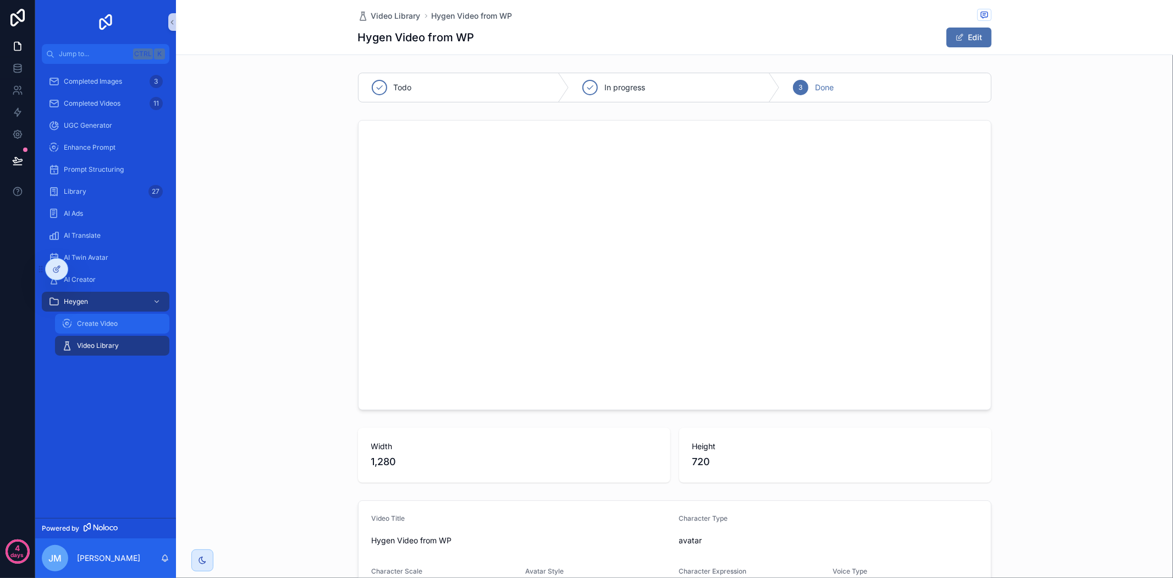
click at [119, 327] on div "Create Video" at bounding box center [112, 324] width 101 height 18
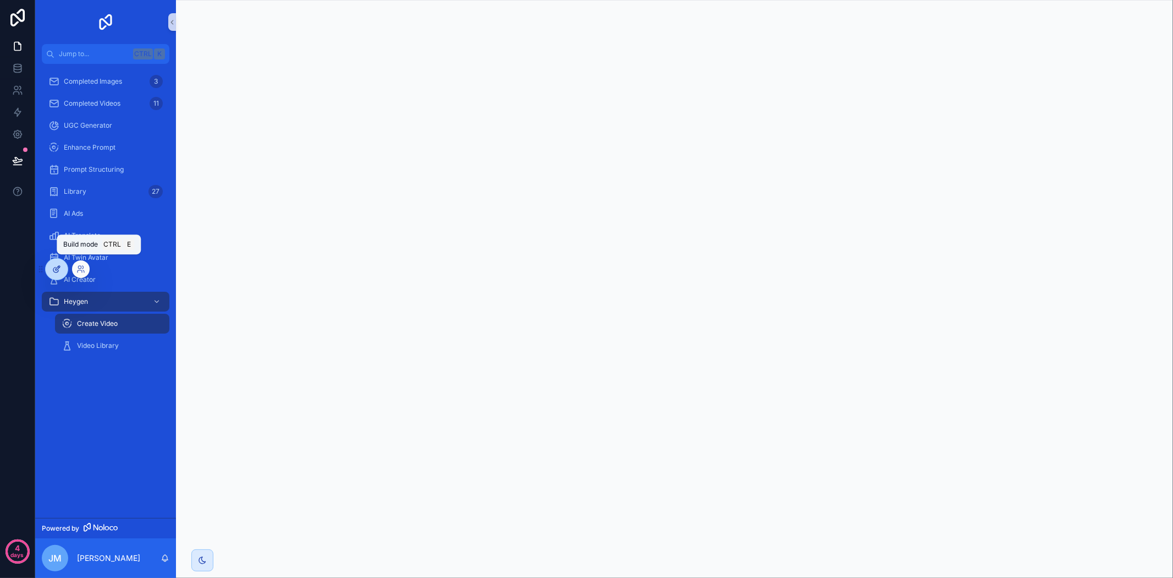
click at [57, 266] on icon at bounding box center [56, 269] width 9 height 9
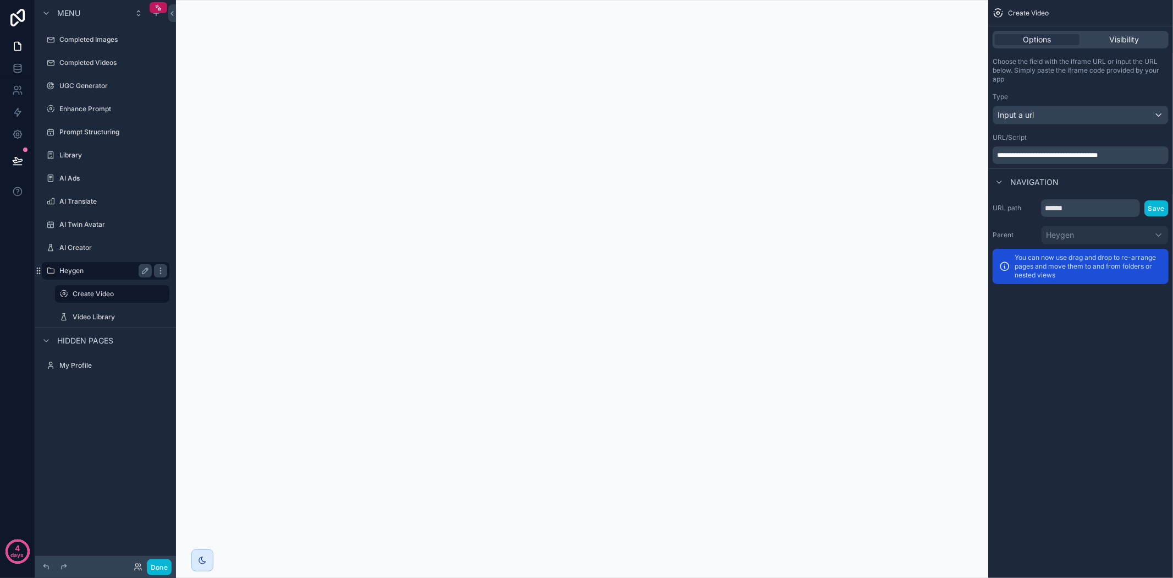
click at [97, 265] on div "Heygen" at bounding box center [105, 270] width 92 height 13
click at [108, 268] on label "Heygen" at bounding box center [103, 270] width 88 height 9
click at [107, 294] on label "Create Video" at bounding box center [110, 293] width 75 height 9
click at [89, 268] on label "Heygen" at bounding box center [103, 270] width 88 height 9
click at [150, 270] on button "scrollable content" at bounding box center [145, 270] width 13 height 13
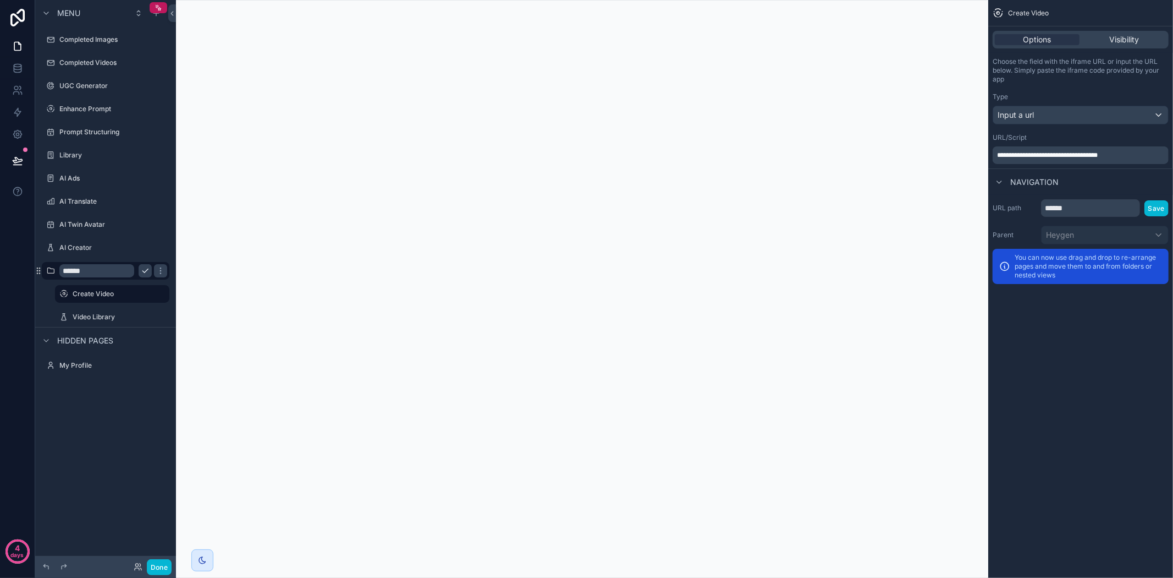
click at [141, 267] on icon "scrollable content" at bounding box center [145, 270] width 9 height 9
click at [163, 268] on icon "scrollable content" at bounding box center [160, 270] width 9 height 9
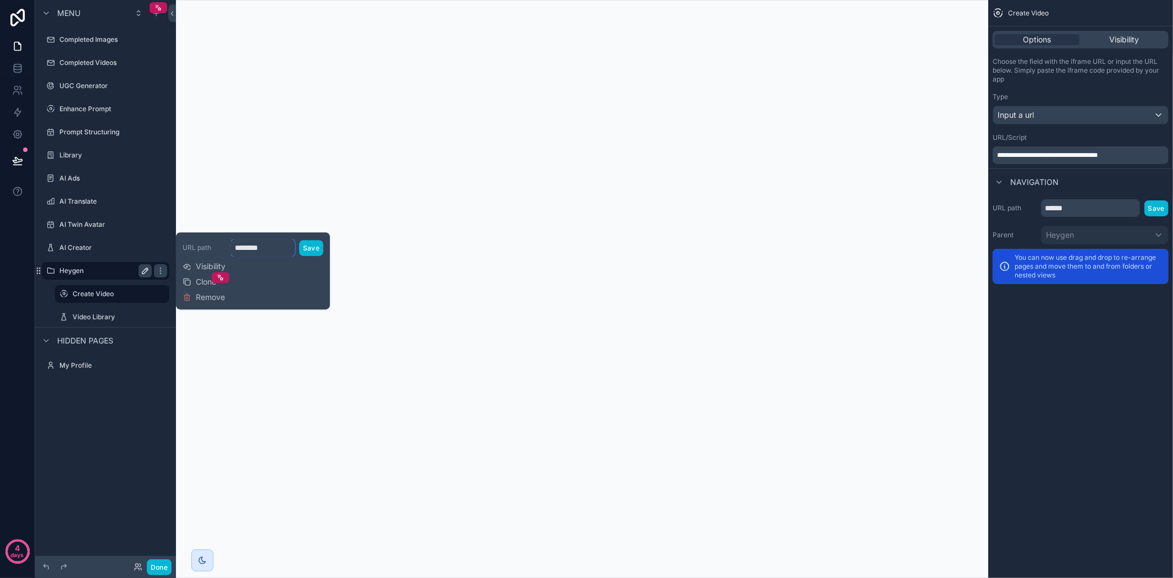
click at [277, 245] on input "********" at bounding box center [263, 248] width 64 height 18
click at [270, 248] on input "********" at bounding box center [263, 248] width 64 height 18
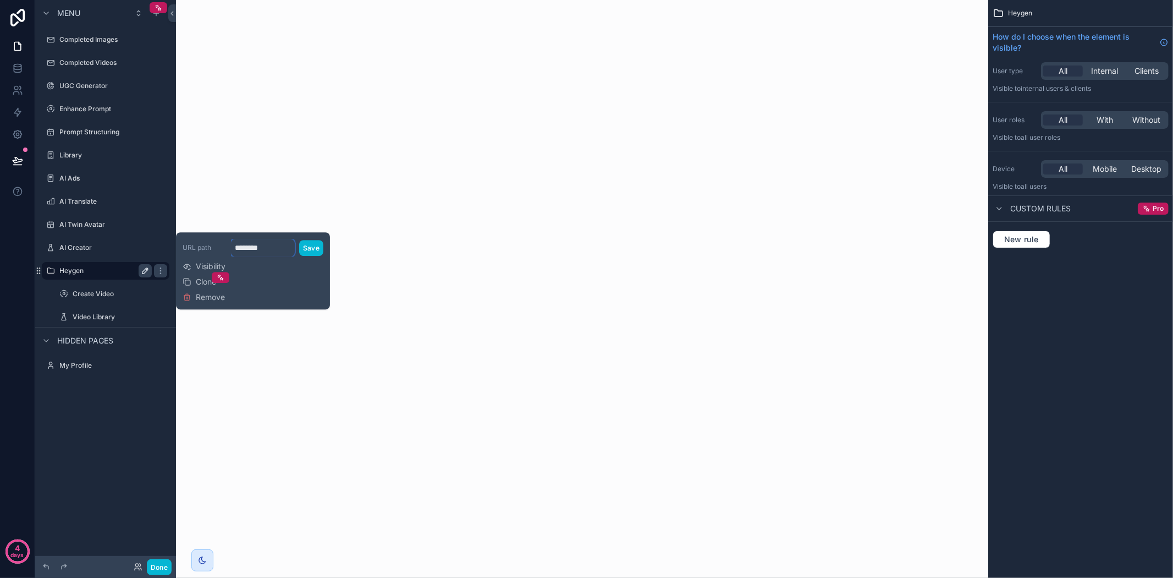
click at [270, 248] on input "********" at bounding box center [263, 248] width 64 height 18
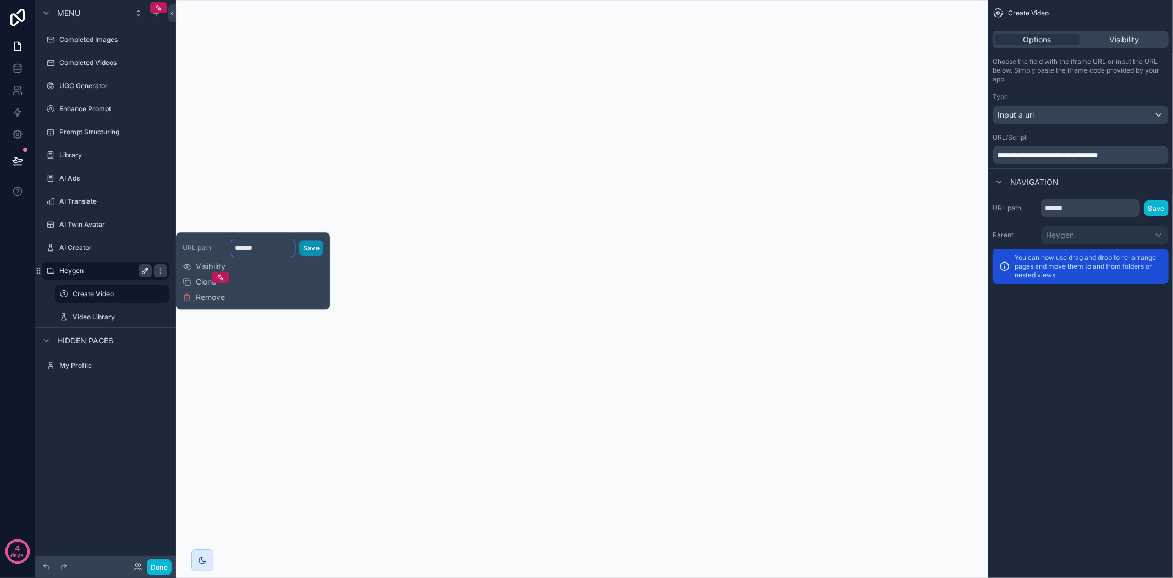
type input "******"
click at [303, 249] on button "Save" at bounding box center [311, 248] width 24 height 16
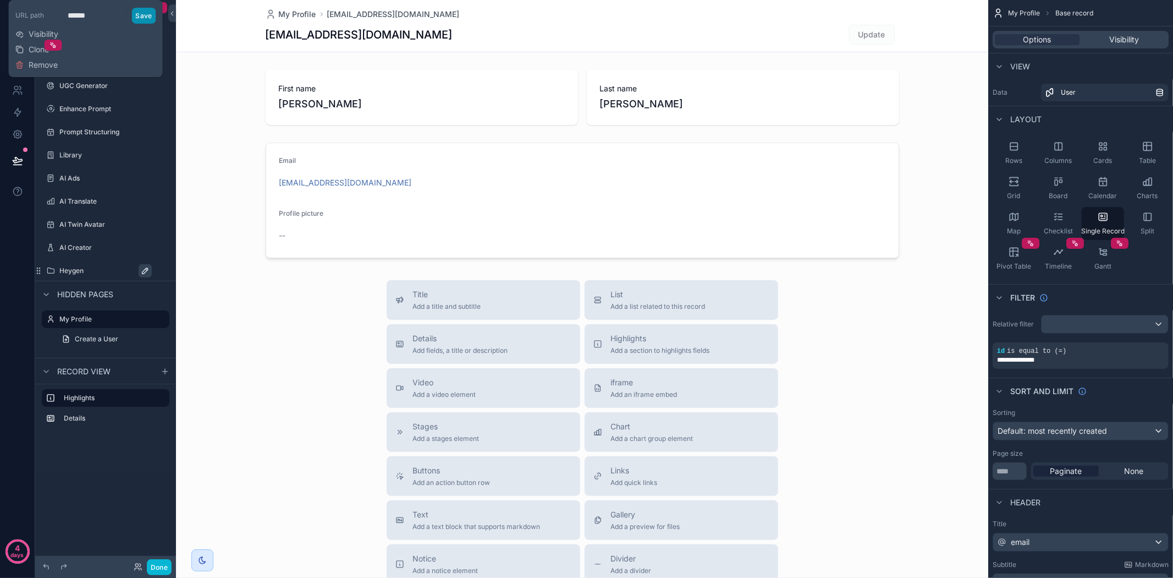
click at [144, 13] on button "Save" at bounding box center [143, 16] width 24 height 16
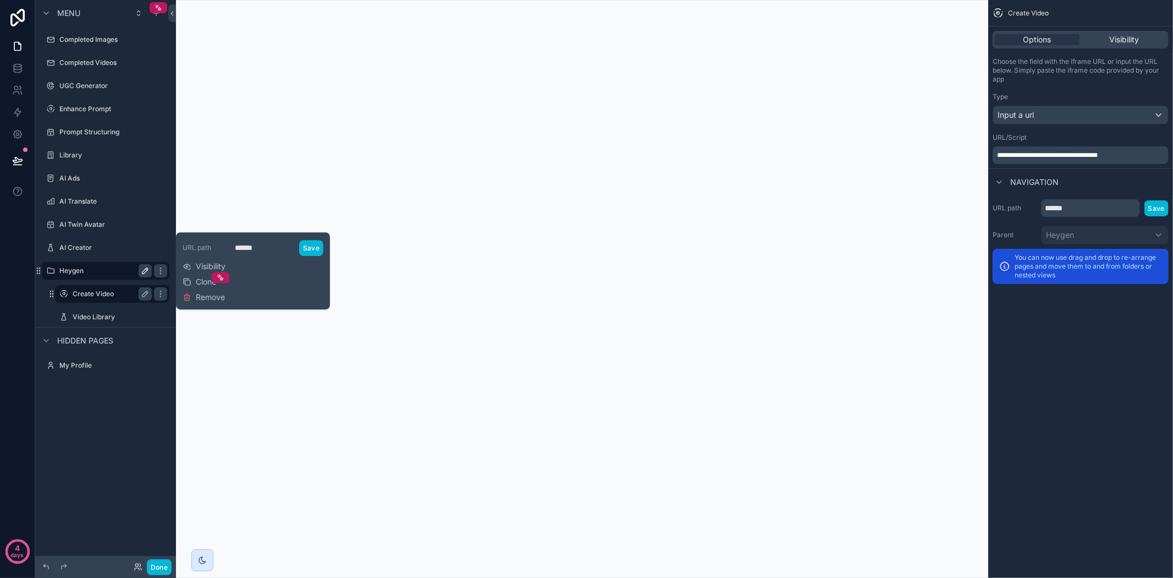
click at [114, 294] on label "Create Video" at bounding box center [110, 293] width 75 height 9
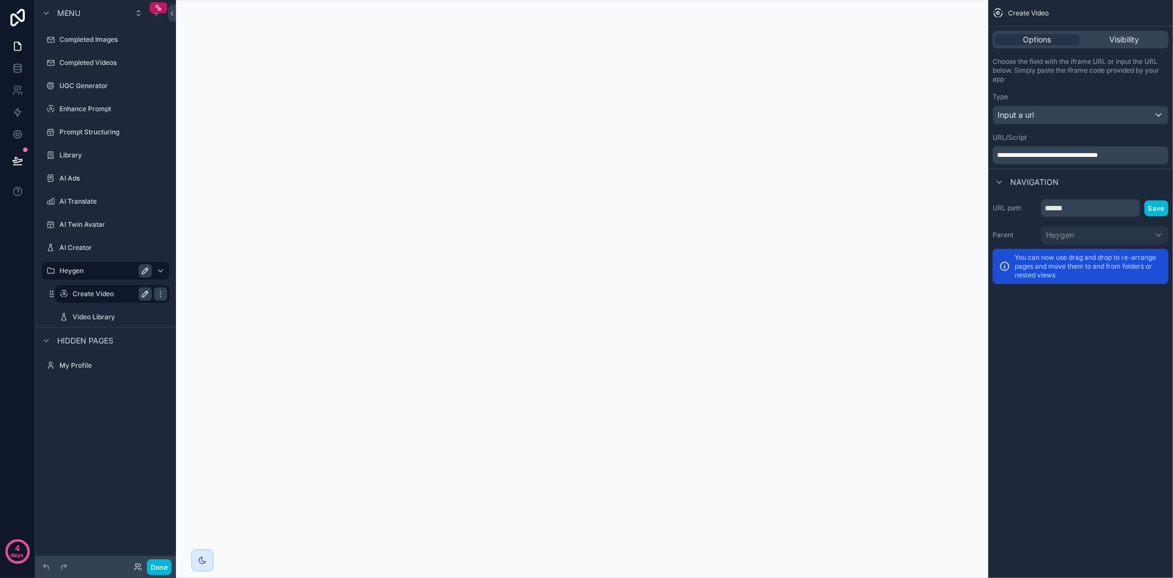
click at [143, 290] on icon "scrollable content" at bounding box center [145, 293] width 9 height 9
click at [106, 292] on input "**********" at bounding box center [104, 293] width 62 height 13
click at [1075, 199] on input "******" at bounding box center [1090, 208] width 99 height 18
click at [1091, 209] on input "******" at bounding box center [1090, 208] width 99 height 18
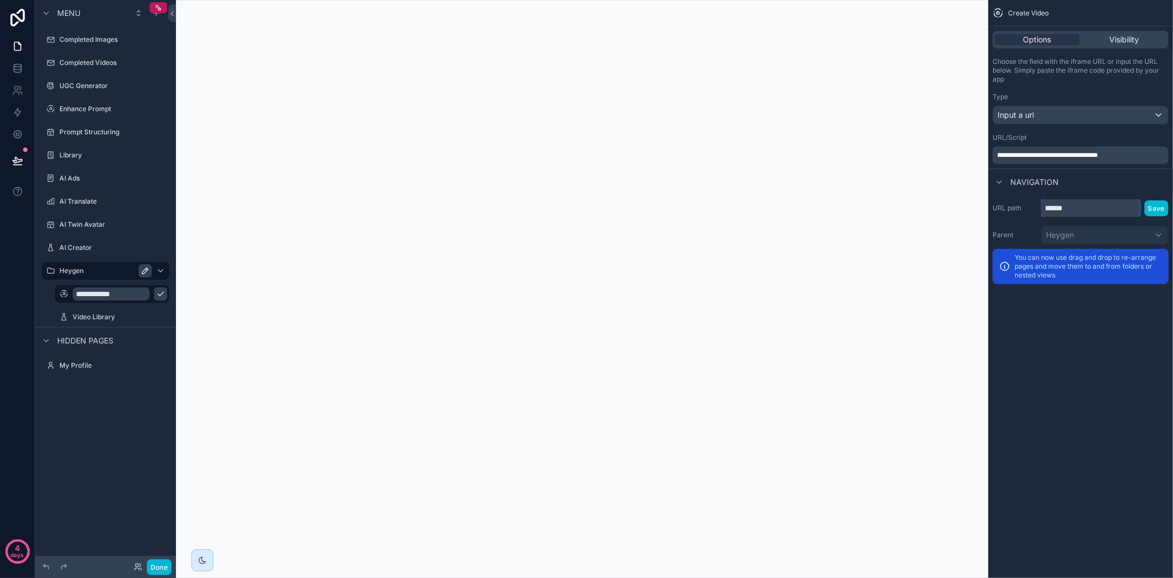
click at [1091, 209] on input "******" at bounding box center [1090, 208] width 99 height 18
type input "**********"
click at [1155, 202] on button "Save" at bounding box center [1157, 208] width 24 height 16
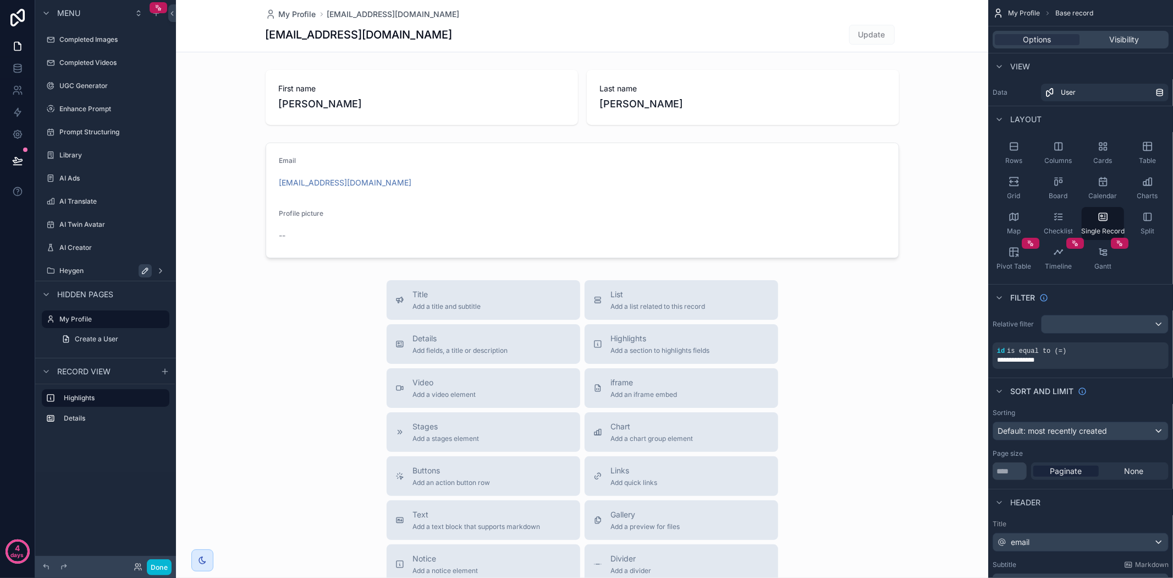
click at [145, 268] on icon "scrollable content" at bounding box center [145, 271] width 6 height 6
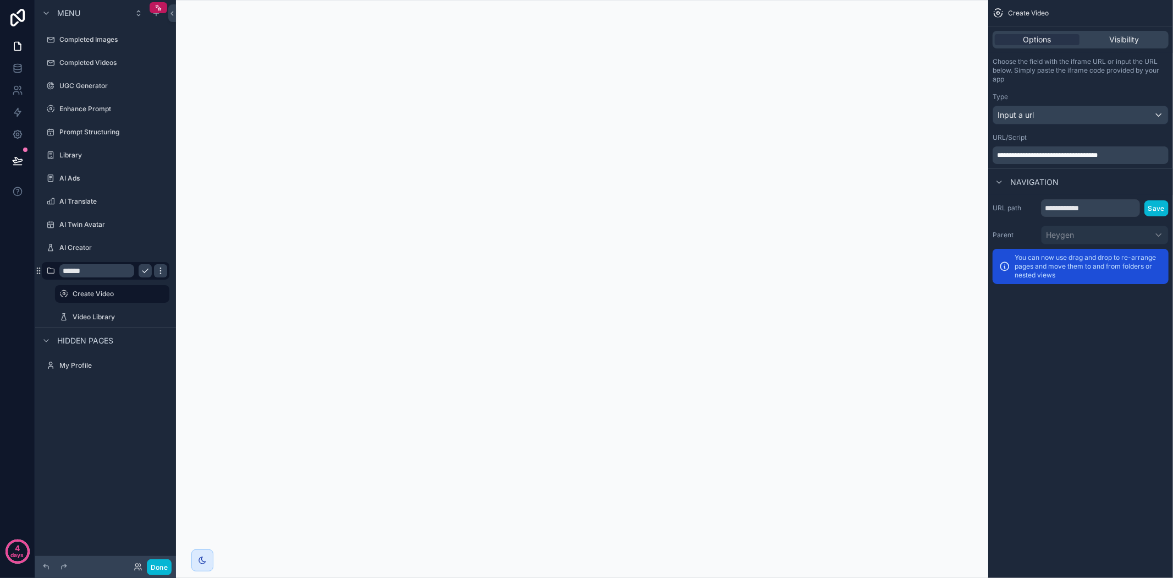
click at [162, 267] on icon "scrollable content" at bounding box center [160, 270] width 9 height 9
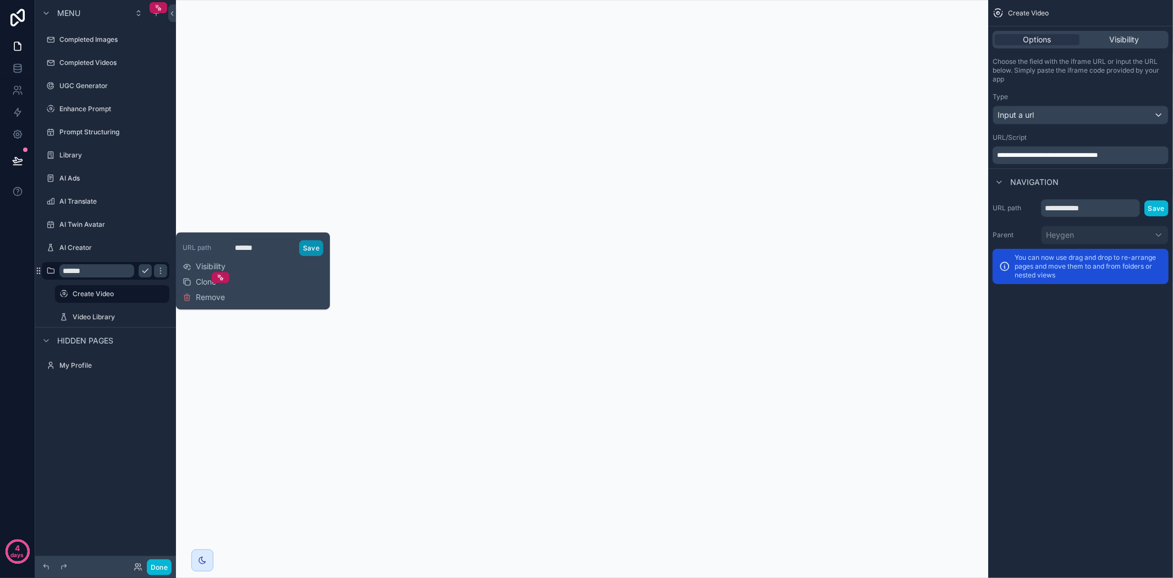
click at [319, 248] on button "Save" at bounding box center [311, 248] width 24 height 16
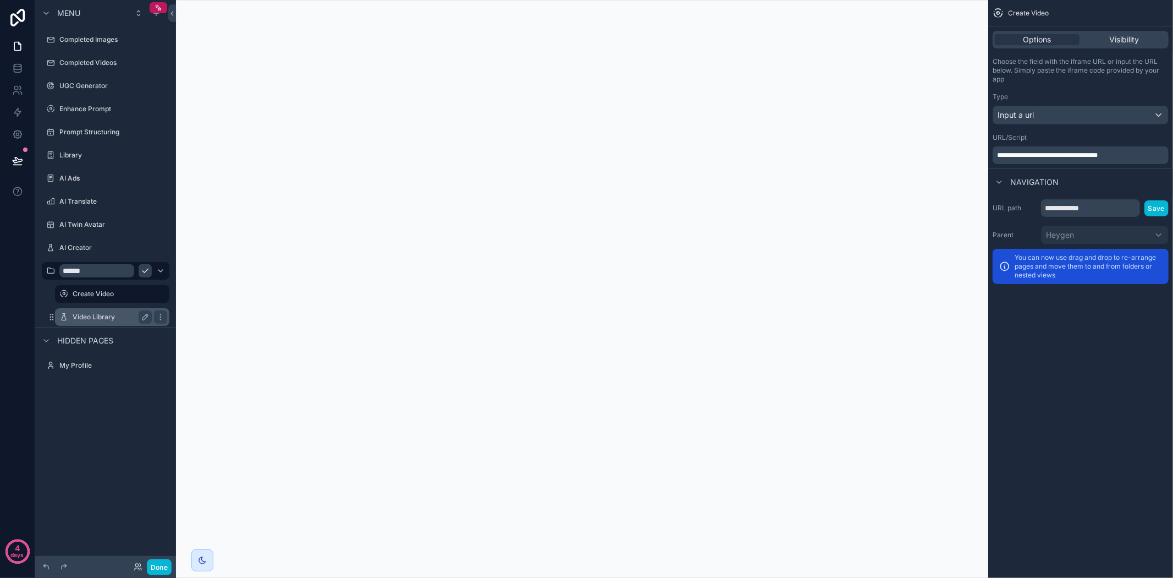
click at [91, 318] on label "Video Library" at bounding box center [110, 316] width 75 height 9
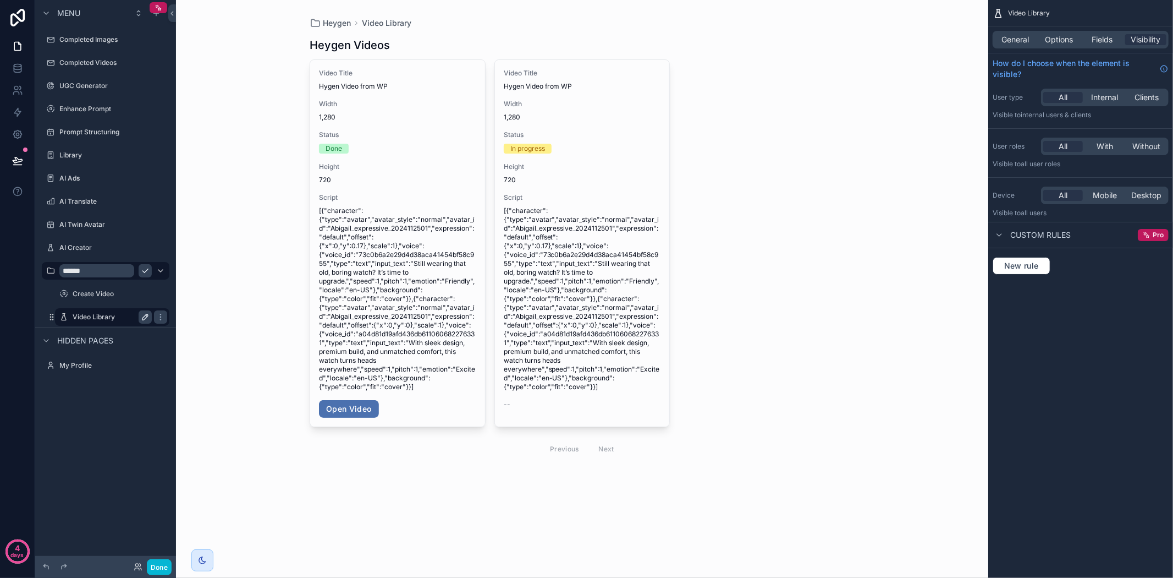
click at [149, 311] on button "scrollable content" at bounding box center [145, 316] width 13 height 13
click at [160, 314] on icon "scrollable content" at bounding box center [160, 314] width 1 height 1
click at [145, 318] on icon "scrollable content" at bounding box center [145, 317] width 6 height 4
click at [94, 361] on label "My Profile" at bounding box center [113, 365] width 108 height 9
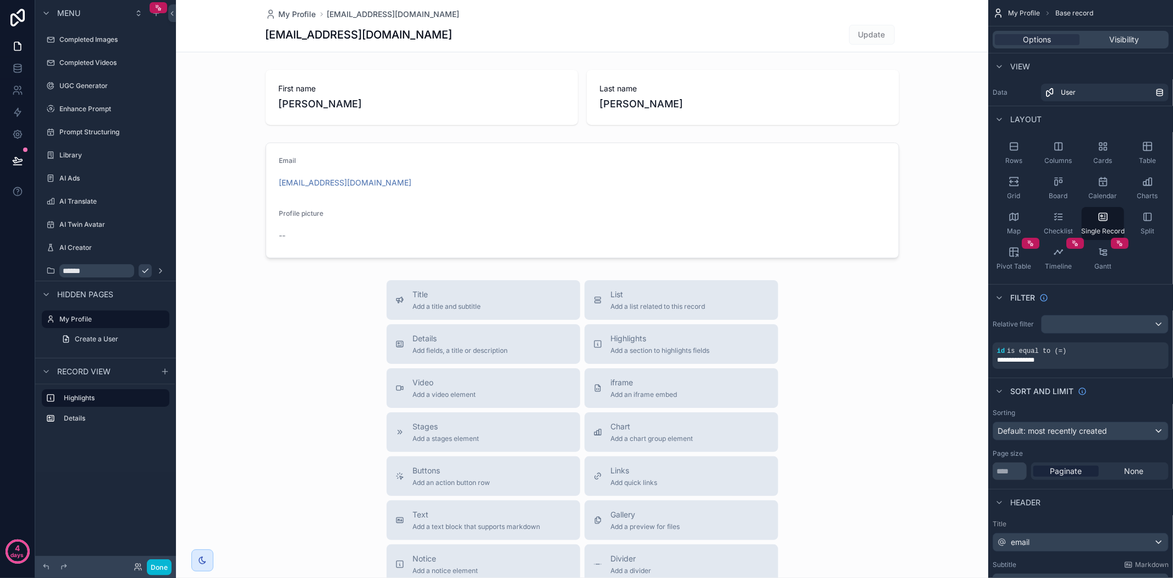
click at [141, 270] on icon "scrollable content" at bounding box center [145, 270] width 9 height 9
click at [106, 268] on label "Heygen" at bounding box center [103, 270] width 88 height 9
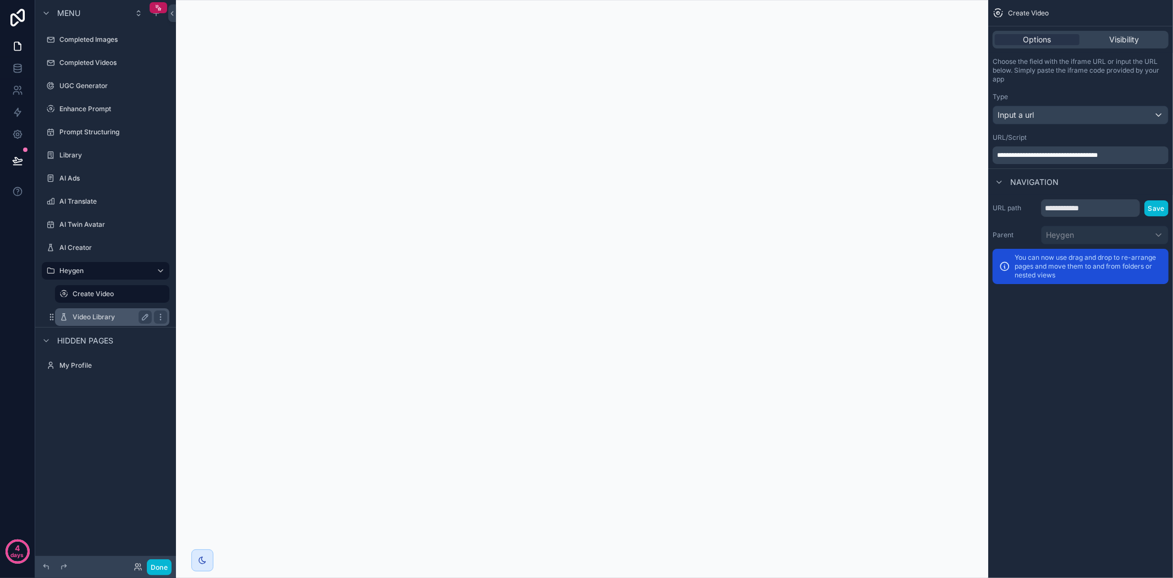
click at [102, 315] on label "Video Library" at bounding box center [110, 316] width 75 height 9
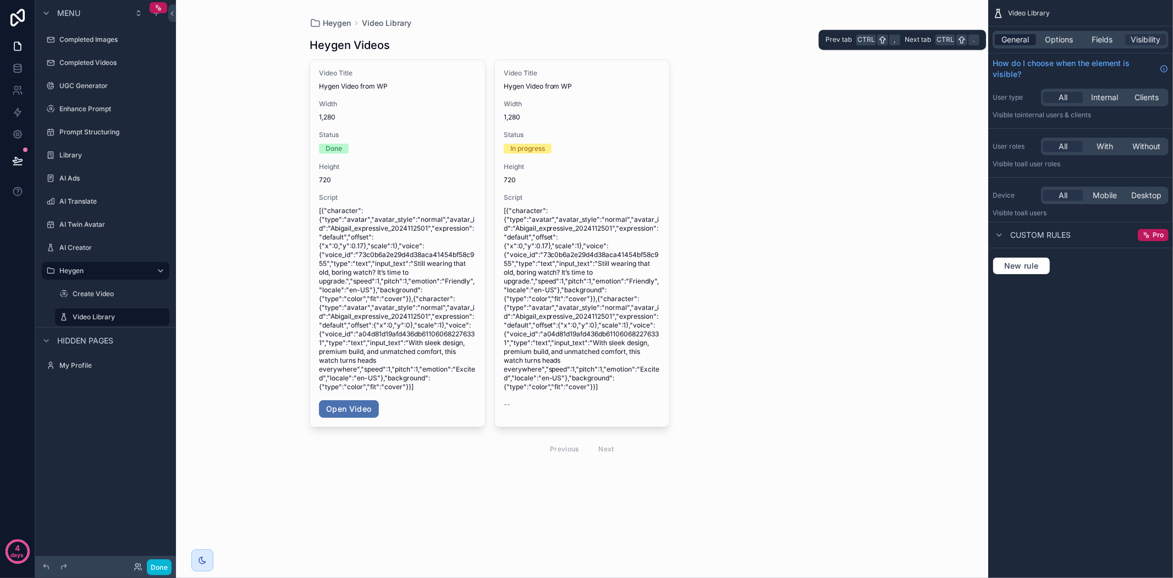
click at [1024, 39] on span "General" at bounding box center [1016, 39] width 28 height 11
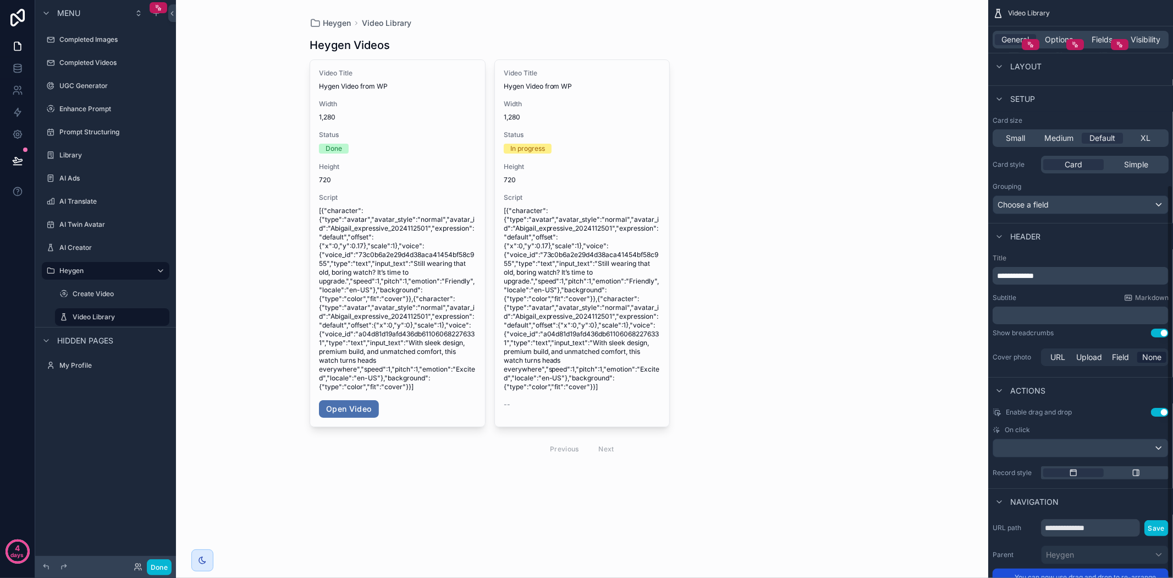
scroll to position [272, 0]
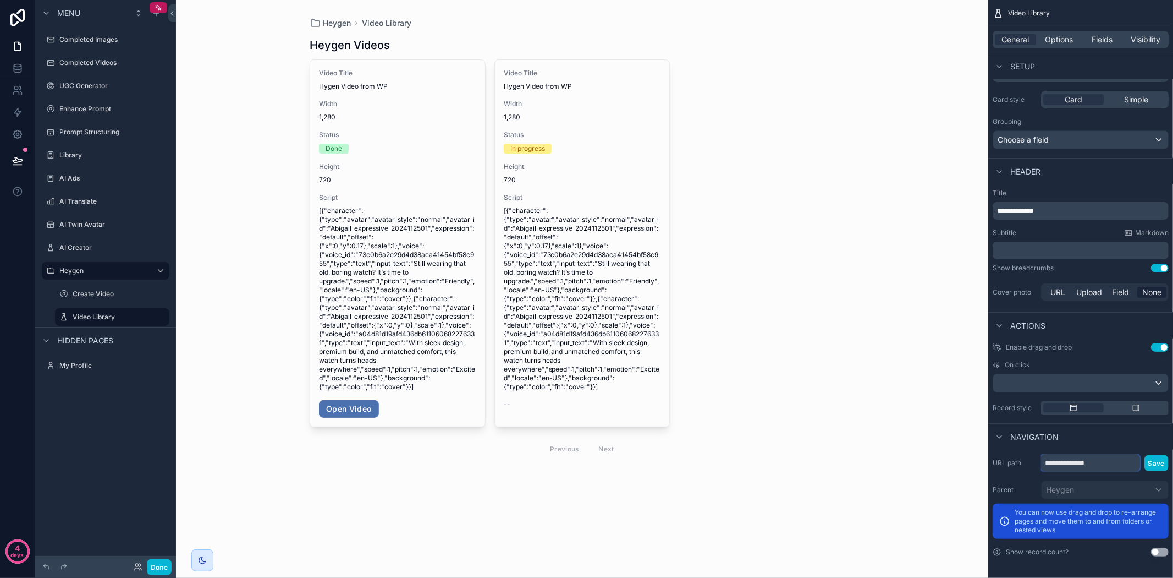
click at [1057, 460] on input "**********" at bounding box center [1090, 463] width 99 height 18
type input "*******"
click at [1154, 466] on button "Save" at bounding box center [1157, 463] width 24 height 16
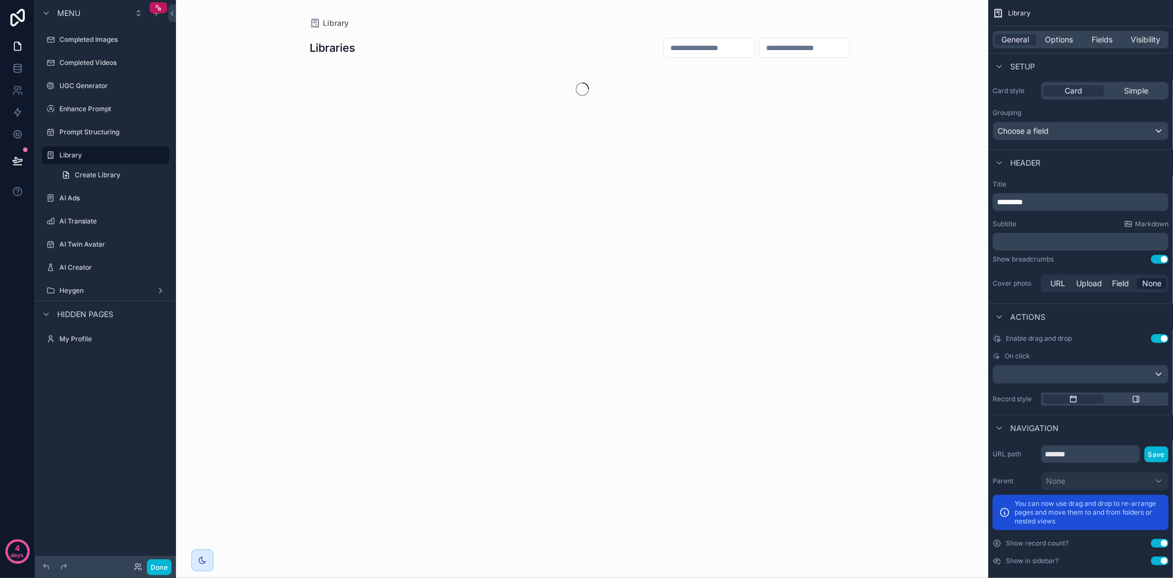
click at [42, 397] on div "Menu Completed Images Completed Videos UGC Generator Enhance Prompt Prompt Stru…" at bounding box center [105, 282] width 141 height 564
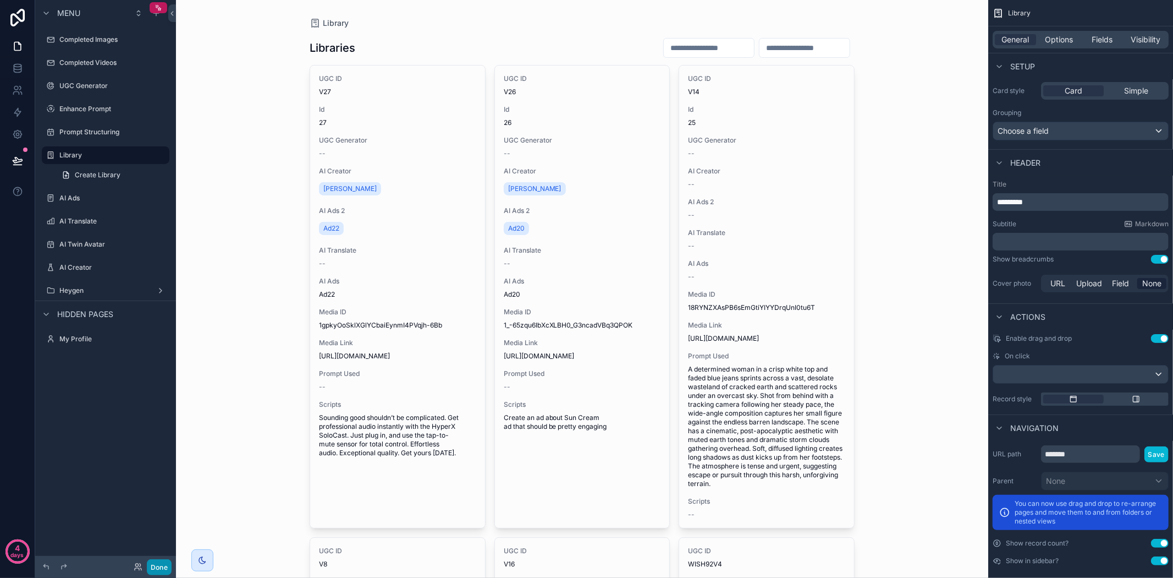
click at [151, 568] on button "Done" at bounding box center [159, 567] width 25 height 16
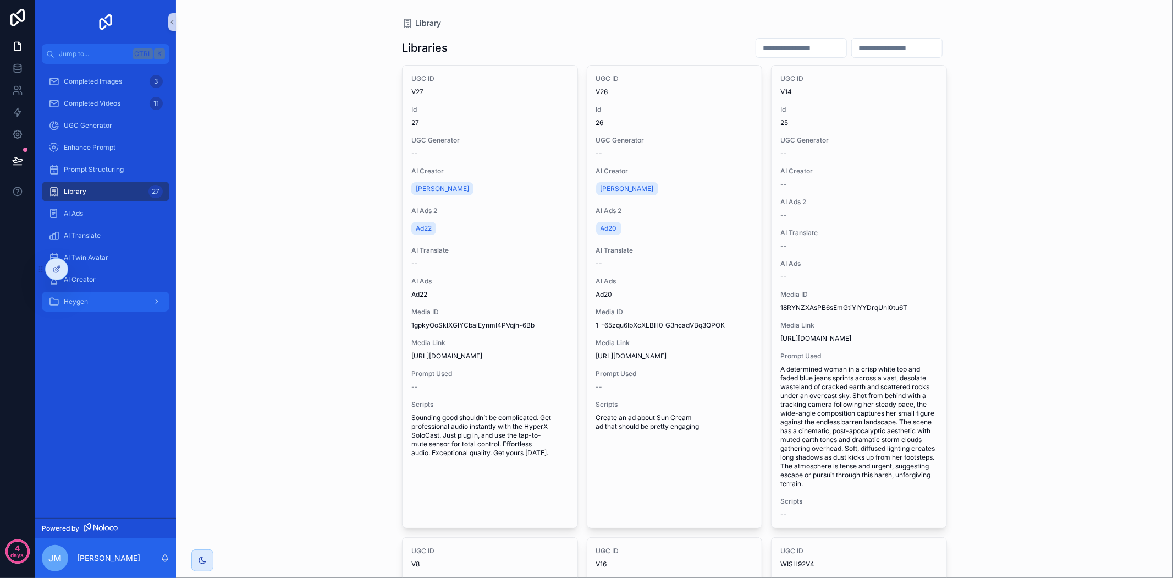
click at [144, 299] on div "Heygen" at bounding box center [105, 302] width 114 height 18
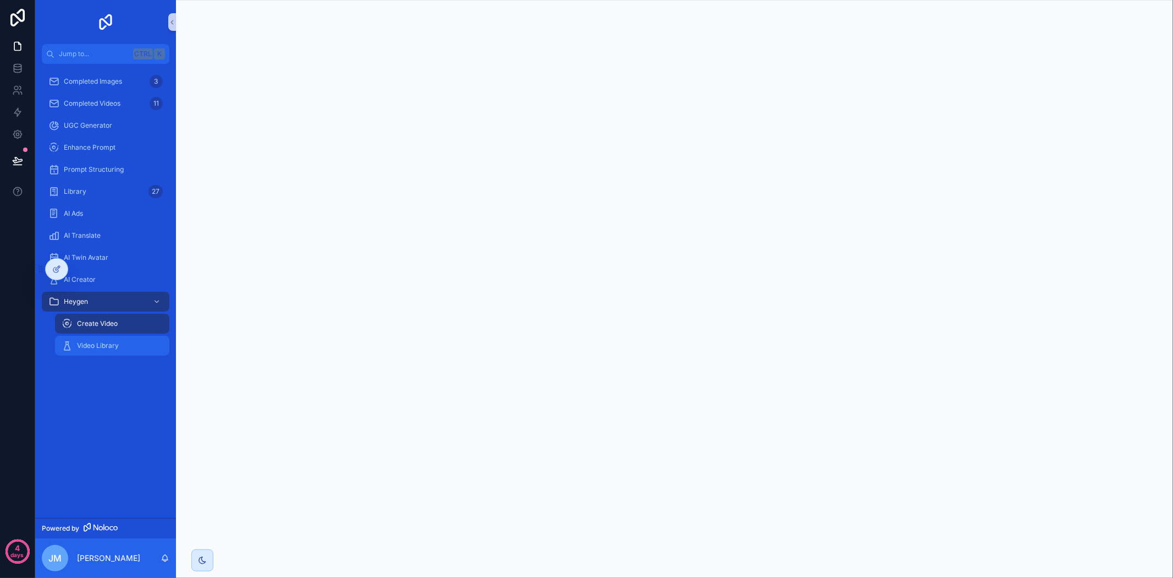
click at [125, 351] on div "Video Library" at bounding box center [112, 346] width 101 height 18
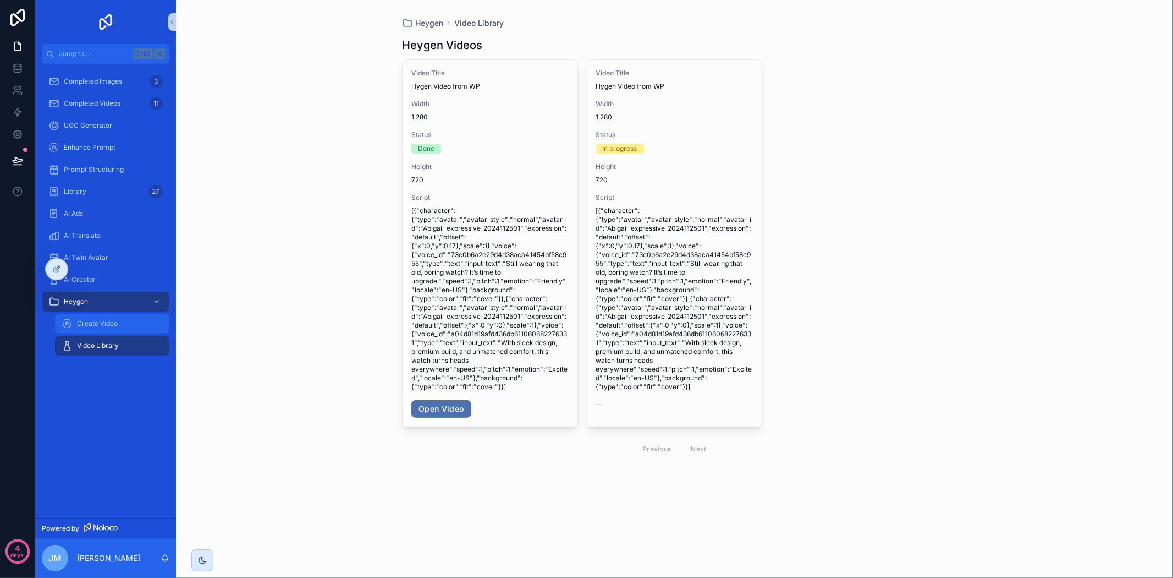
click at [116, 319] on span "Create Video" at bounding box center [97, 323] width 41 height 9
